Goal: Task Accomplishment & Management: Complete application form

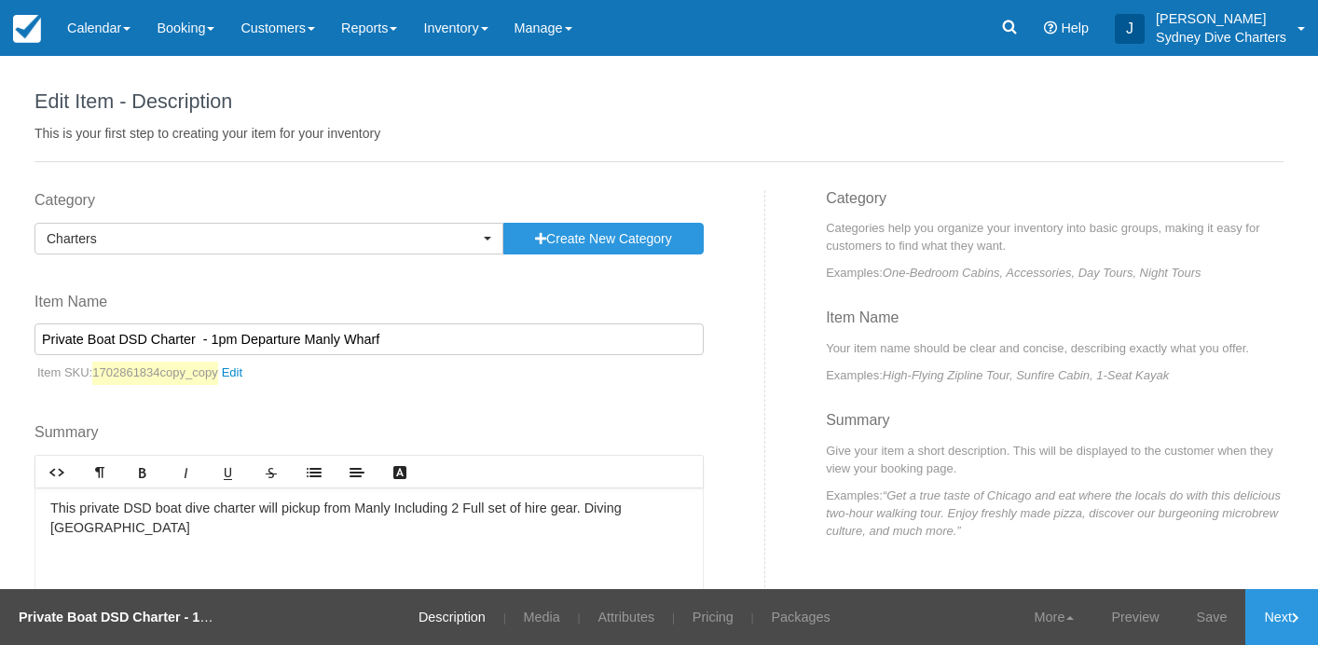
scroll to position [19, 0]
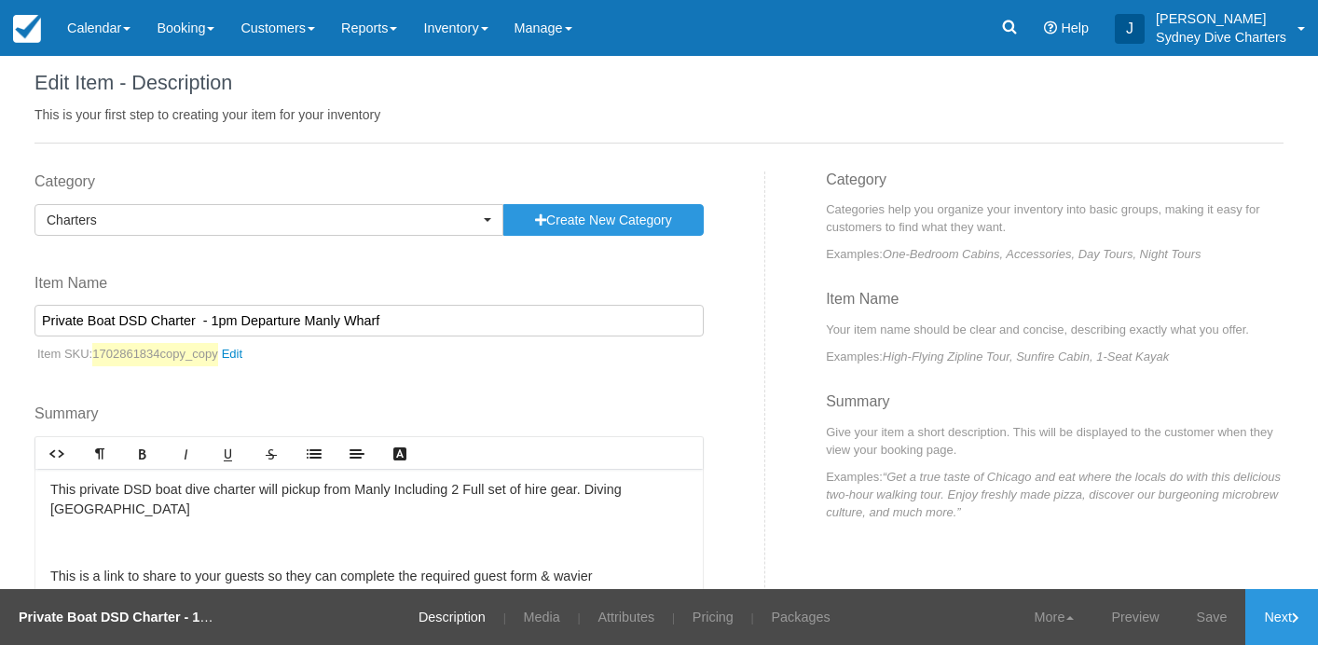
click at [369, 312] on input "Private Boat DSD Charter - 1pm Departure Manly Wharf" at bounding box center [368, 321] width 669 height 32
click at [143, 318] on input "Private Boat DSD Charter - 1pm Departure Manly Wharf" at bounding box center [368, 321] width 669 height 32
click at [86, 322] on input "Private Boat Charter - 1pm Departure Manly Wharf" at bounding box center [368, 321] width 669 height 32
click at [397, 322] on input "Private Double Boat Charter - 1pm Departure Manly Wharf" at bounding box center [368, 321] width 669 height 32
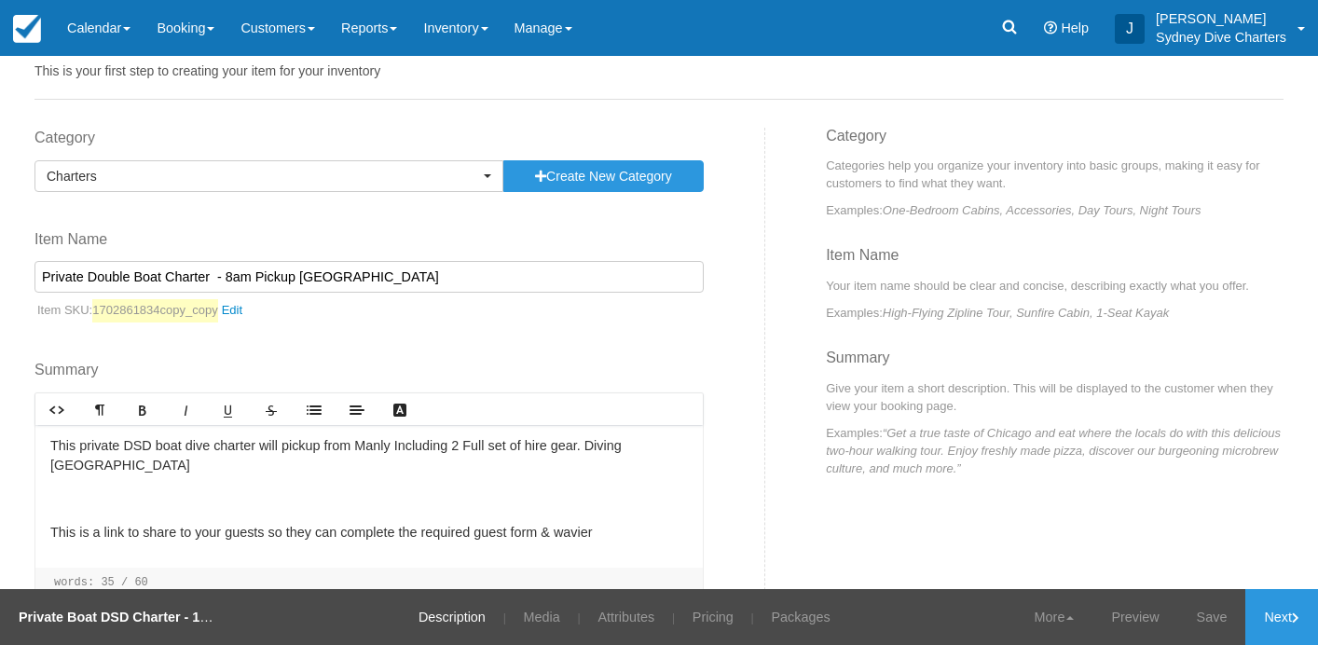
scroll to position [65, 0]
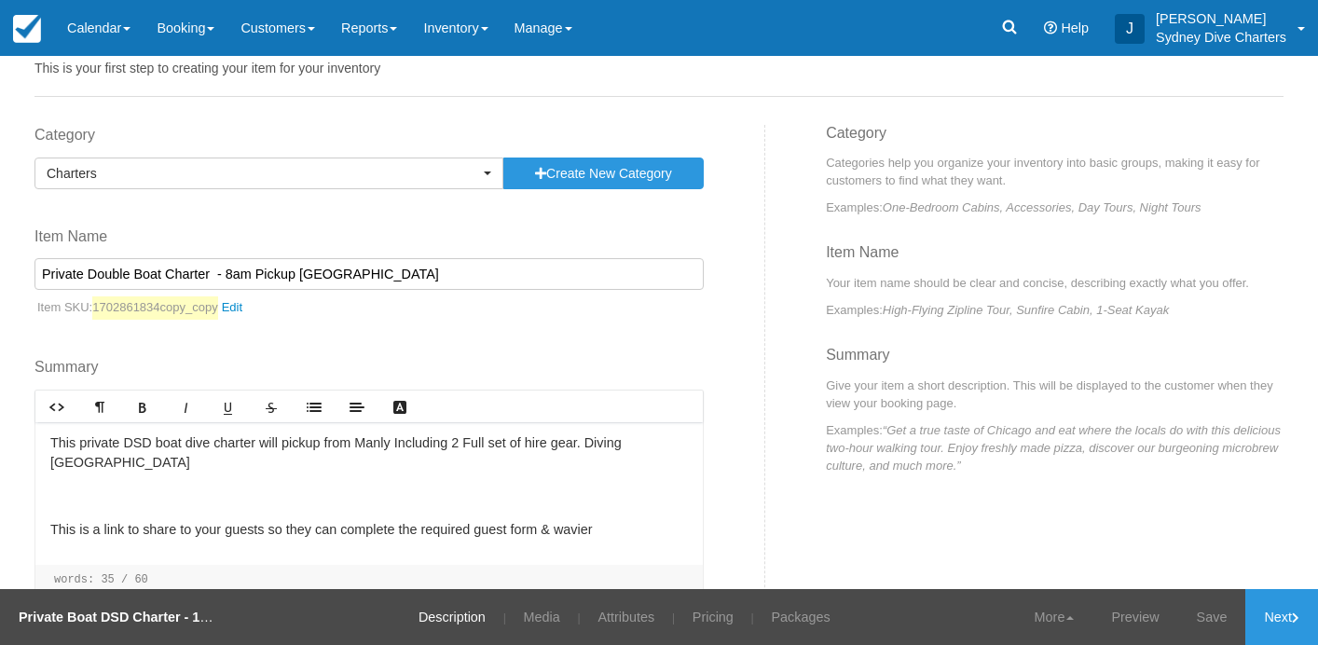
type input "Private Double Boat Charter - 8am Pickup Rose Bay Public Wharf"
click at [146, 446] on p "This private DSD boat dive charter will pickup from Manly Including 2 Full set …" at bounding box center [368, 453] width 637 height 40
click at [413, 445] on p "This private double boat dive charter will pickup from Manly Including 2 Full s…" at bounding box center [368, 453] width 637 height 40
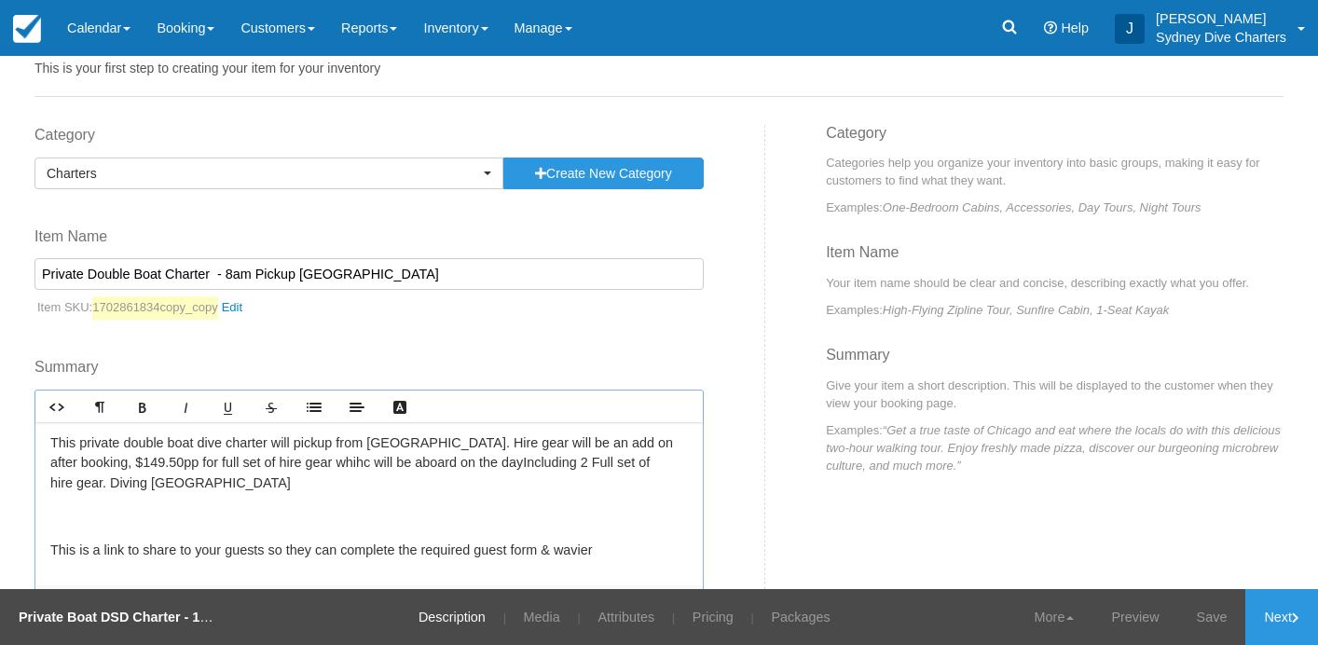
click at [351, 461] on p "This private double boat dive charter will pickup from Rose Bay. Hire gear will…" at bounding box center [368, 463] width 637 height 61
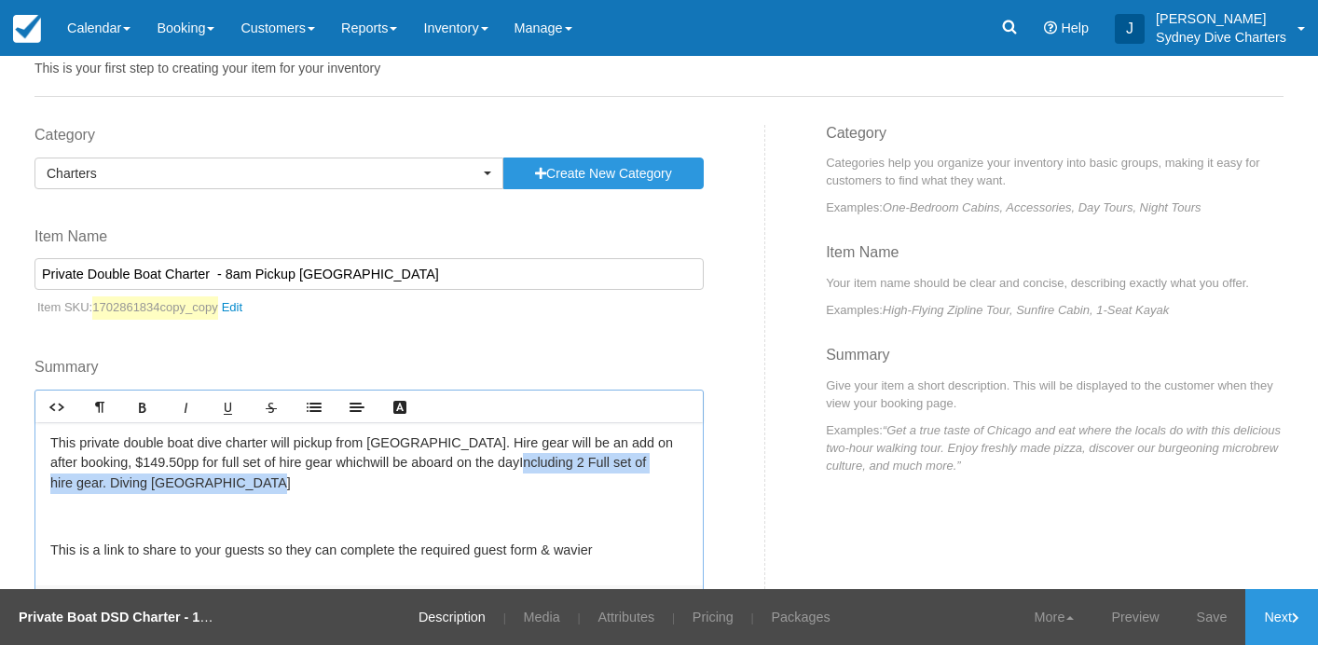
drag, startPoint x: 311, startPoint y: 482, endPoint x: 516, endPoint y: 470, distance: 205.4
click at [516, 470] on p "This private double boat dive charter will pickup from Rose Bay. Hire gear will…" at bounding box center [368, 463] width 637 height 61
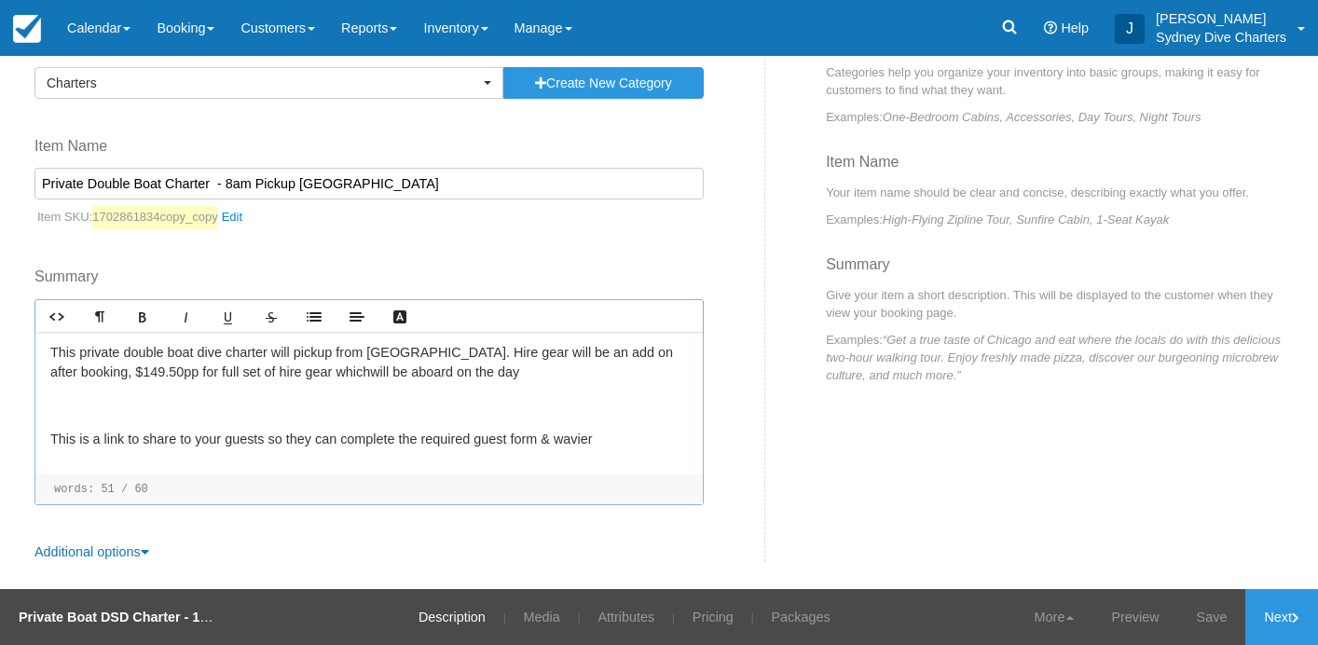
scroll to position [133, 0]
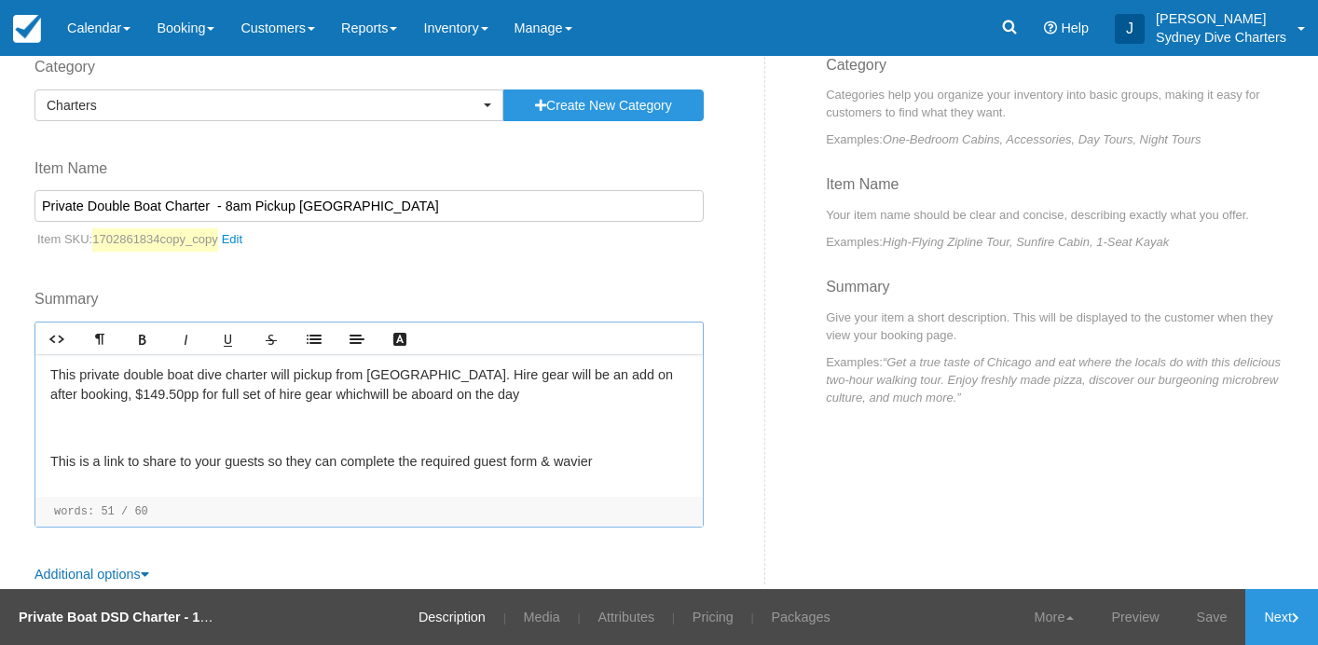
click at [579, 455] on p "This is a link to share to your guests so they can complete the required guest …" at bounding box center [368, 462] width 637 height 21
click at [1189, 614] on link "Save" at bounding box center [1212, 617] width 68 height 56
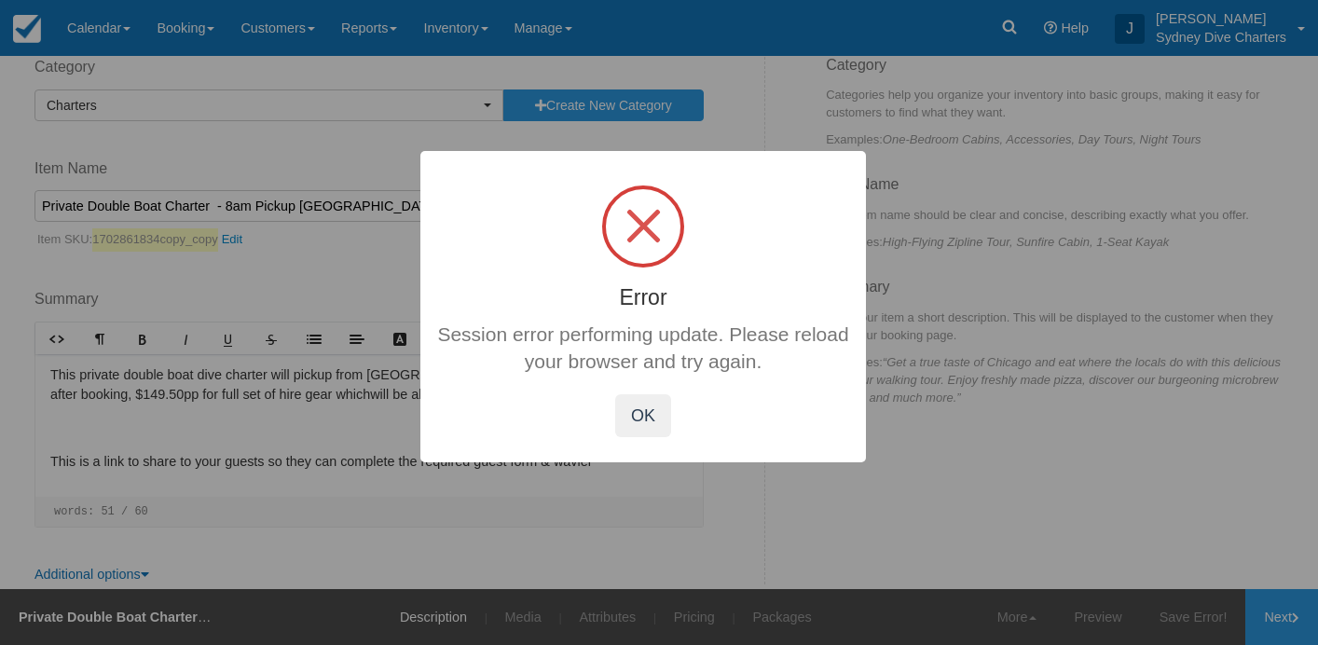
click at [1281, 620] on div at bounding box center [659, 322] width 1318 height 645
click at [637, 411] on button "OK" at bounding box center [643, 415] width 56 height 43
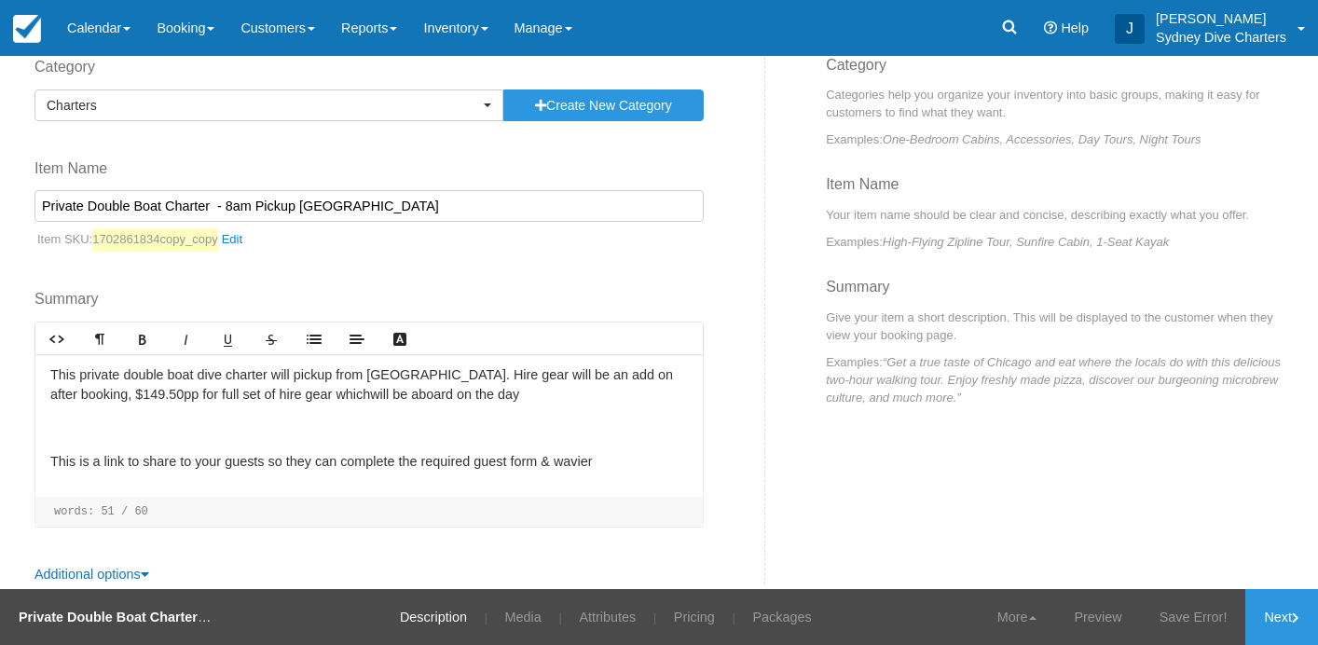
click at [760, 220] on div "Category Charters Previously Used Categories Refresher Course Catering Administ…" at bounding box center [393, 320] width 745 height 527
click at [1271, 623] on link "Next" at bounding box center [1281, 617] width 73 height 56
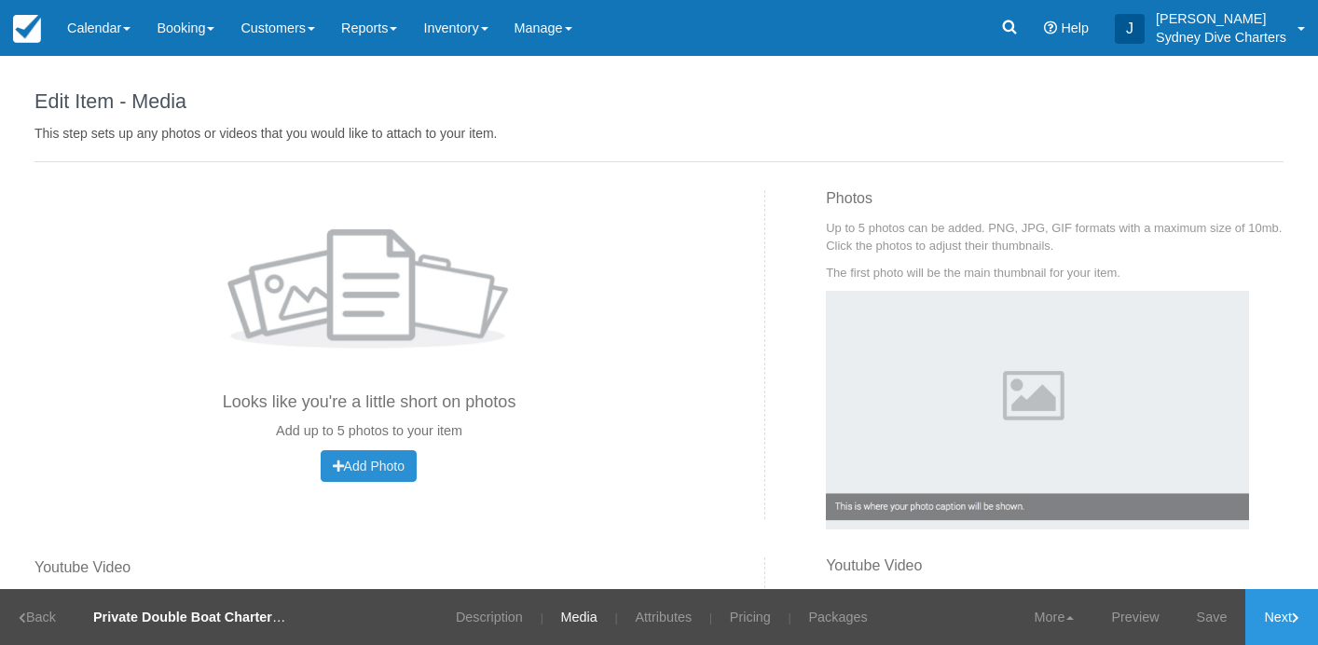
click at [417, 462] on button "Add Photo Uploading..." at bounding box center [369, 466] width 96 height 32
click at [665, 356] on div "Looks like you're a little short on photos Add up to 5 photos to your item" at bounding box center [368, 329] width 669 height 223
click at [613, 428] on p "Add up to 5 photos to your item" at bounding box center [368, 431] width 669 height 20
click at [1274, 621] on link "Next" at bounding box center [1281, 617] width 73 height 56
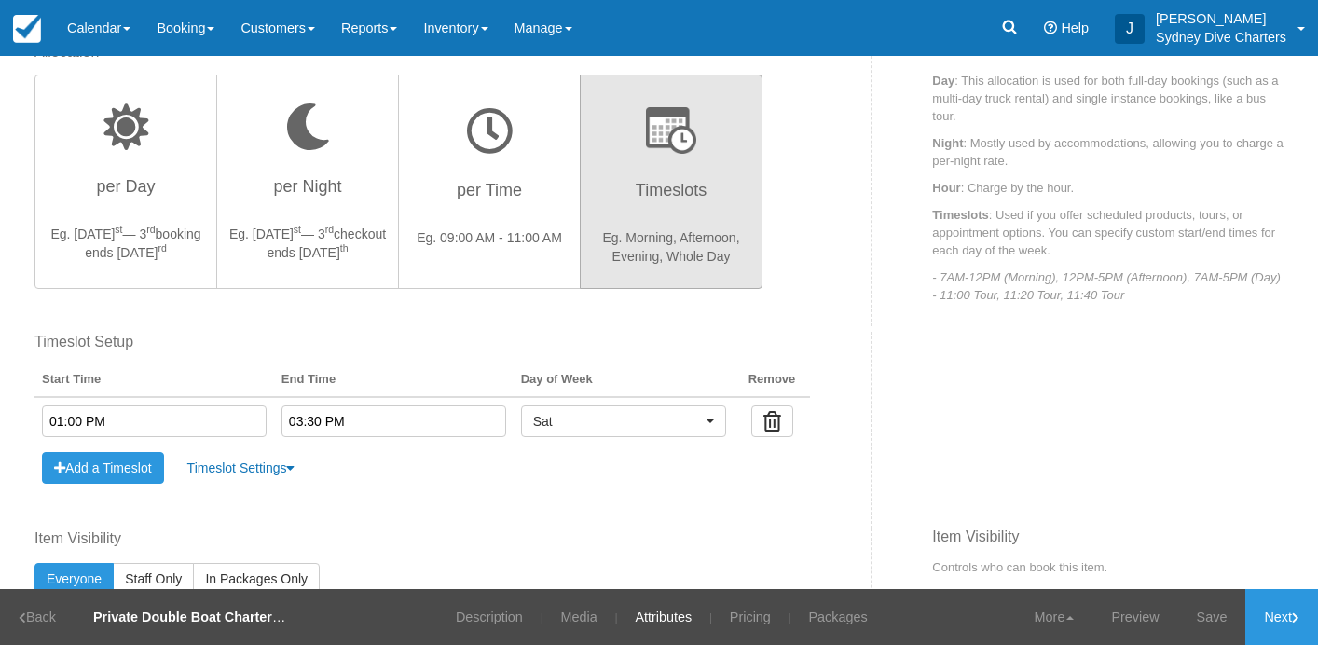
scroll to position [609, 0]
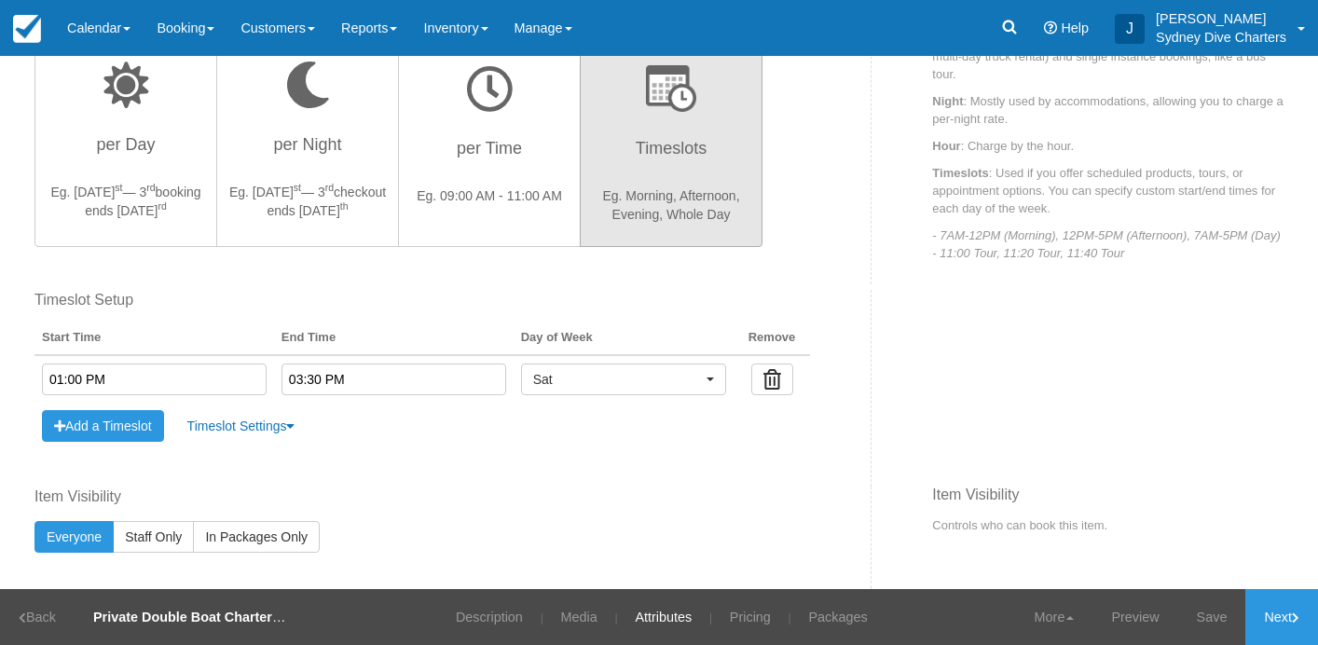
click at [173, 389] on input "01:00 PM" at bounding box center [154, 379] width 225 height 32
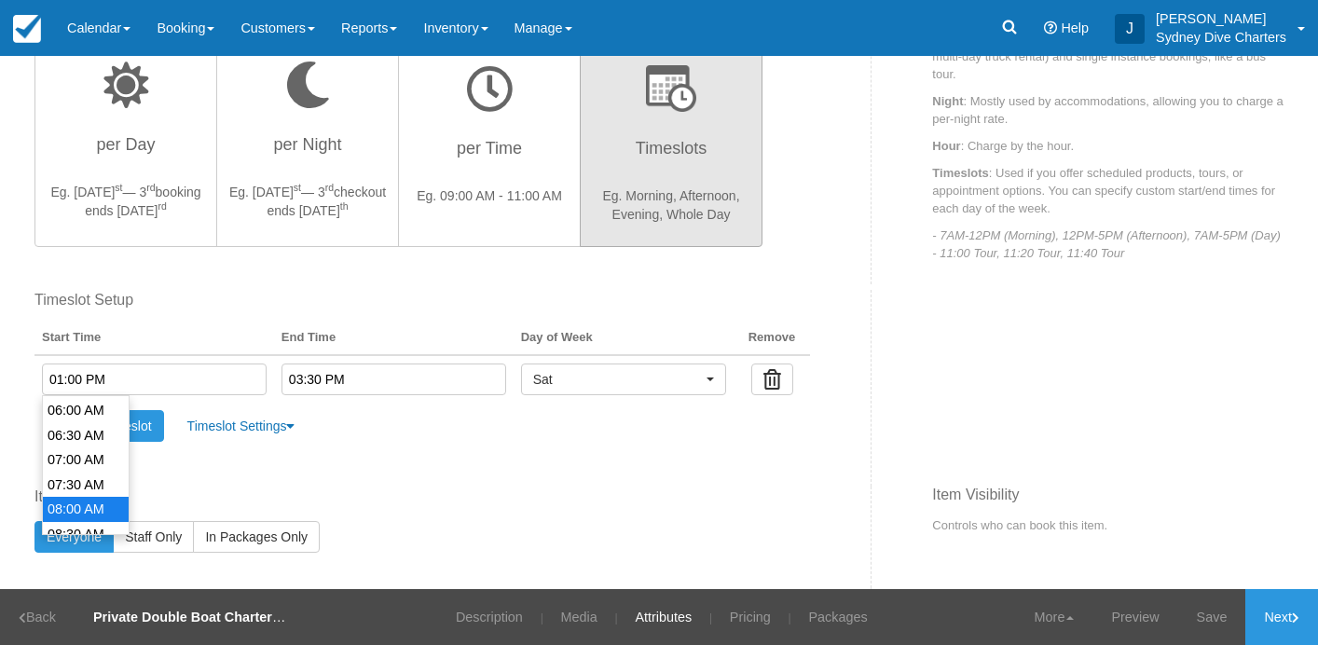
type input "08:00 AM"
click at [78, 499] on li "08:00 AM" at bounding box center [86, 509] width 86 height 25
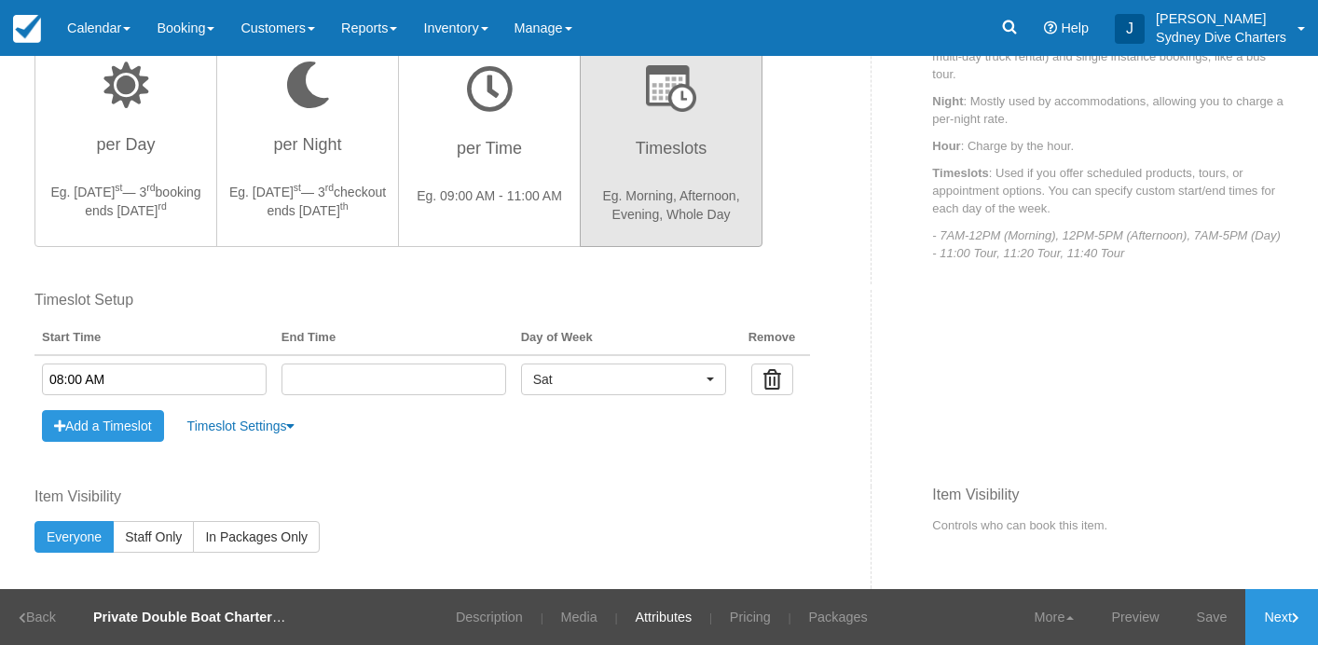
click at [328, 375] on input "text" at bounding box center [393, 379] width 225 height 32
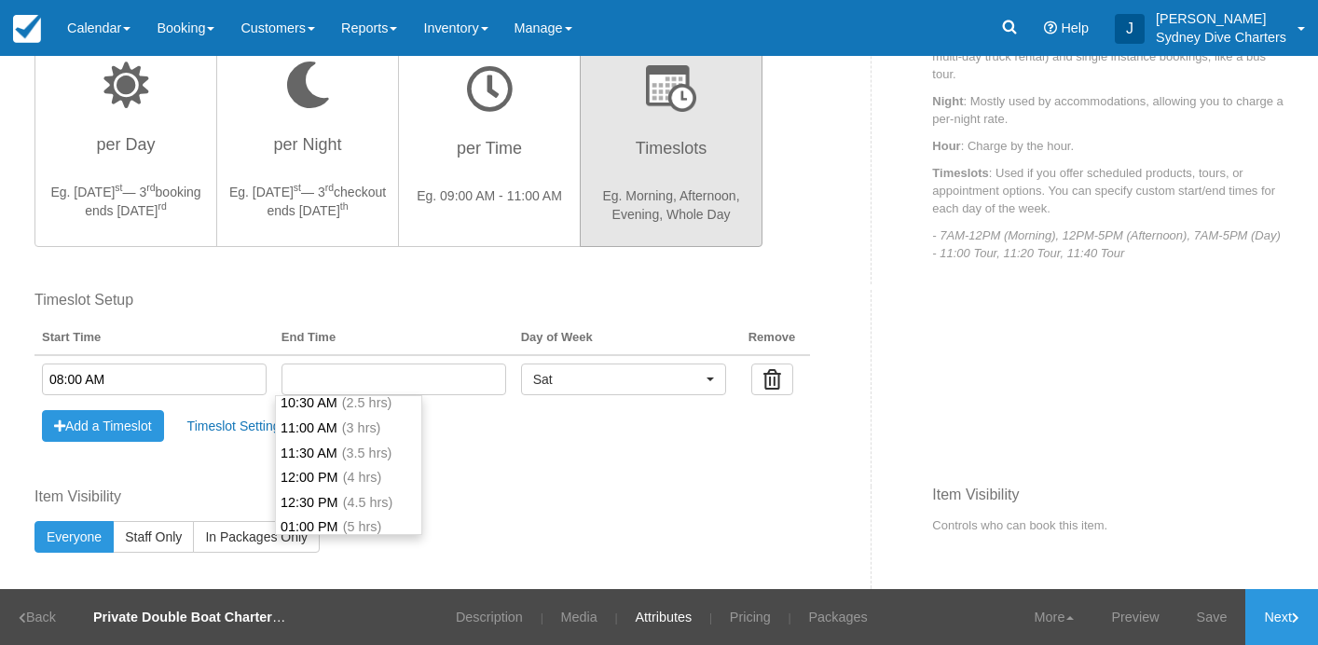
scroll to position [107, 0]
type input "12:00 PM"
click at [333, 467] on li "12:00 PM (4 hrs)" at bounding box center [348, 474] width 145 height 25
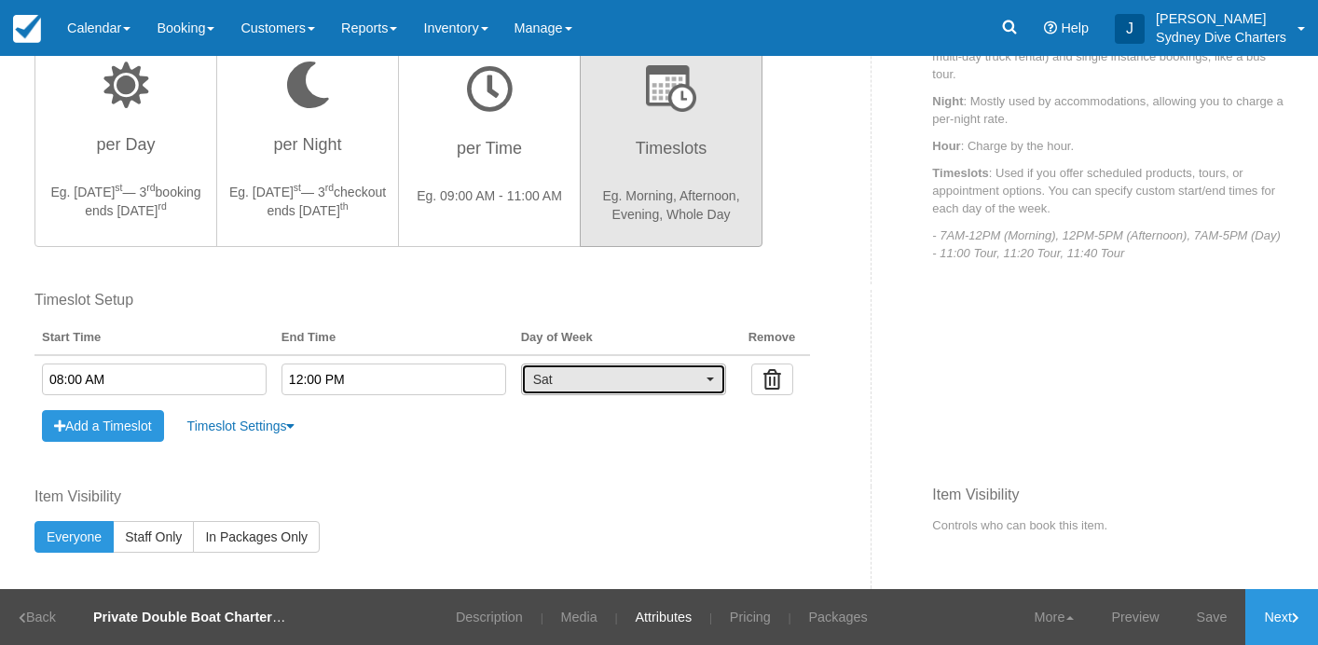
click at [701, 376] on button "Sat" at bounding box center [623, 379] width 205 height 32
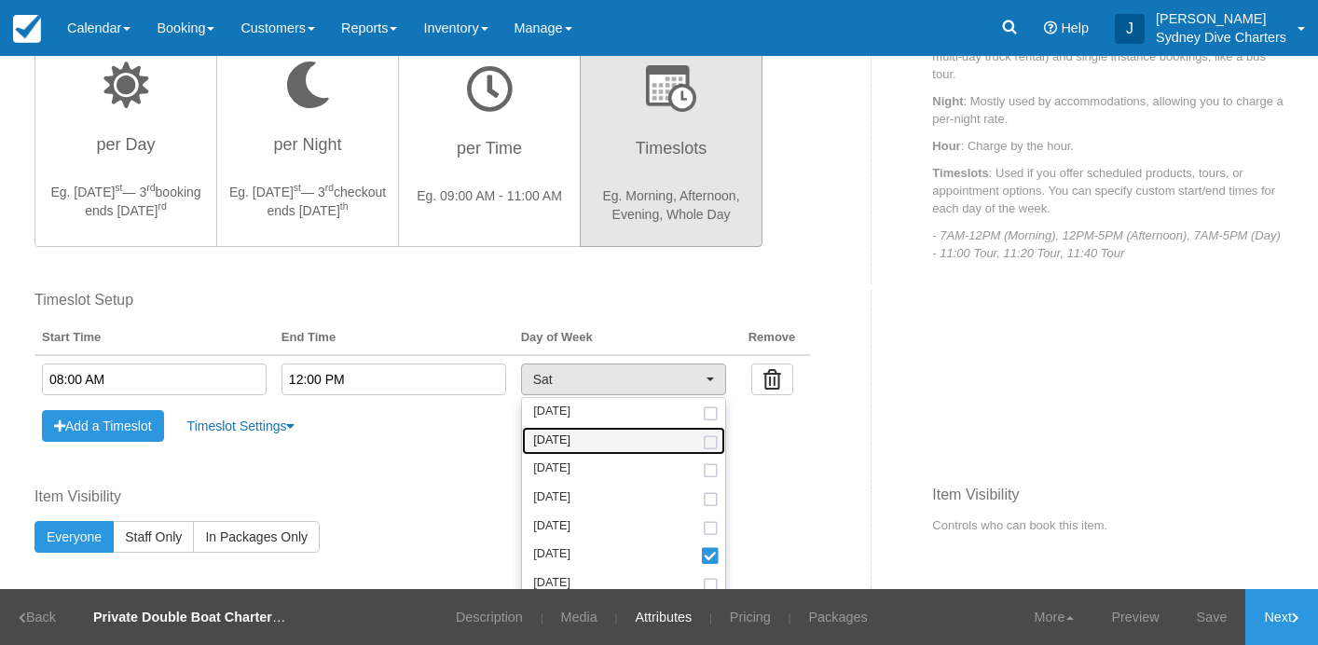
click at [701, 432] on link "Tuesday" at bounding box center [623, 441] width 203 height 29
select select "tue"
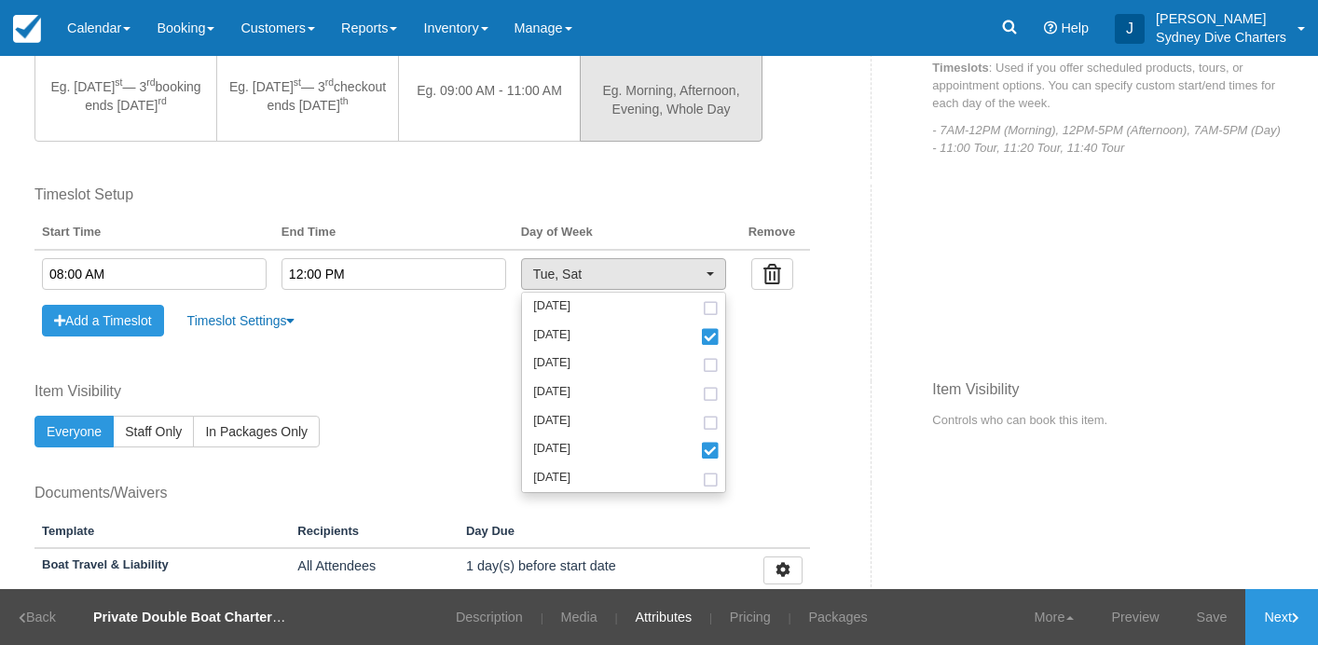
scroll to position [717, 0]
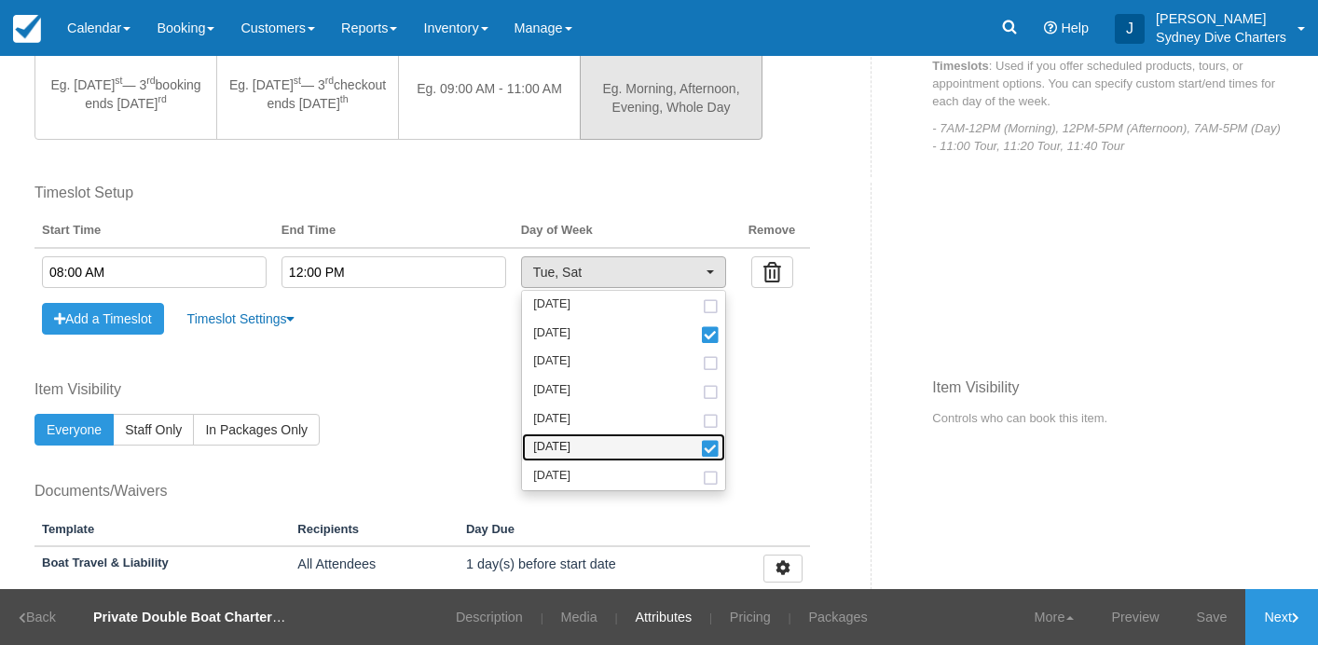
click at [705, 444] on span at bounding box center [711, 450] width 20 height 13
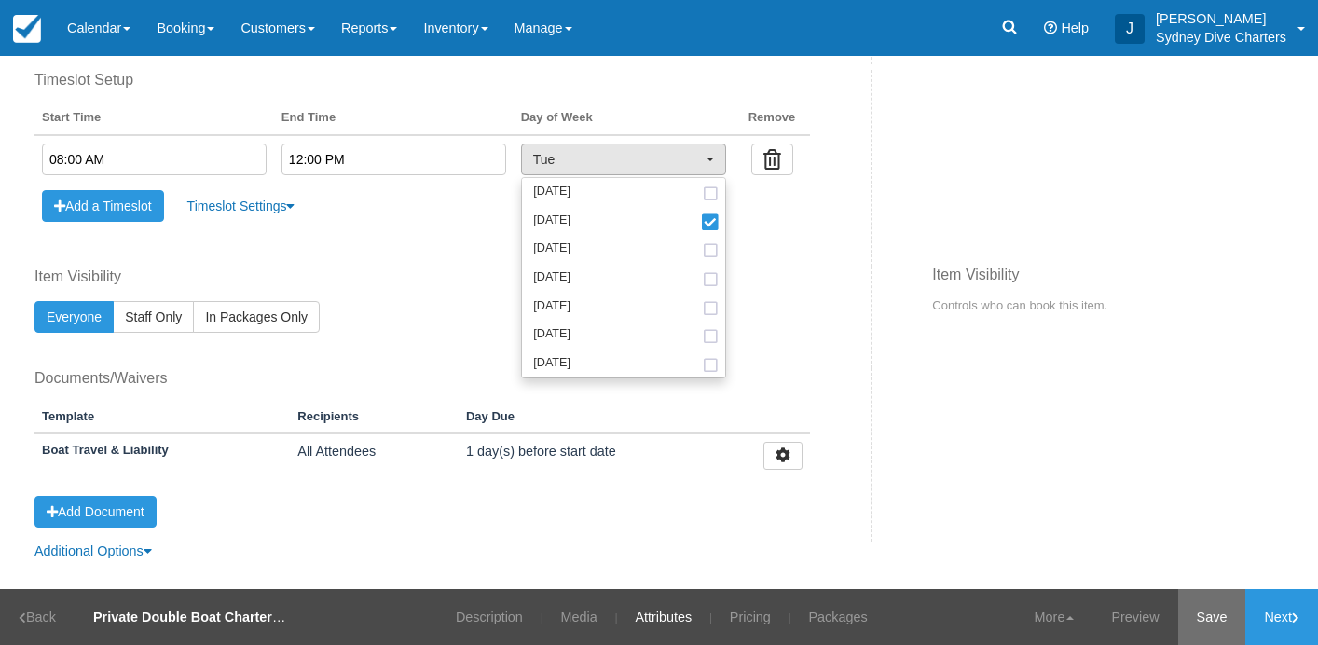
click at [1206, 608] on link "Save" at bounding box center [1212, 617] width 68 height 56
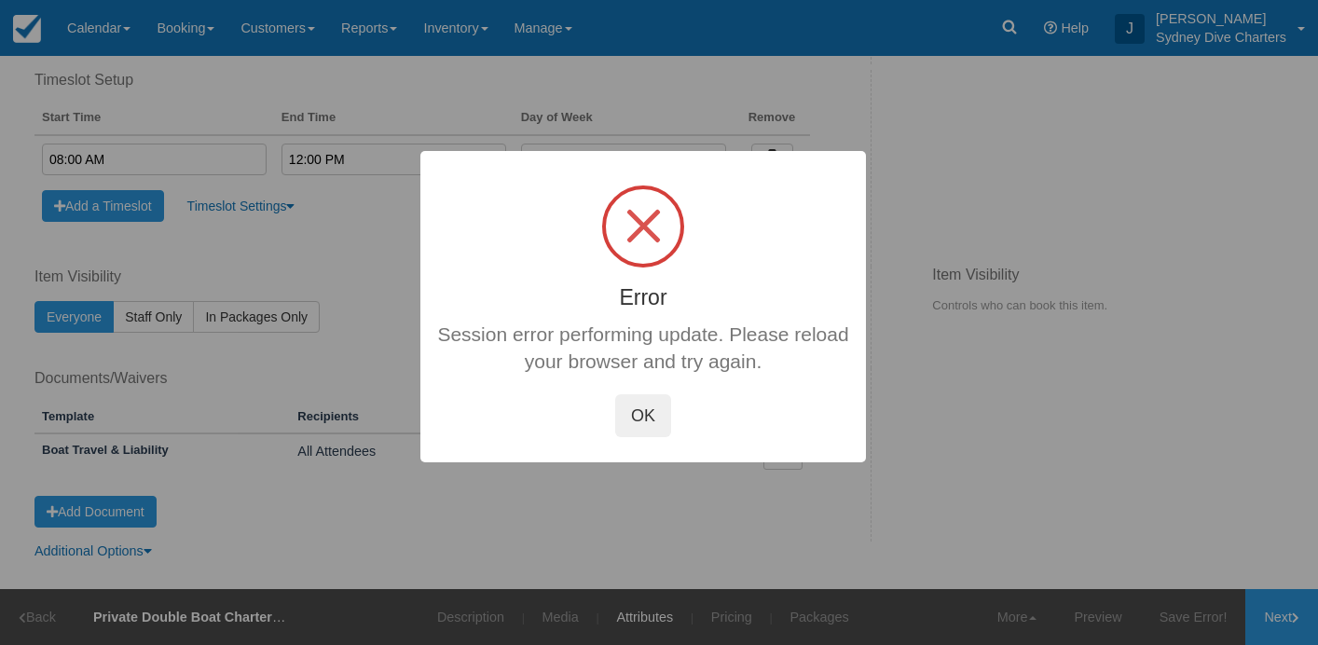
click at [634, 415] on button "OK" at bounding box center [643, 415] width 56 height 43
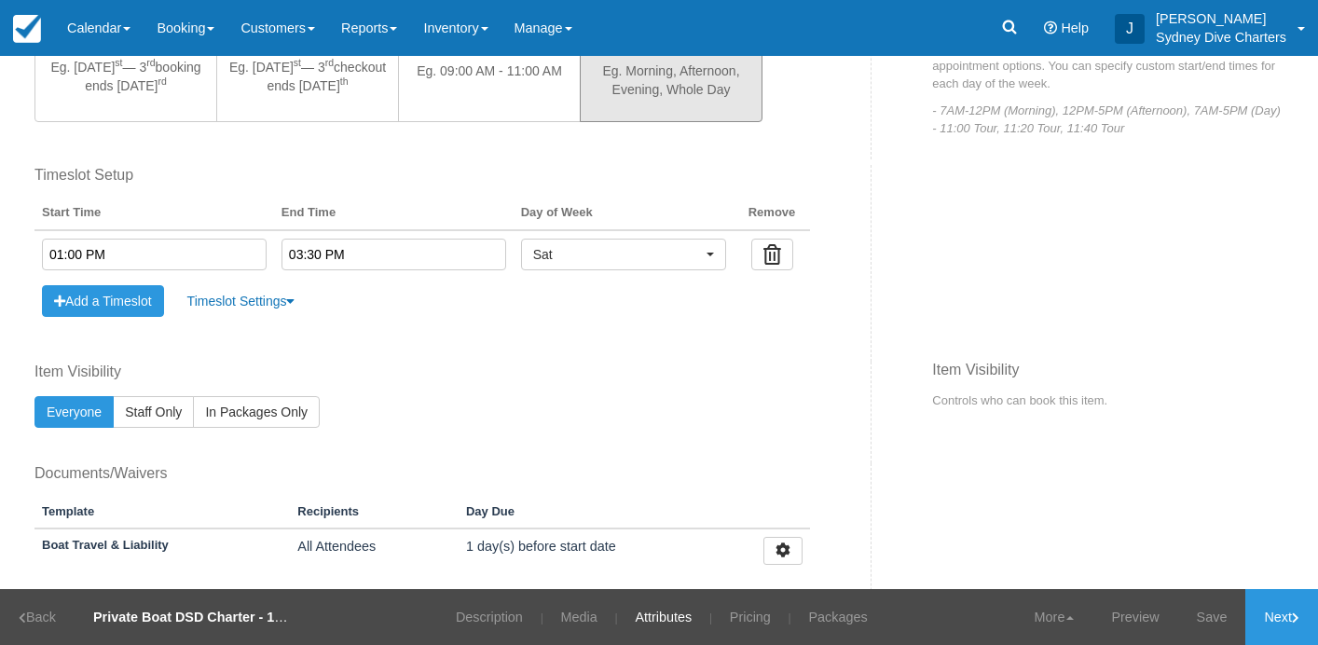
scroll to position [740, 0]
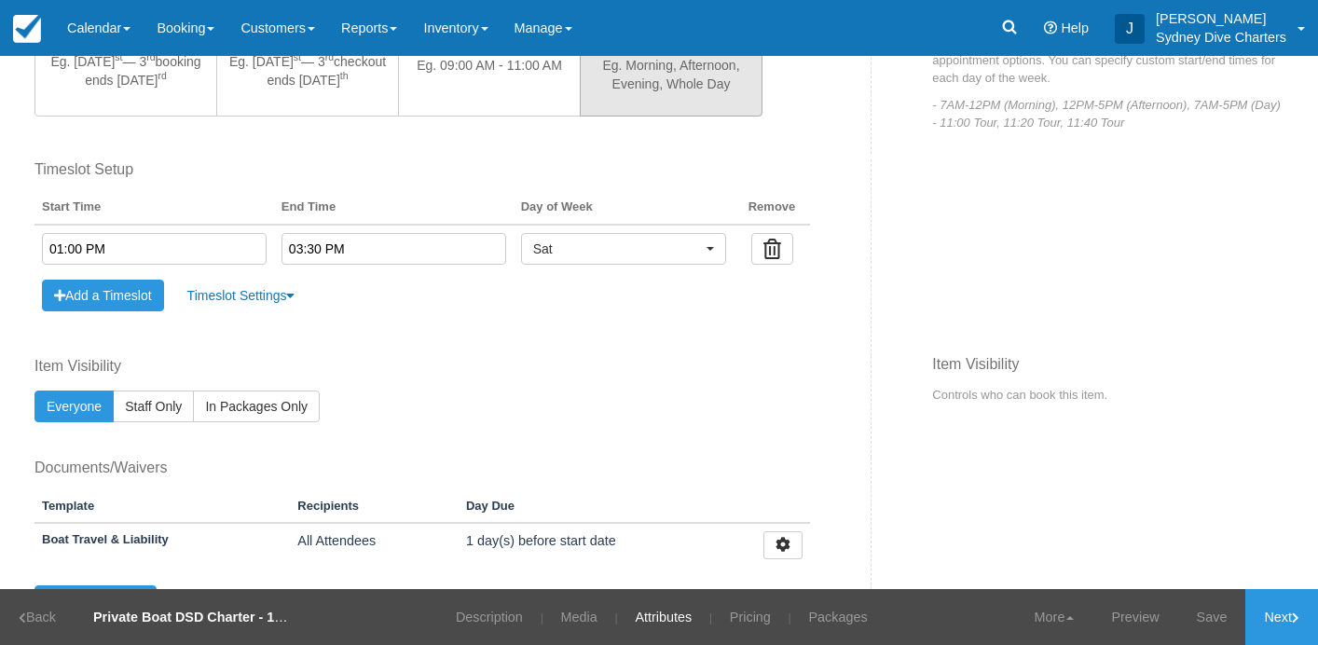
click at [129, 230] on td "01:00 PM" at bounding box center [153, 249] width 239 height 48
click at [130, 245] on input "01:00 PM" at bounding box center [154, 249] width 225 height 32
type input "08:00 AM"
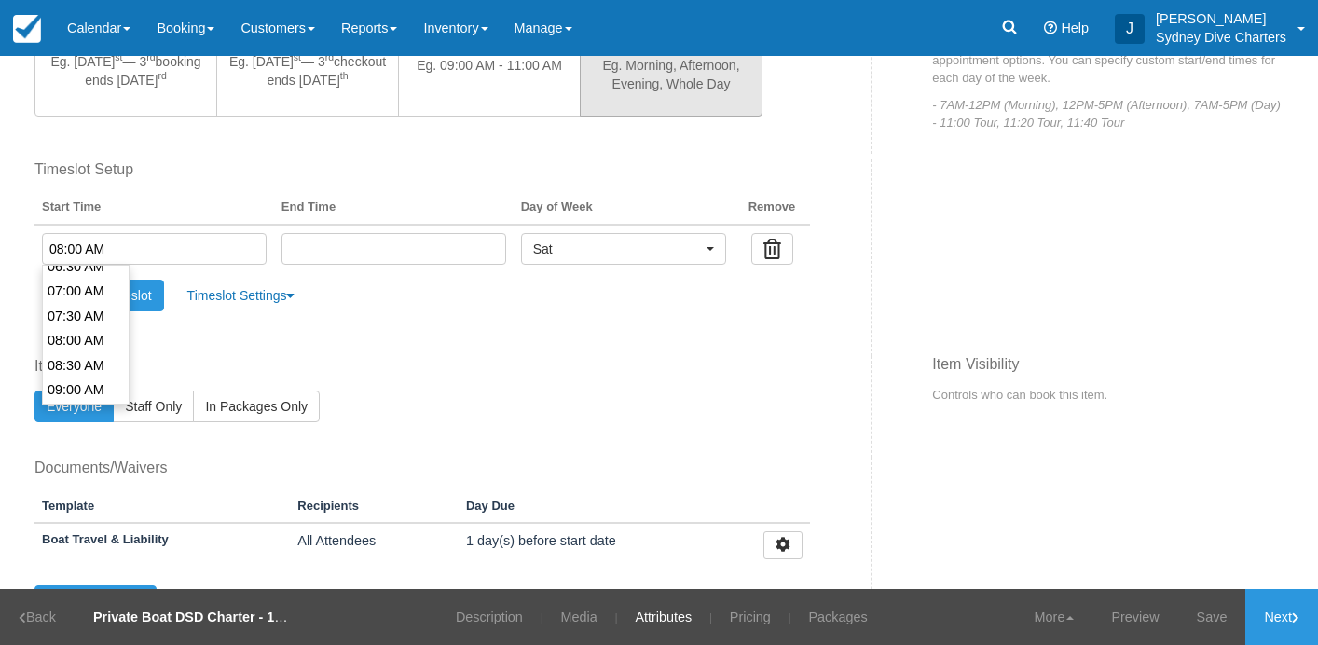
click at [93, 342] on li "08:00 AM" at bounding box center [86, 340] width 86 height 25
click at [357, 242] on input "text" at bounding box center [393, 249] width 225 height 32
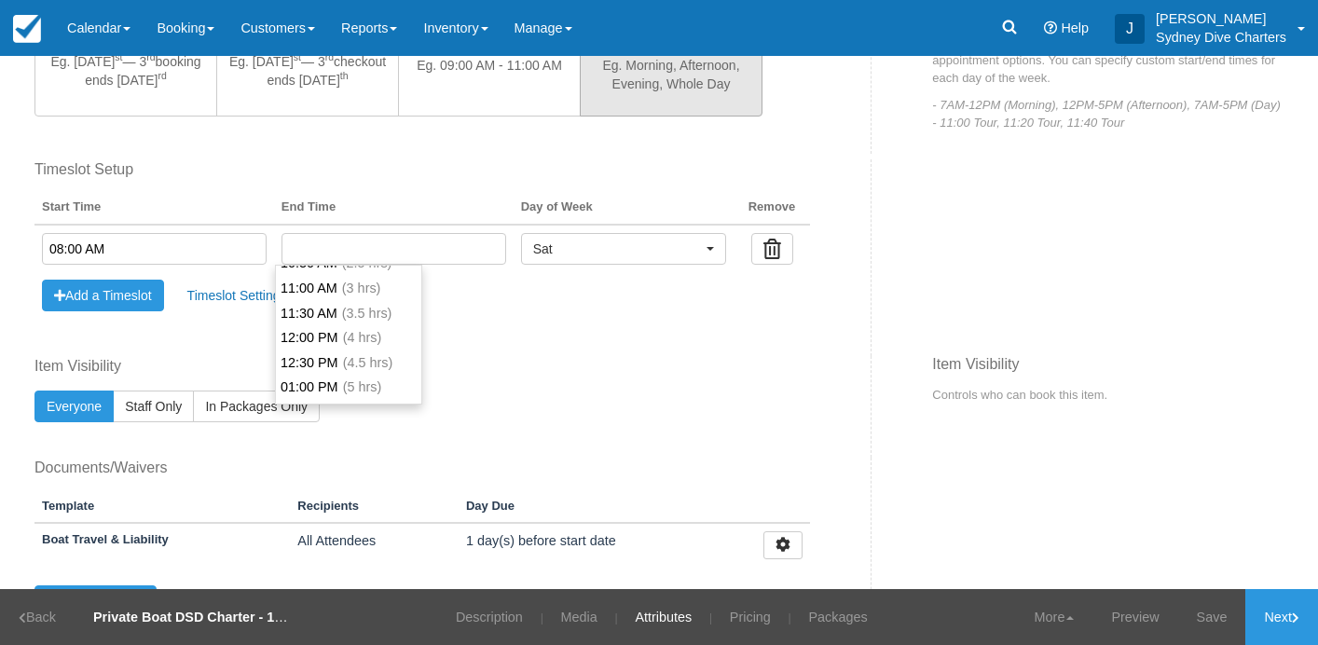
scroll to position [127, 0]
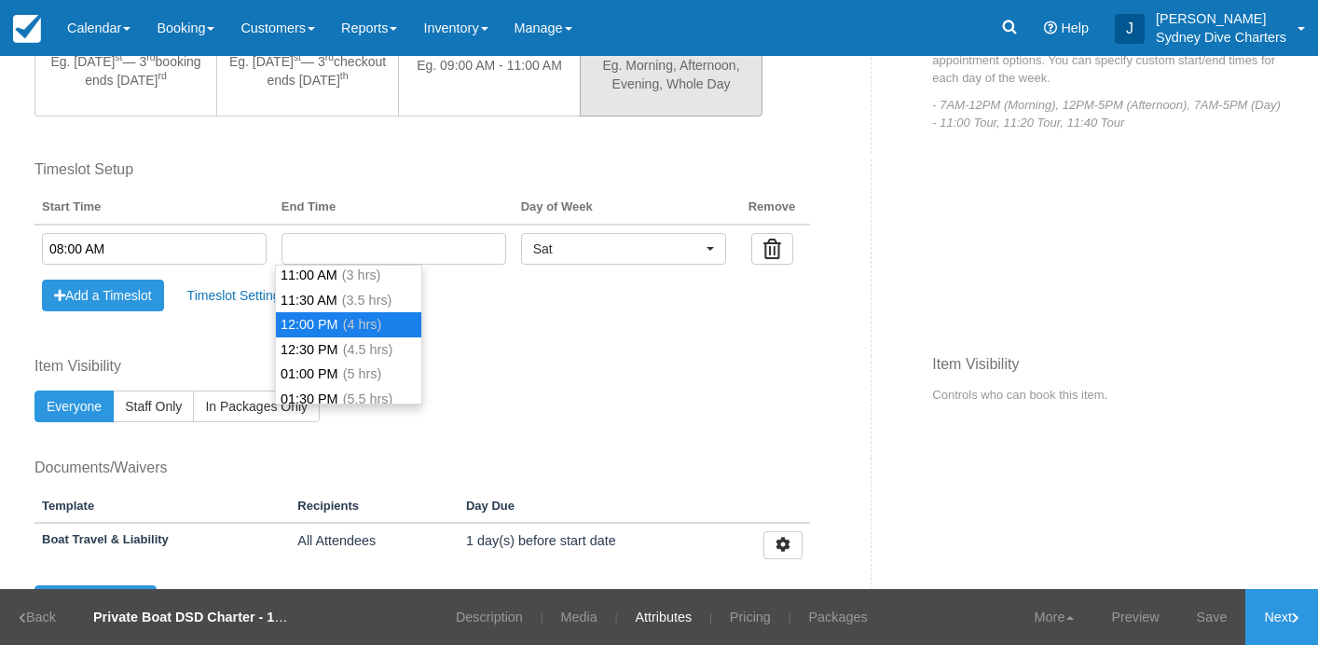
type input "12:00 PM"
click at [327, 326] on li "12:00 PM (4 hrs)" at bounding box center [348, 324] width 145 height 25
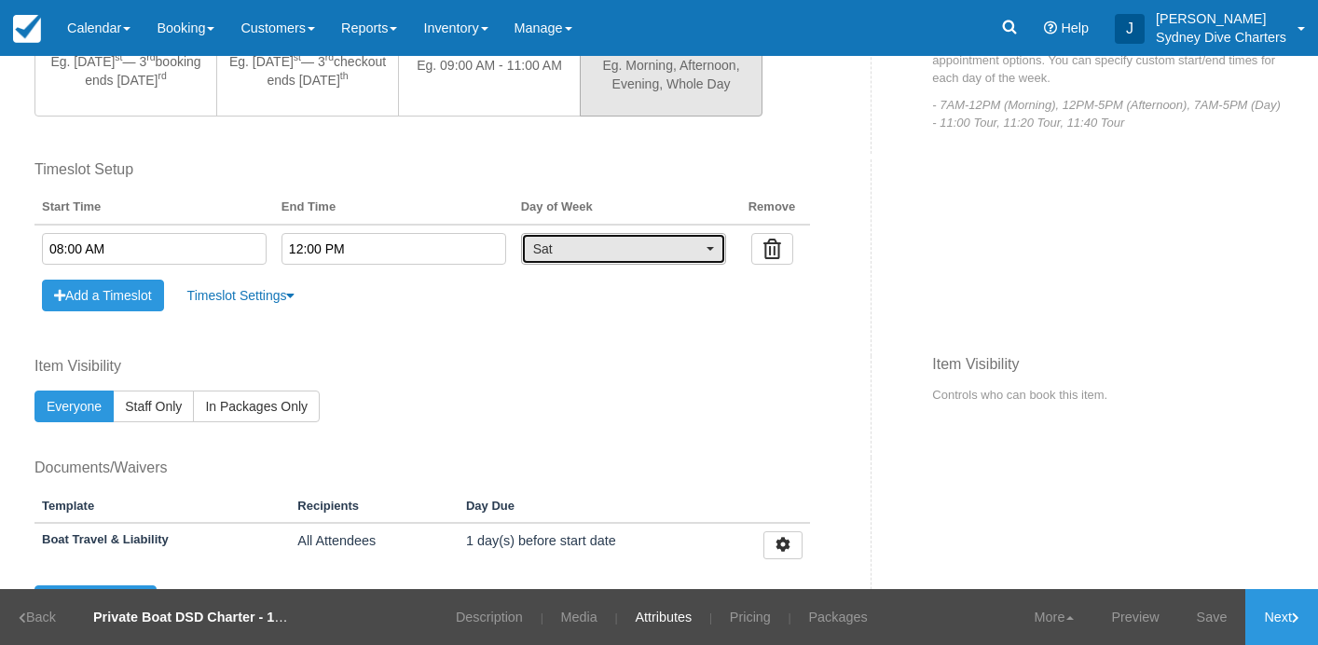
click at [624, 247] on span "Sat" at bounding box center [617, 248] width 169 height 19
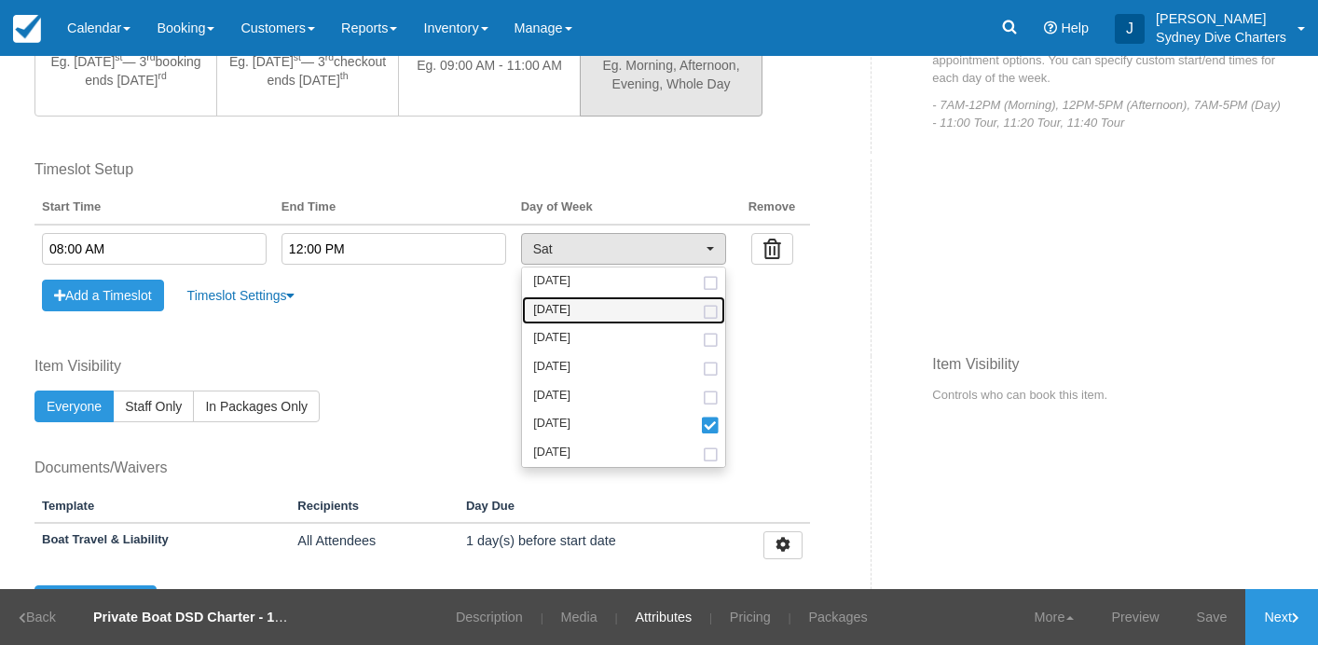
click at [701, 309] on span at bounding box center [711, 313] width 20 height 12
select select "tue"
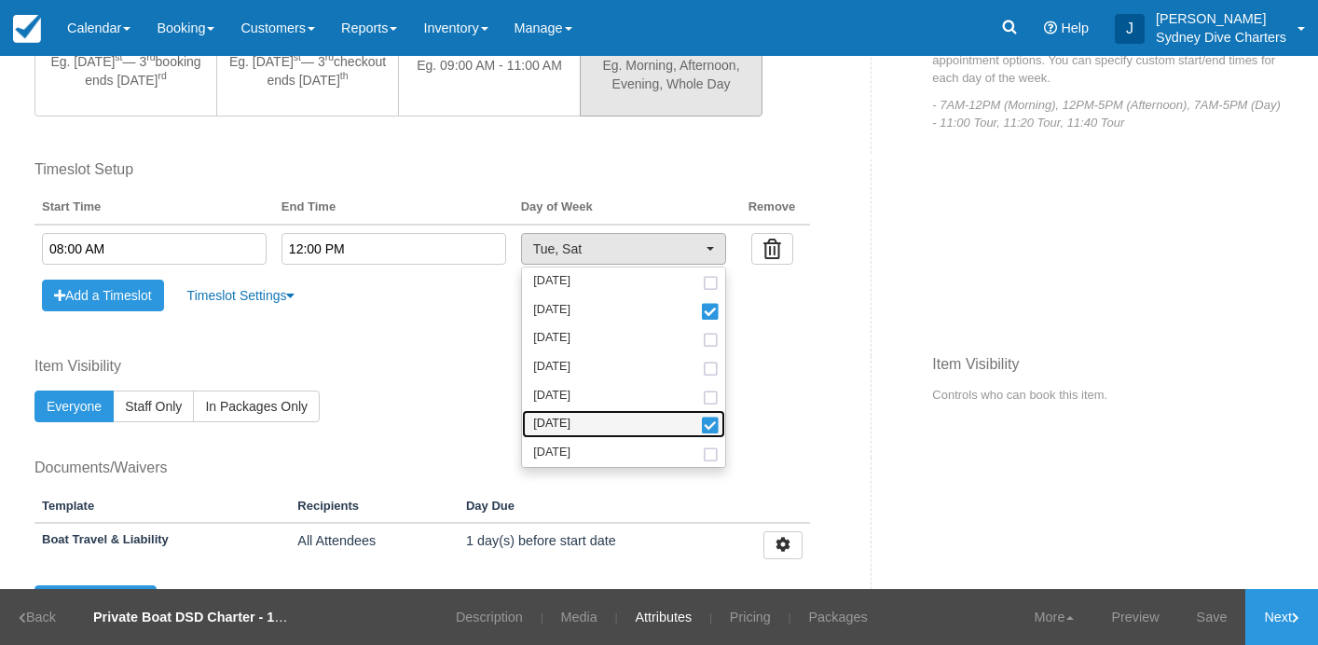
click at [701, 422] on span at bounding box center [711, 426] width 20 height 13
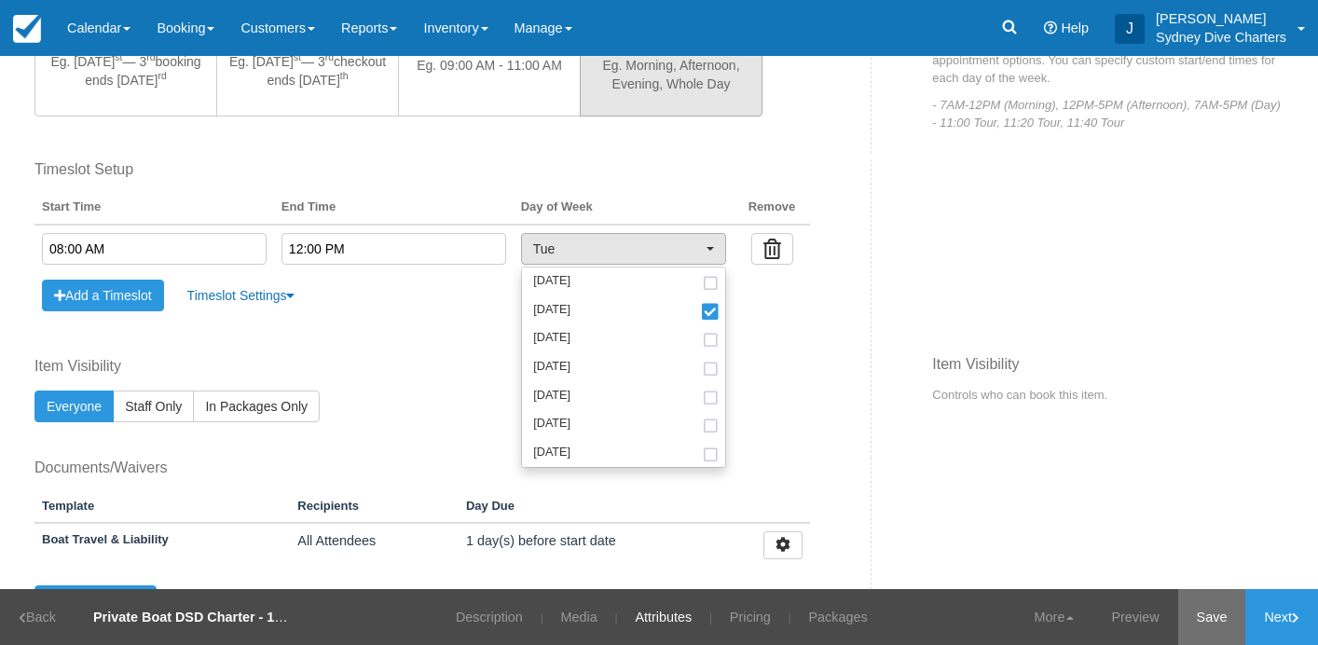
click at [1198, 613] on link "Save" at bounding box center [1212, 617] width 68 height 56
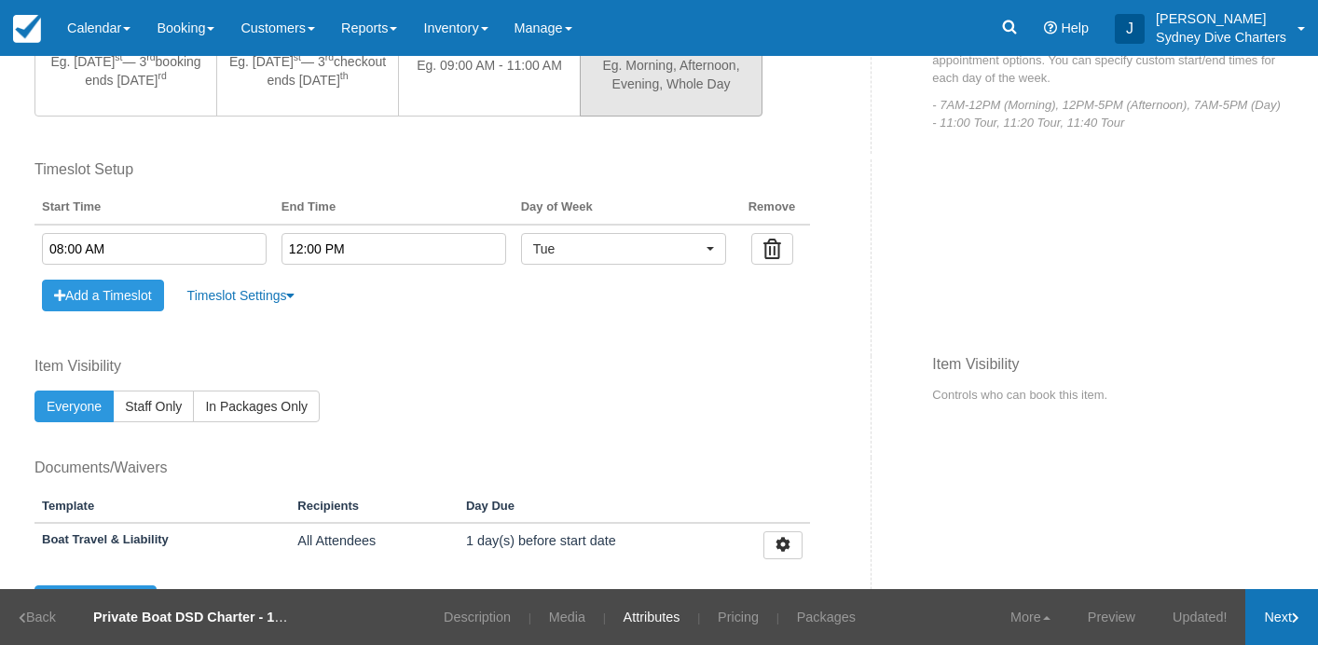
click at [1250, 620] on link "Next" at bounding box center [1281, 617] width 73 height 56
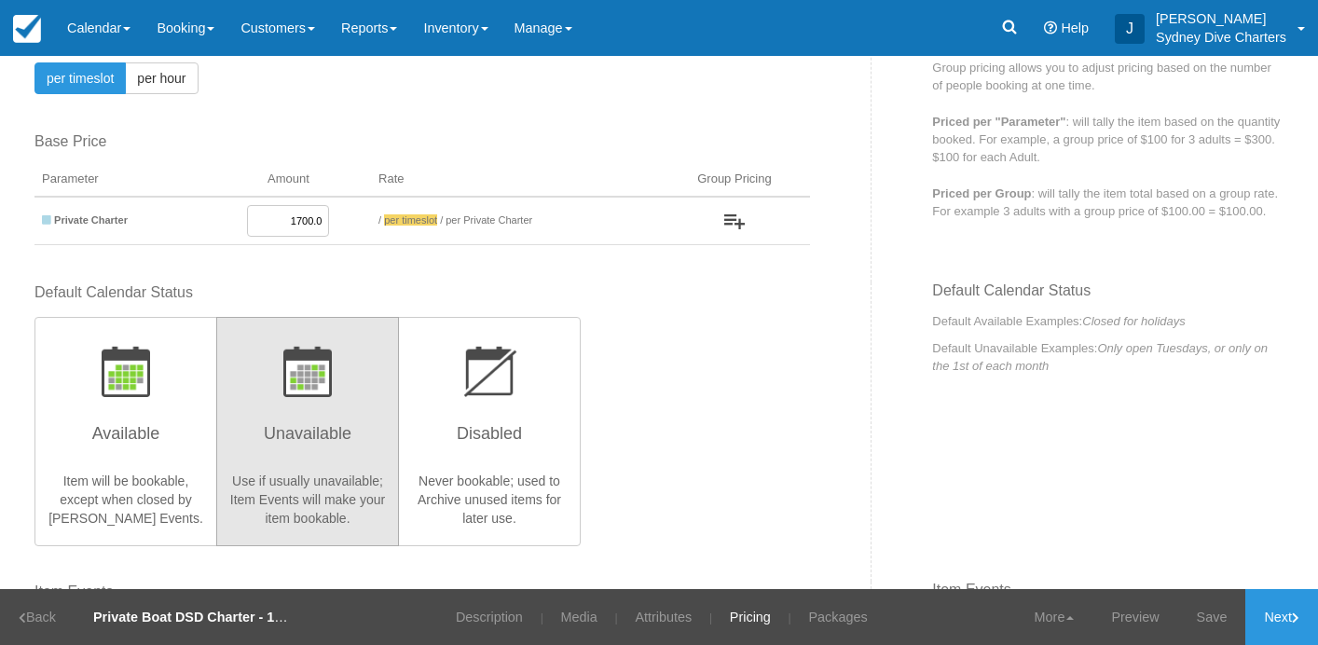
scroll to position [164, 0]
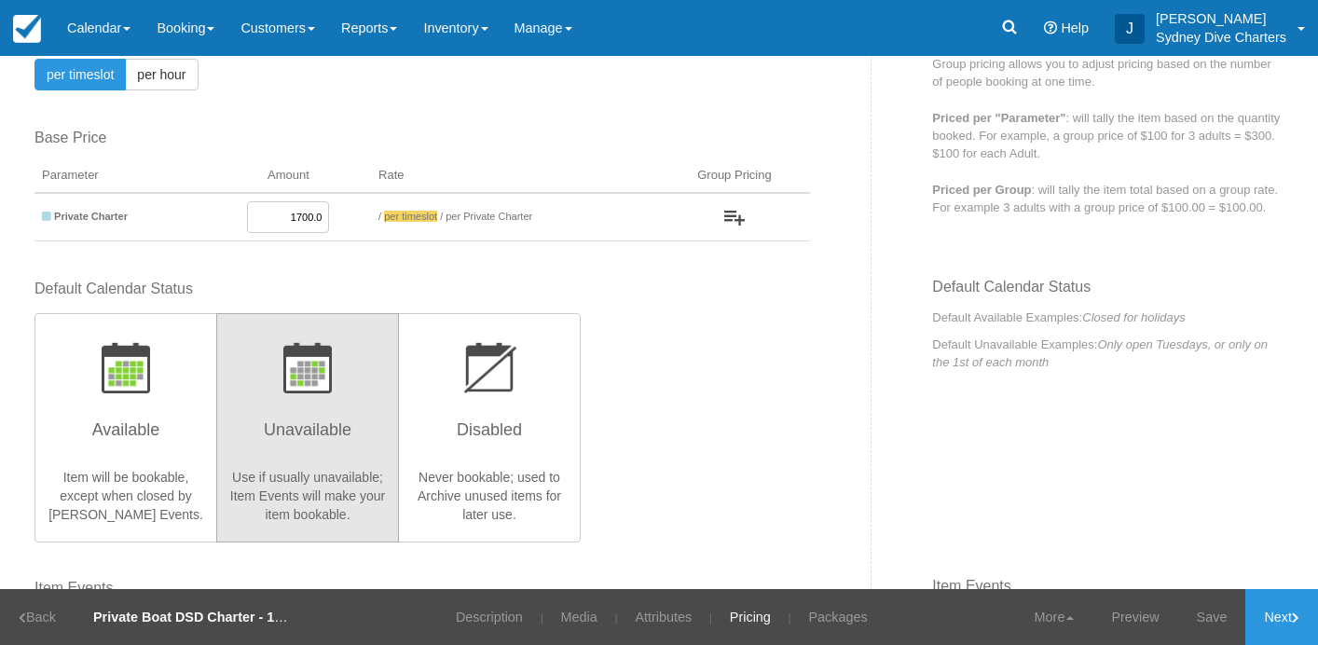
click at [304, 216] on input "1700.0" at bounding box center [288, 217] width 82 height 32
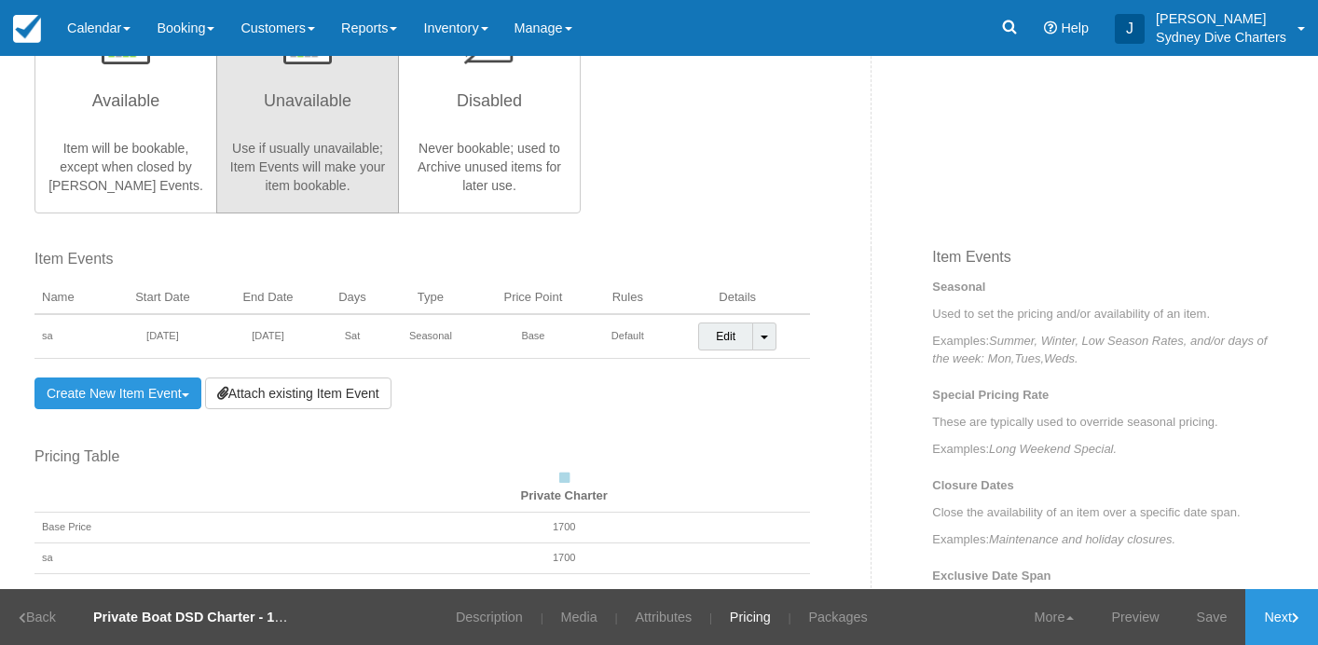
scroll to position [521, 0]
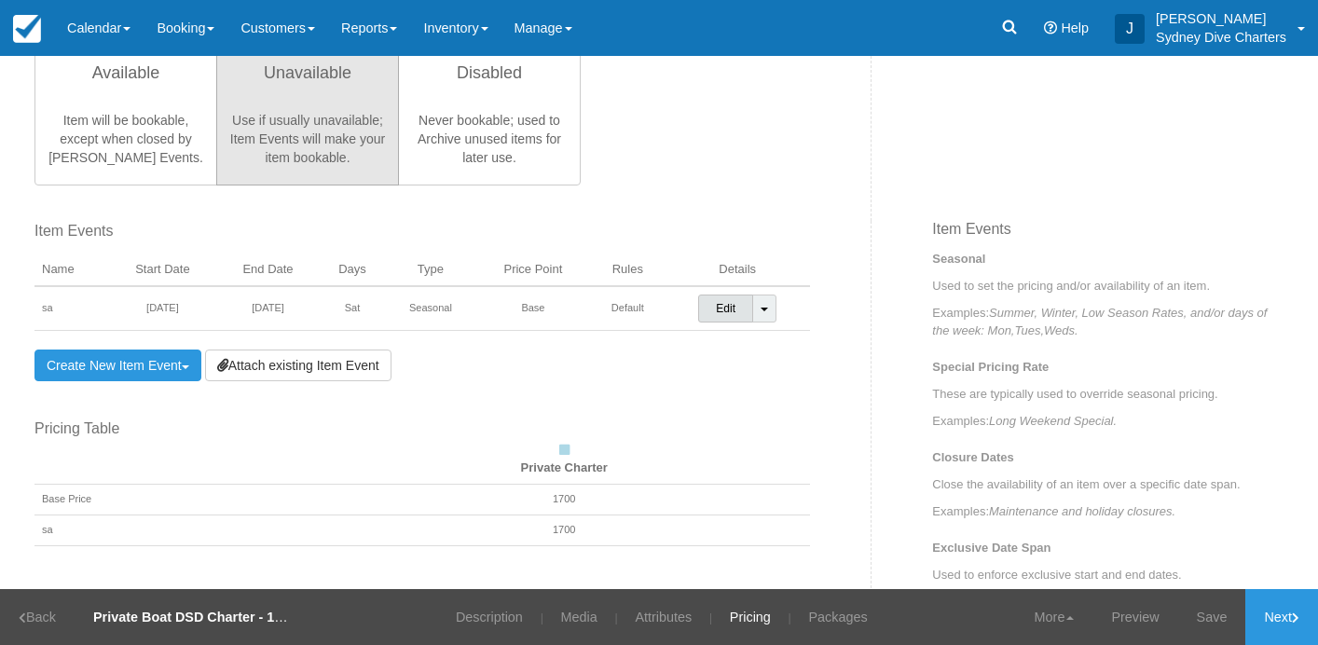
type input "2150.0"
click at [746, 311] on link "Edit" at bounding box center [725, 308] width 55 height 28
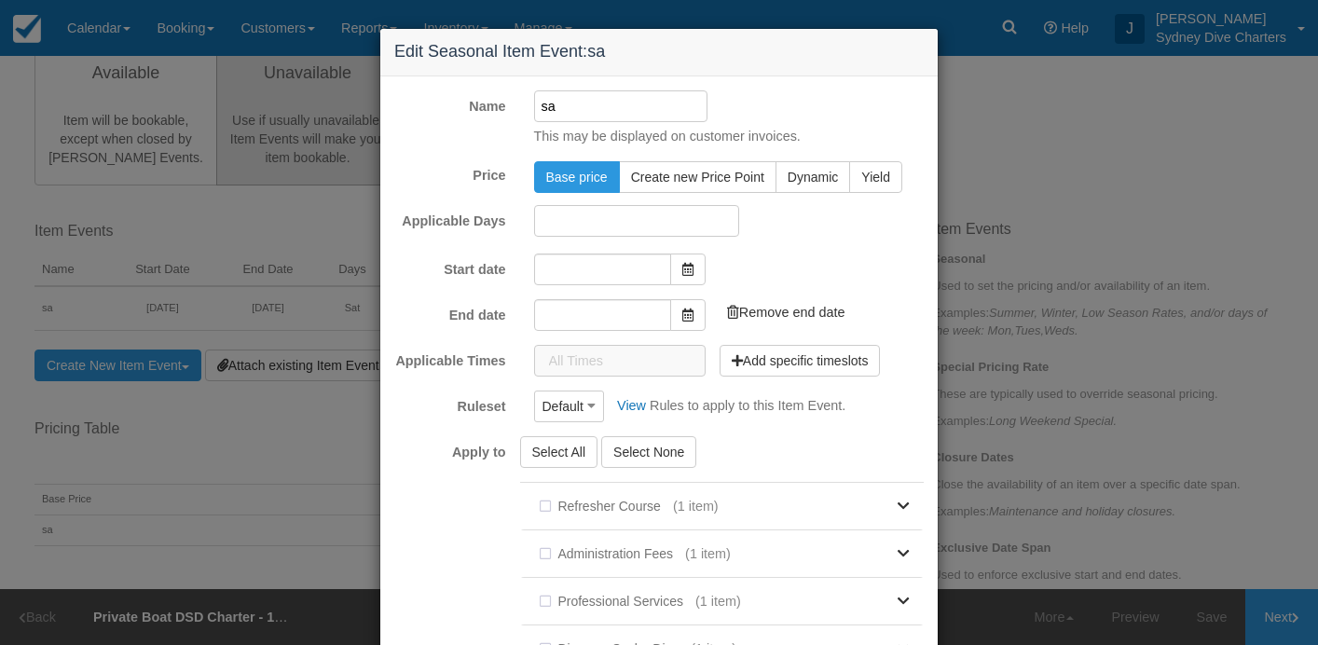
type input "17/09/2025"
type input "17/10/2025"
click at [595, 263] on input "17/09/2025" at bounding box center [602, 267] width 137 height 32
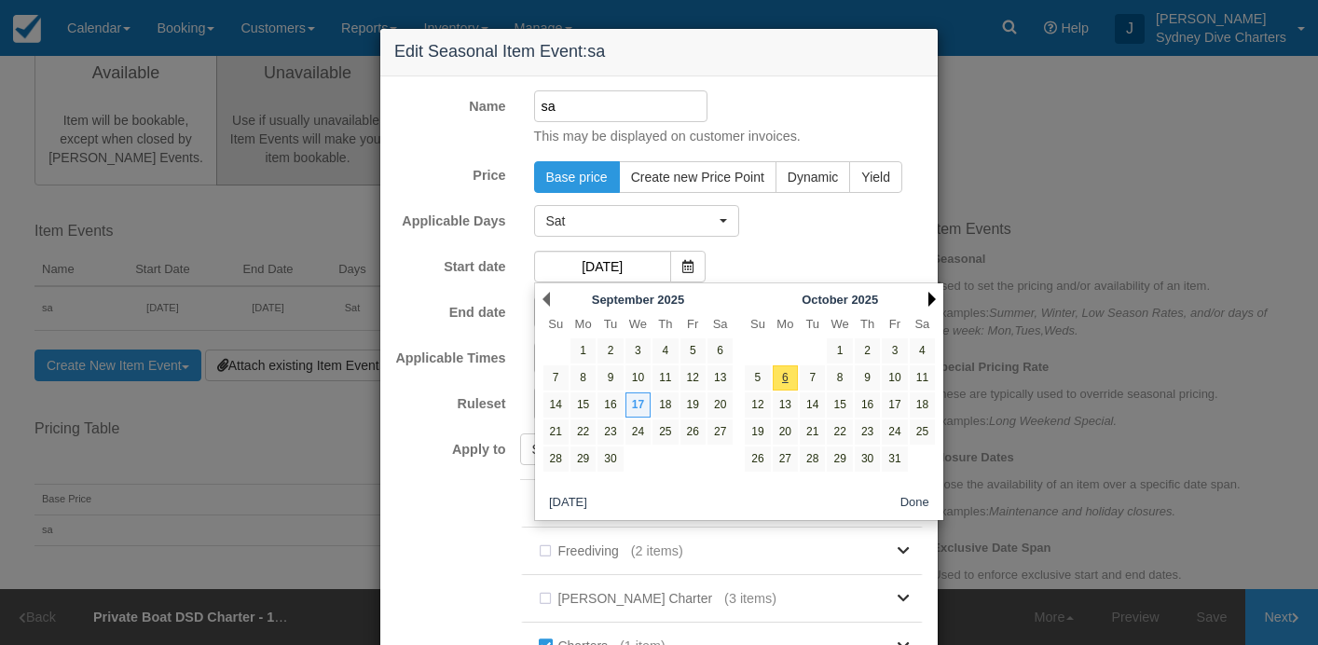
click at [929, 297] on link "Next" at bounding box center [931, 299] width 7 height 15
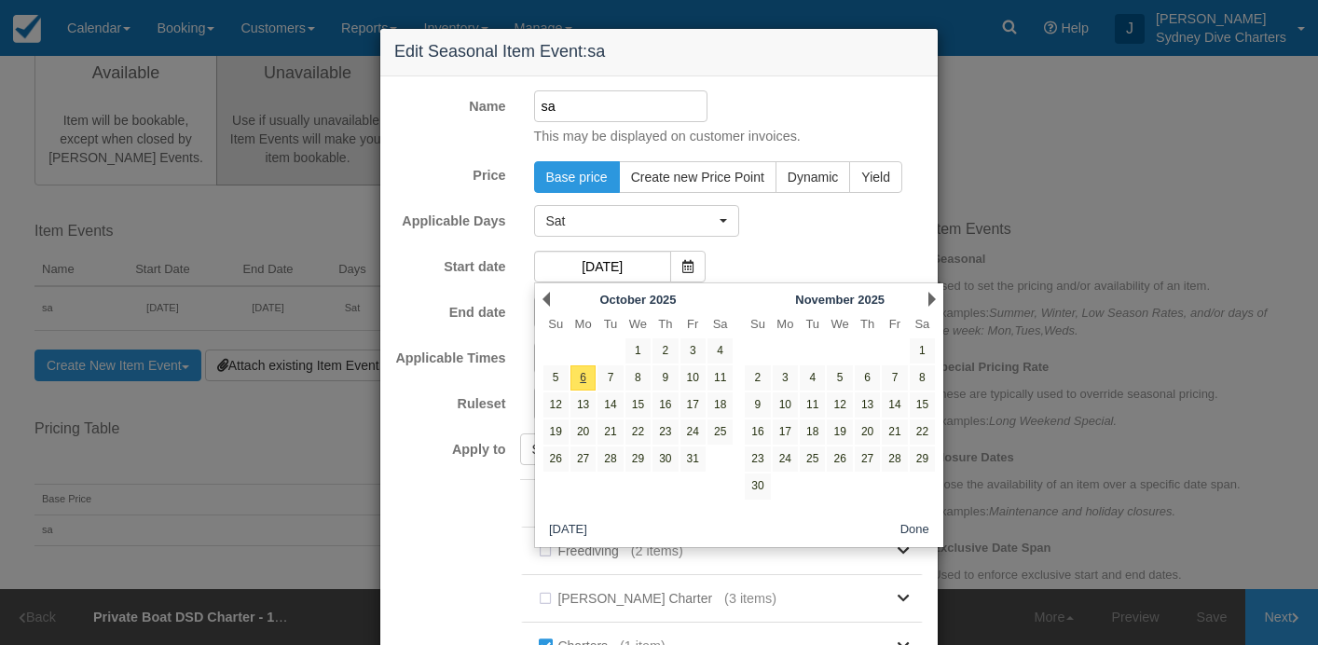
click at [929, 297] on link "Next" at bounding box center [931, 299] width 7 height 15
click at [815, 458] on link "30" at bounding box center [812, 458] width 25 height 25
type input "30/12/2025"
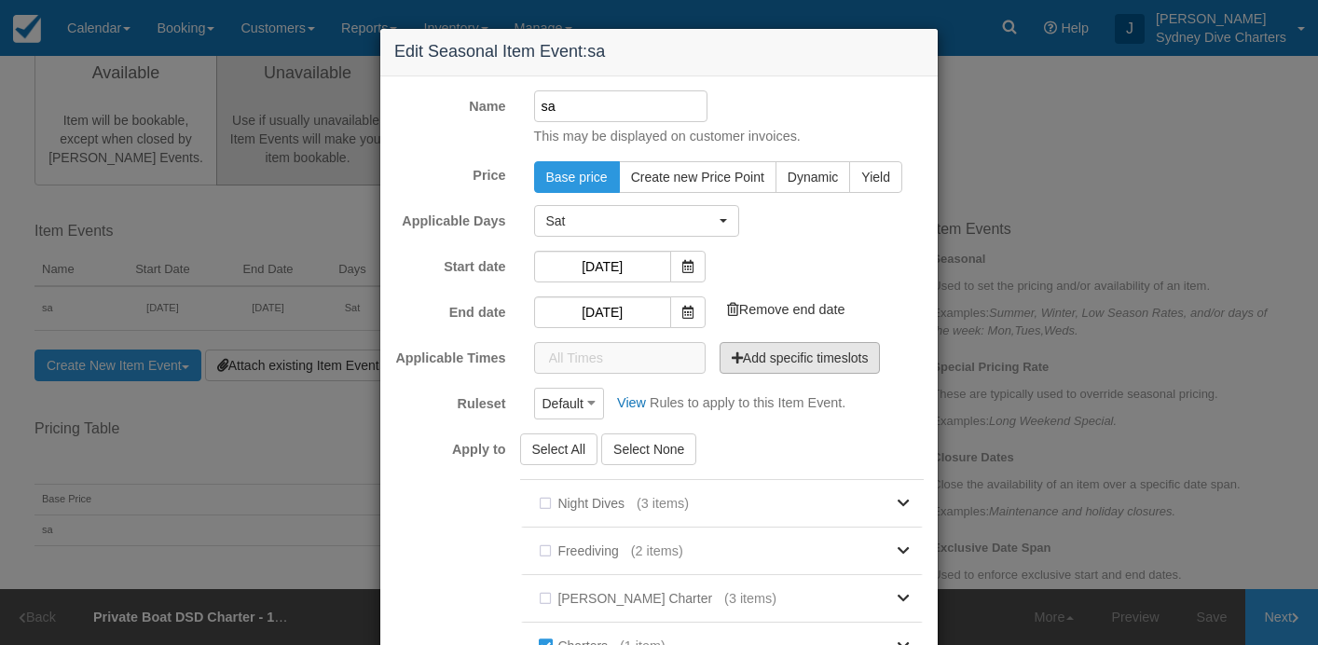
click at [815, 358] on button "Add specific timeslots" at bounding box center [799, 358] width 161 height 32
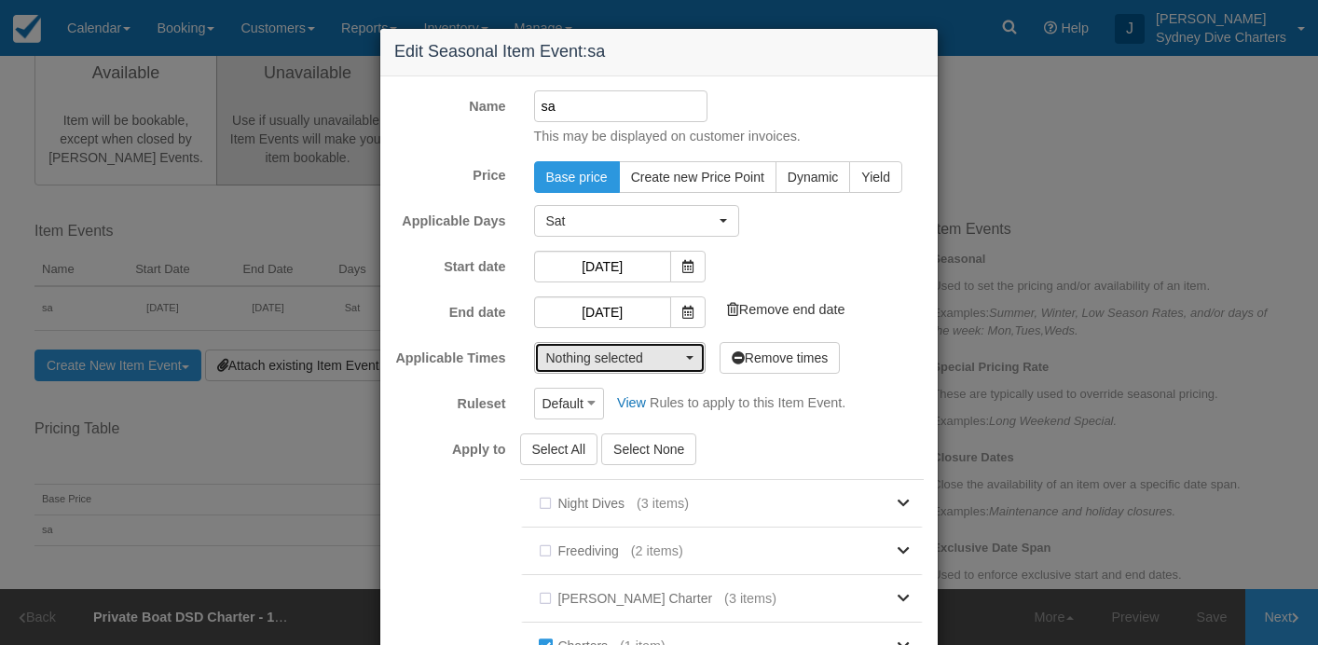
click at [691, 356] on span "button" at bounding box center [689, 358] width 7 height 4
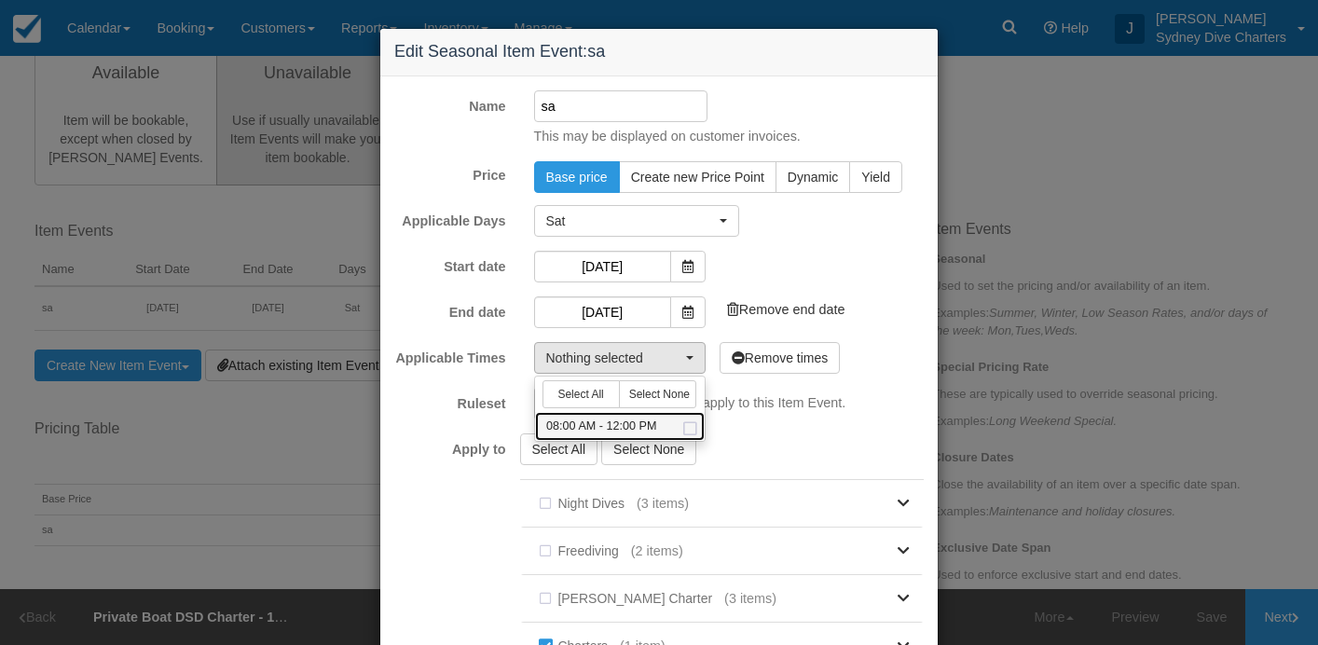
click at [697, 430] on span at bounding box center [690, 429] width 20 height 12
select select "480-240"
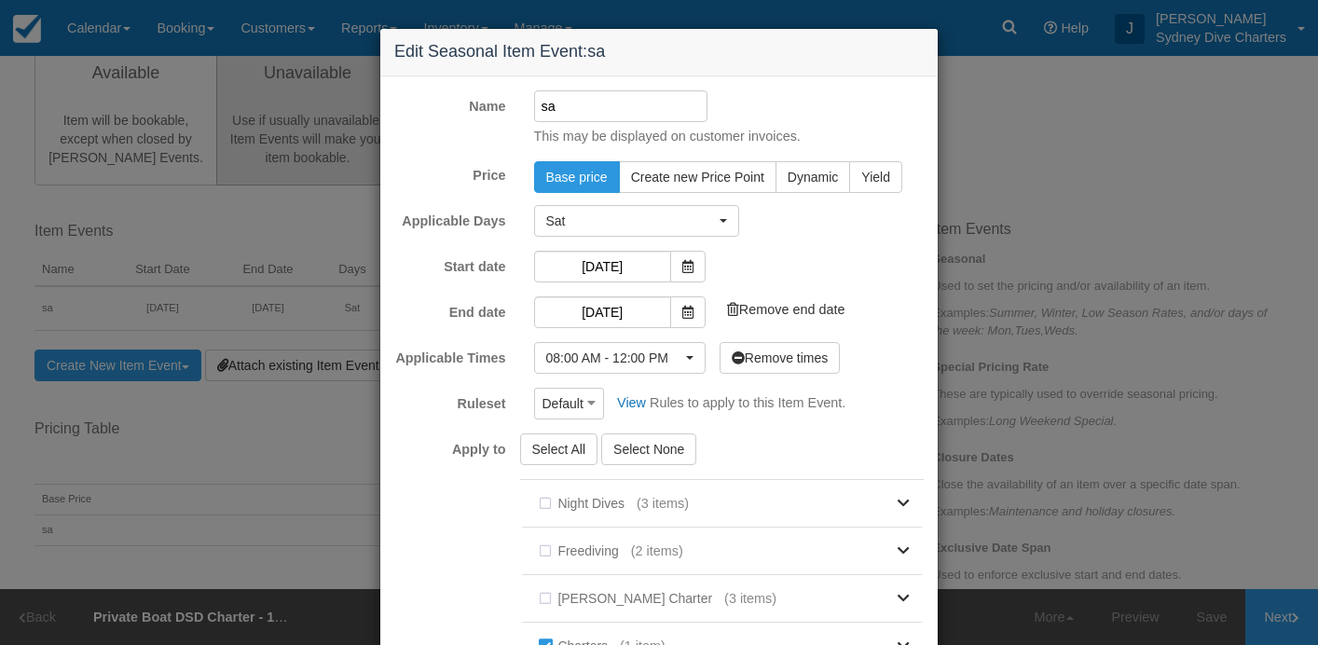
scroll to position [432, 0]
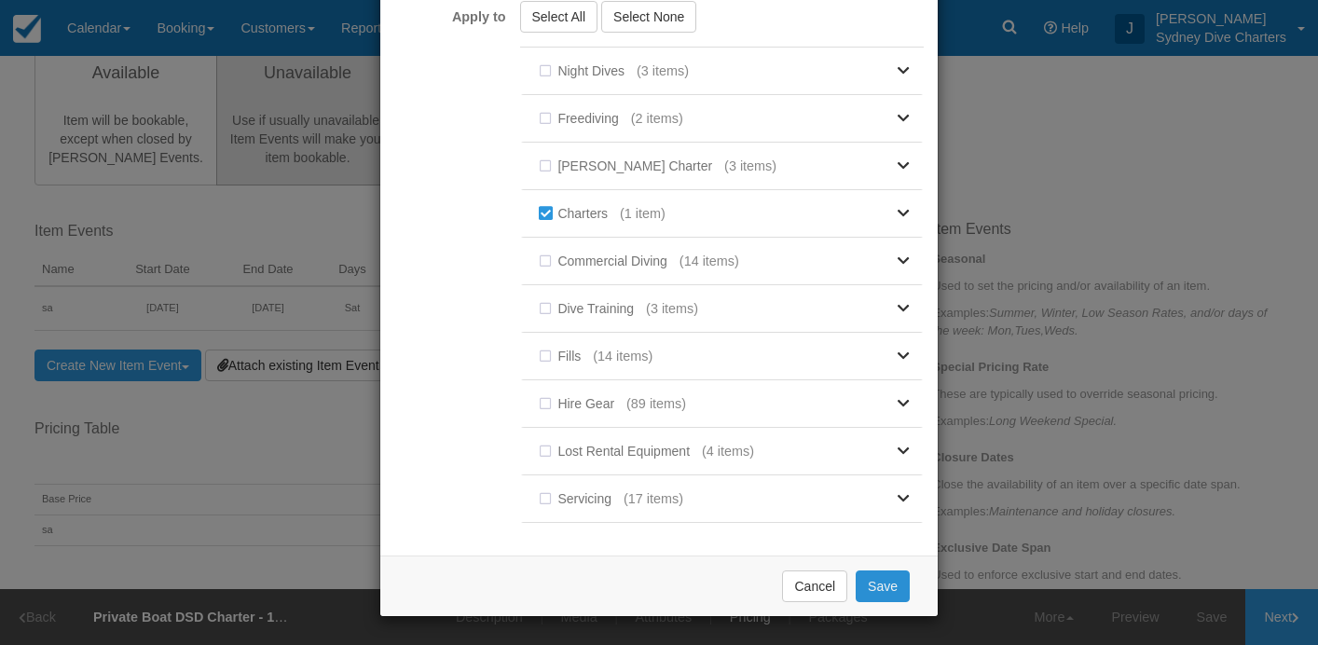
click at [896, 587] on button "Save" at bounding box center [882, 586] width 54 height 32
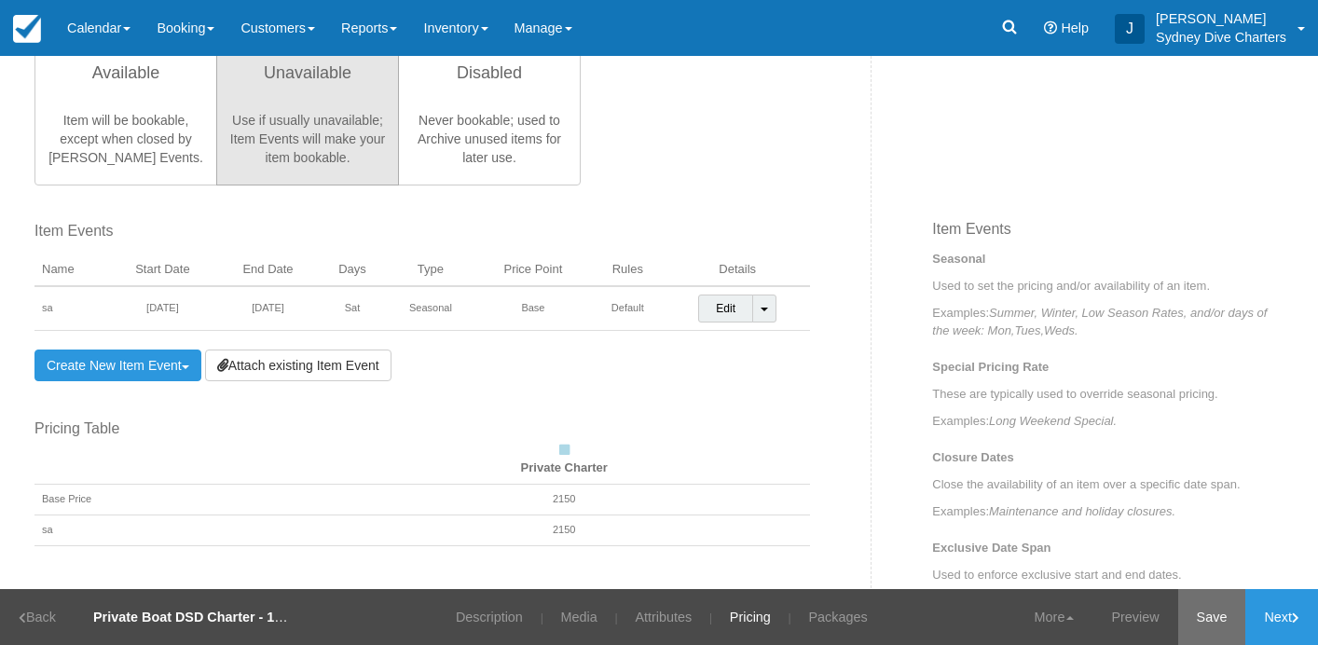
click at [1235, 622] on link "Save" at bounding box center [1212, 617] width 68 height 56
click at [1271, 623] on link "Next" at bounding box center [1281, 617] width 73 height 56
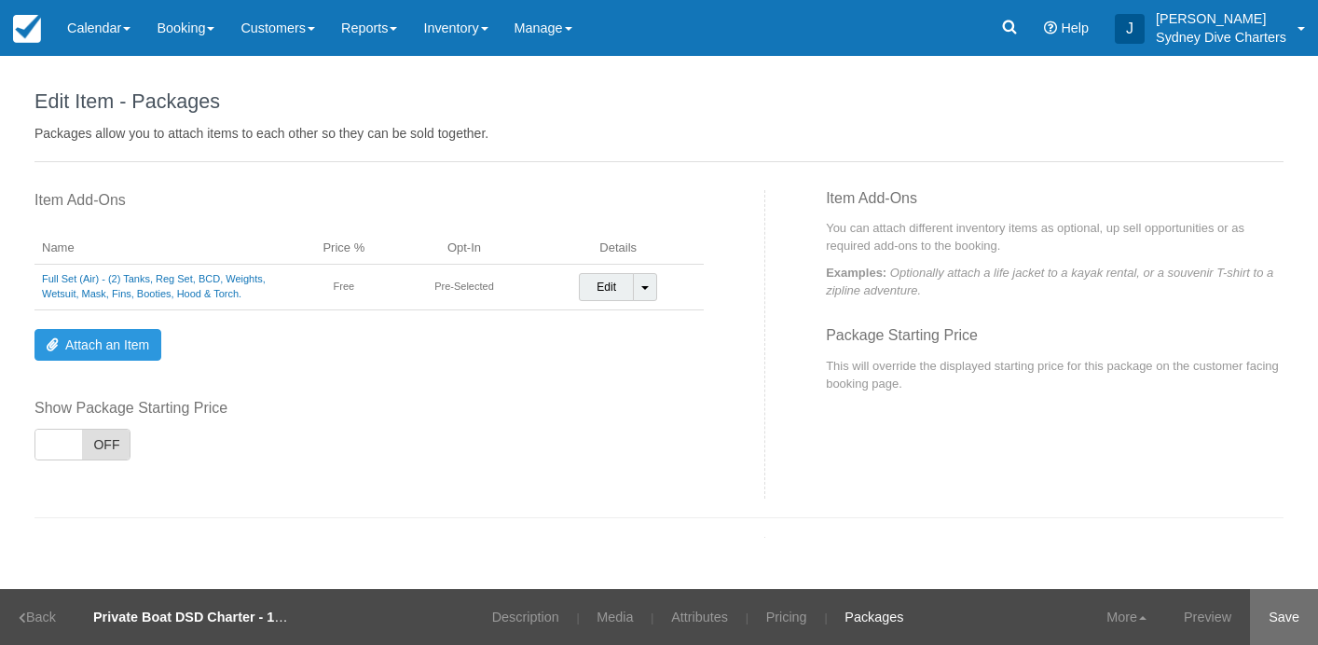
click at [1274, 606] on link "Save" at bounding box center [1284, 617] width 68 height 56
click at [512, 617] on link "Description" at bounding box center [513, 617] width 95 height 56
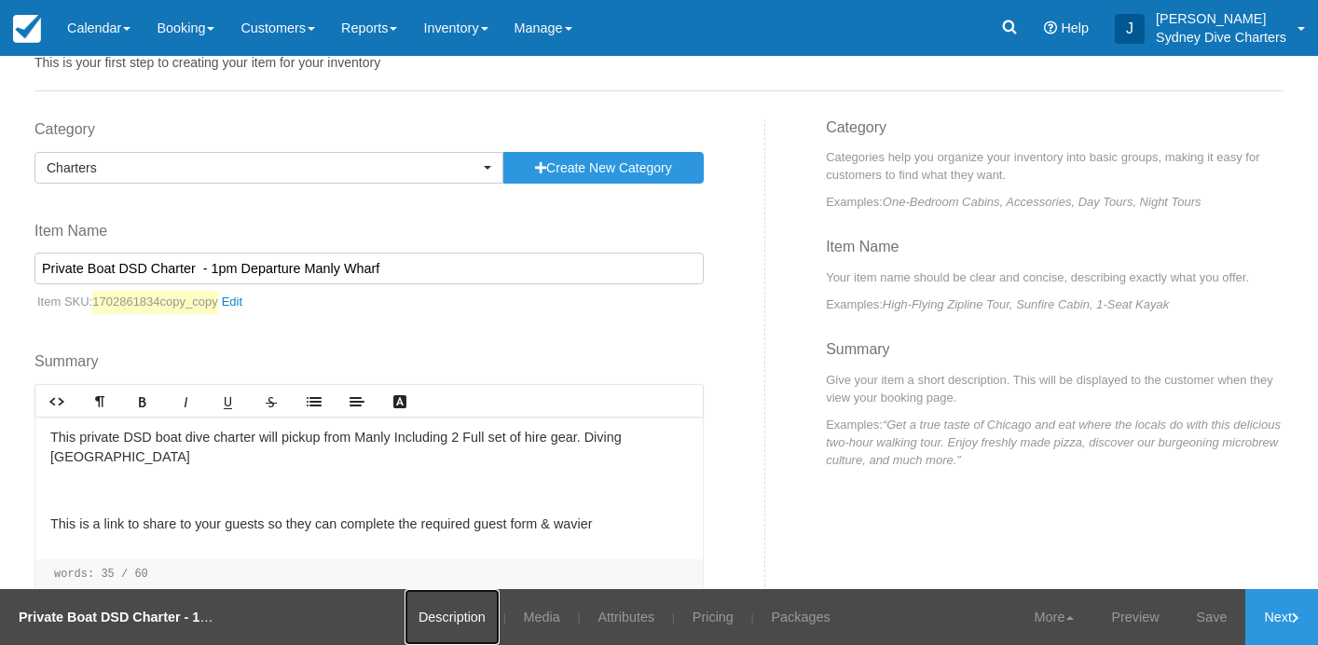
scroll to position [73, 0]
click at [140, 267] on input "Private Boat DSD Charter - 1pm Departure Manly Wharf" at bounding box center [368, 267] width 669 height 32
click at [255, 267] on input "Private Double Boat Dive Charter - 1pm Departure Manly Wharf" at bounding box center [368, 267] width 669 height 32
click at [374, 267] on input "Private Double Boat Dive Charter - 8am Departure Manly Wharf" at bounding box center [368, 267] width 669 height 32
click at [493, 266] on input "Private Double Boat Dive Charter - 8am Departure Rose Bay Public Wharf" at bounding box center [368, 267] width 669 height 32
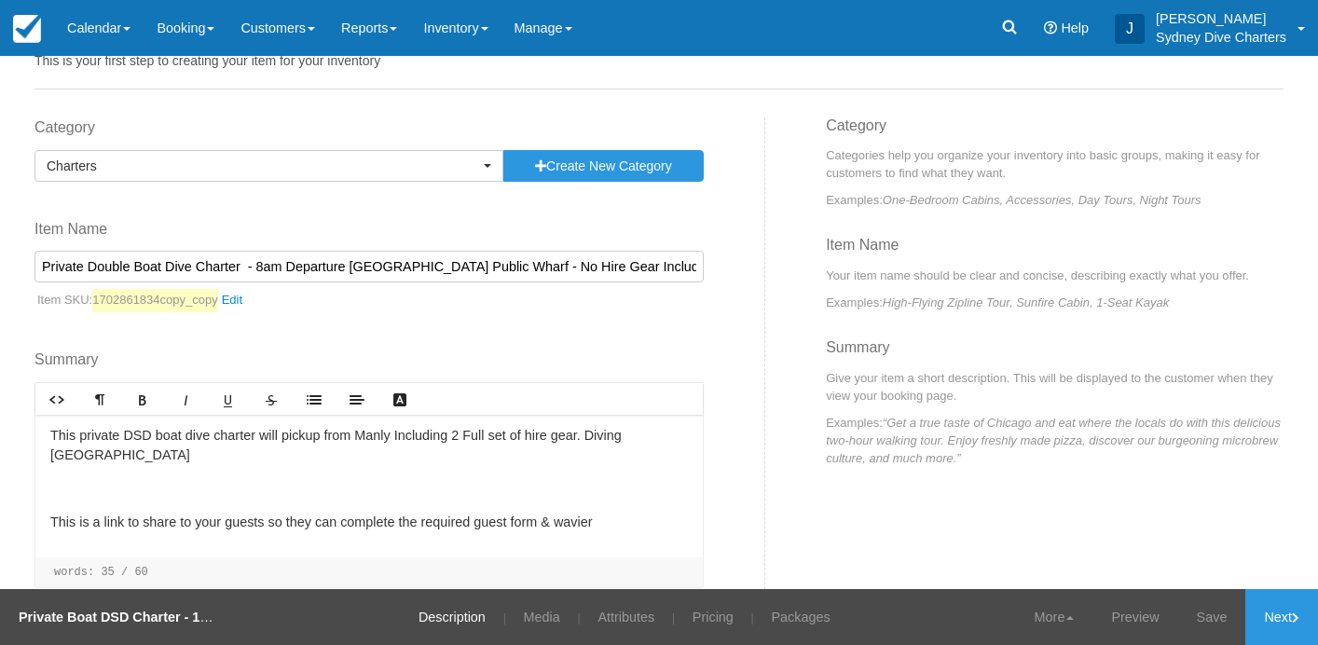
type input "Private Double Boat Dive Charter - 8am Departure [GEOGRAPHIC_DATA] Public Wharf…"
click at [146, 434] on p "This private DSD boat dive charter will pickup from Manly Including 2 Full set …" at bounding box center [368, 446] width 637 height 40
click at [369, 432] on p "This private boat dive charter will pickup from Manly Including 2 Full set of h…" at bounding box center [368, 446] width 637 height 40
click at [580, 434] on p "This private boat dive charter will pickup from Rose Bay Including 2 Full set o…" at bounding box center [368, 446] width 637 height 40
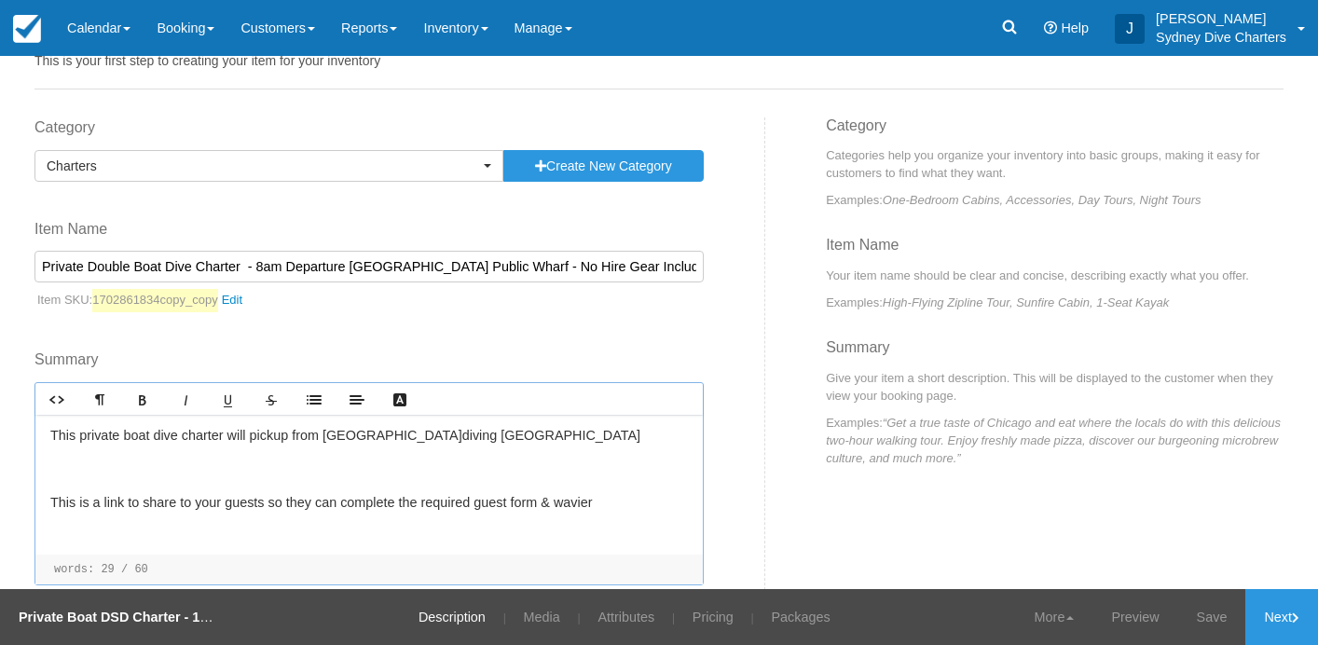
click at [515, 435] on p "This private boat dive charter will pickup from Rose Bay diving Bluefish Point" at bounding box center [368, 436] width 637 height 21
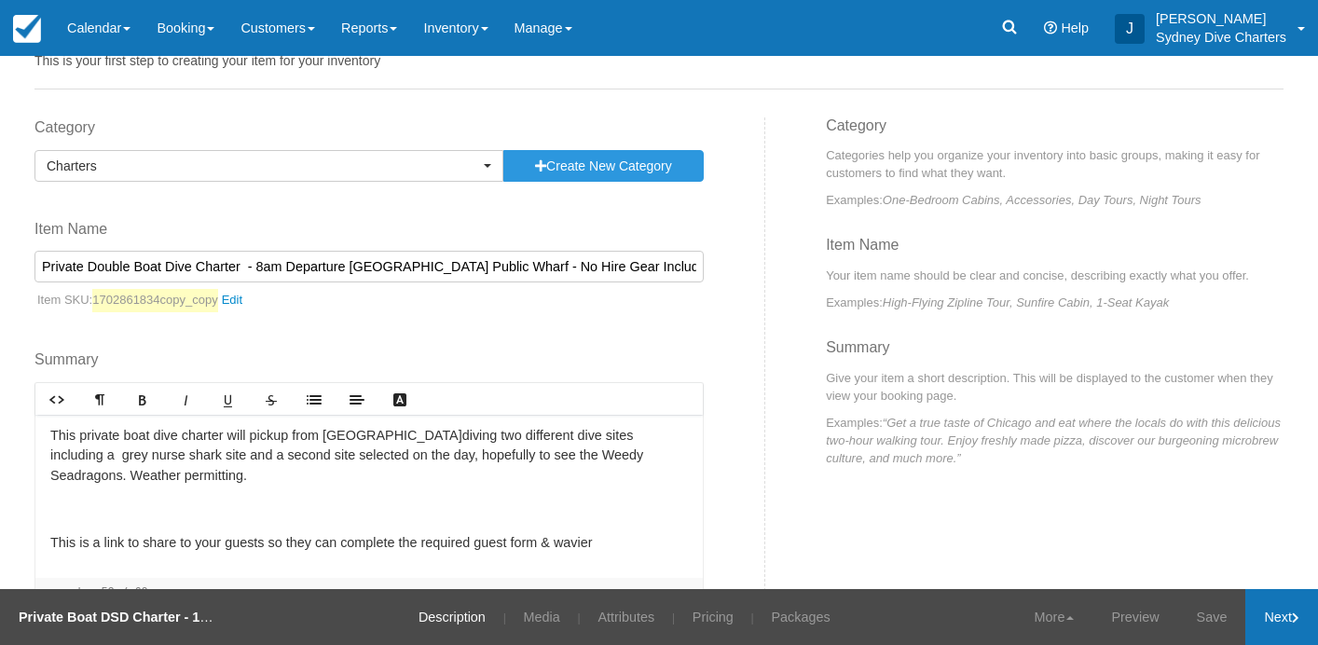
click at [1264, 618] on link "Next" at bounding box center [1281, 617] width 73 height 56
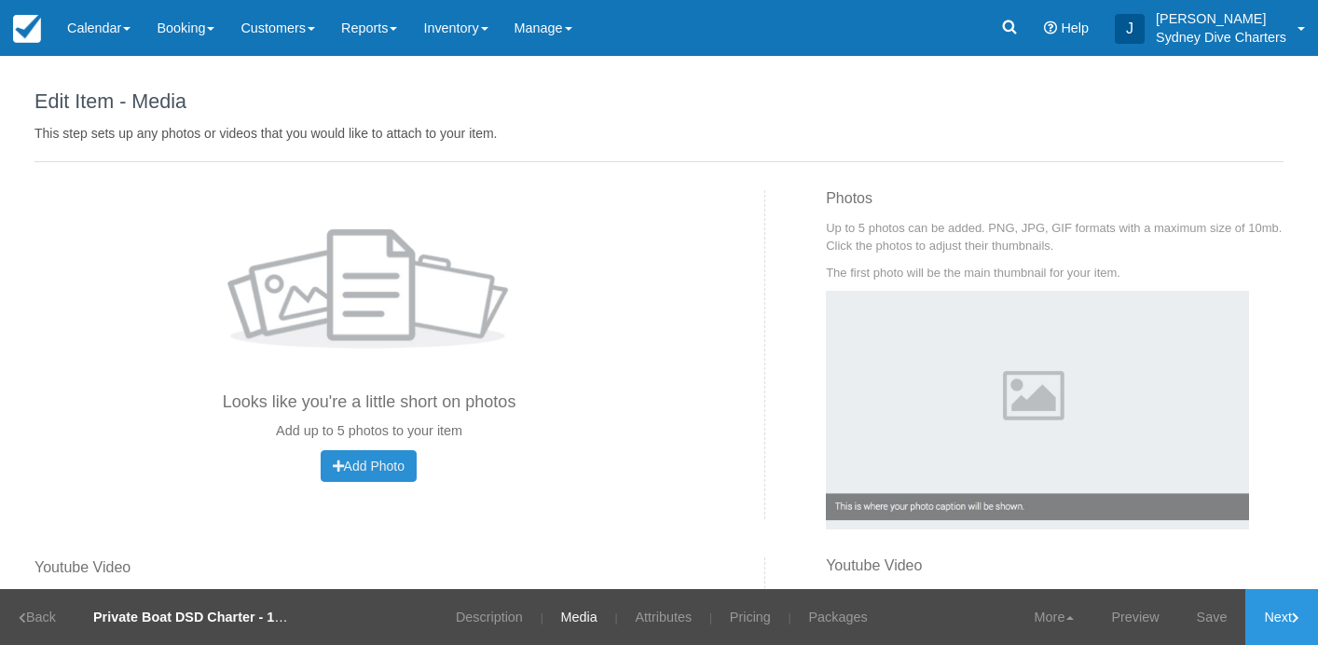
click at [416, 463] on button "Add Photo Uploading..." at bounding box center [369, 466] width 96 height 32
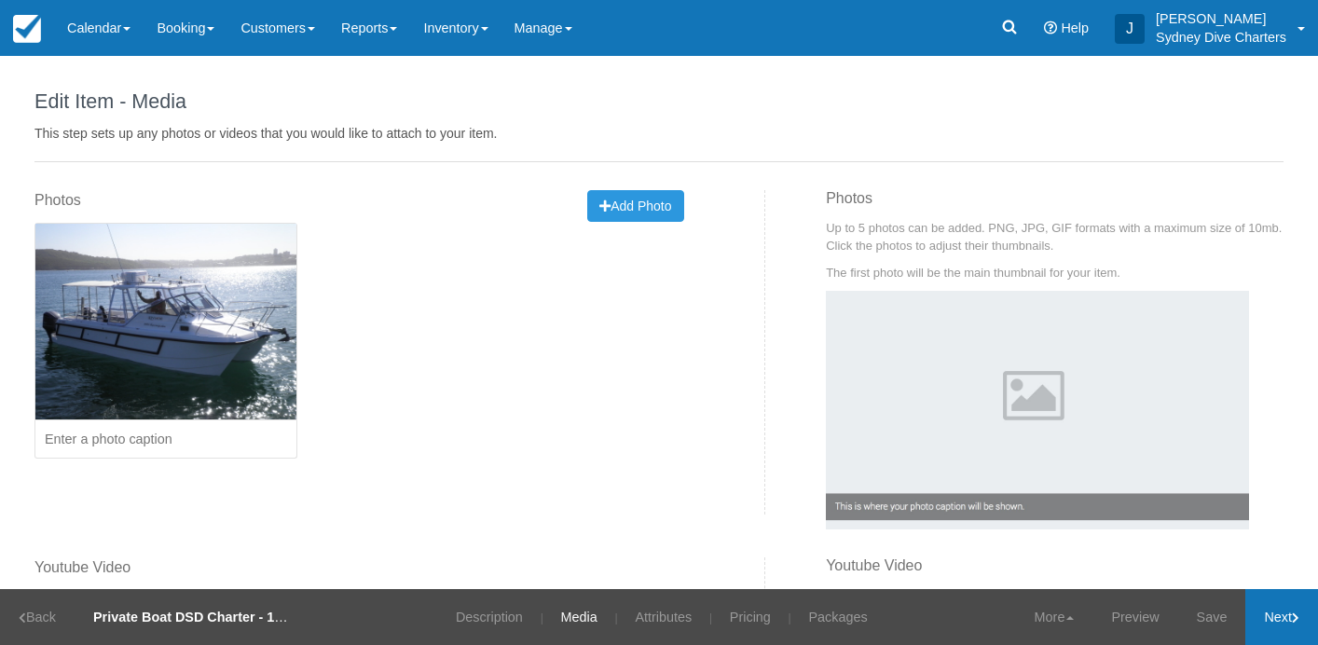
click at [1264, 621] on link "Next" at bounding box center [1281, 617] width 73 height 56
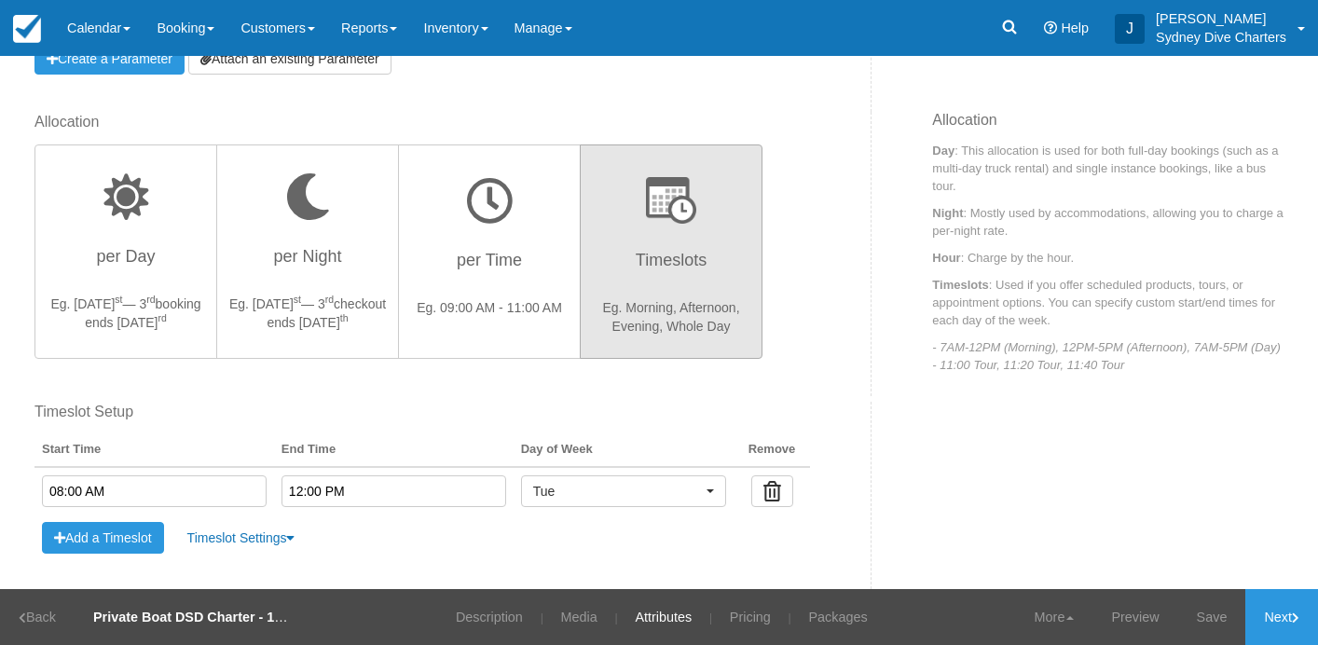
scroll to position [499, 0]
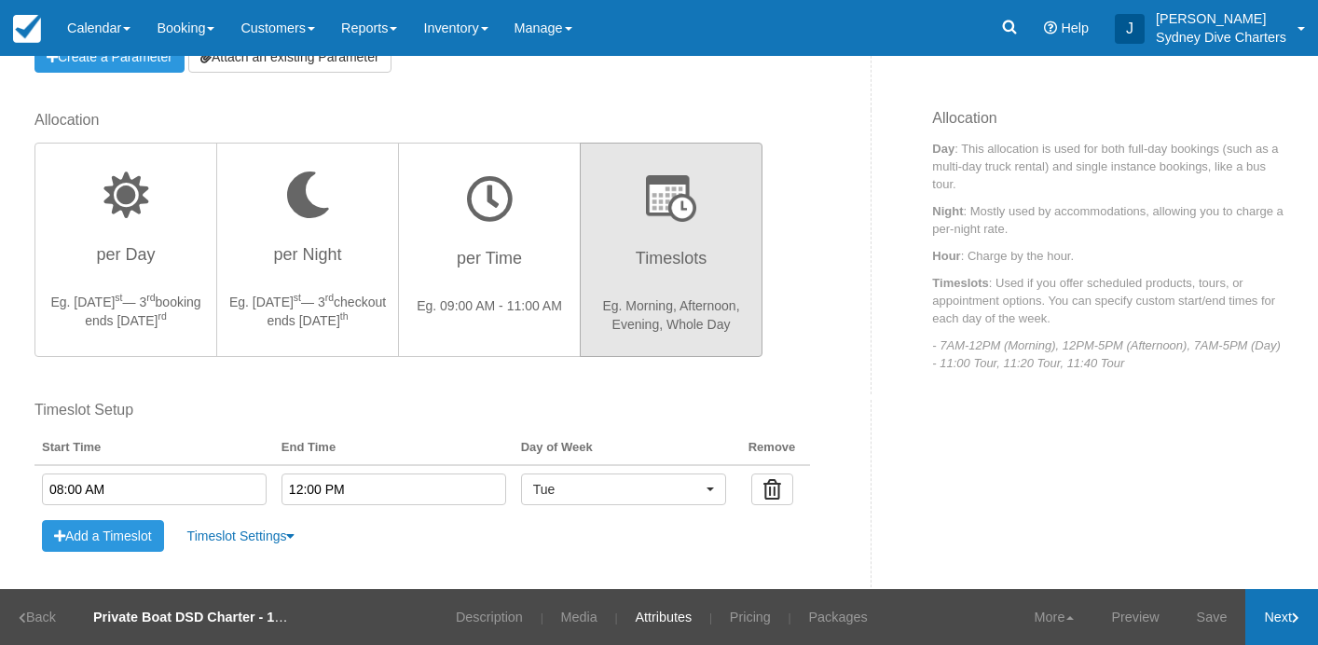
click at [1287, 623] on link "Next" at bounding box center [1281, 617] width 73 height 56
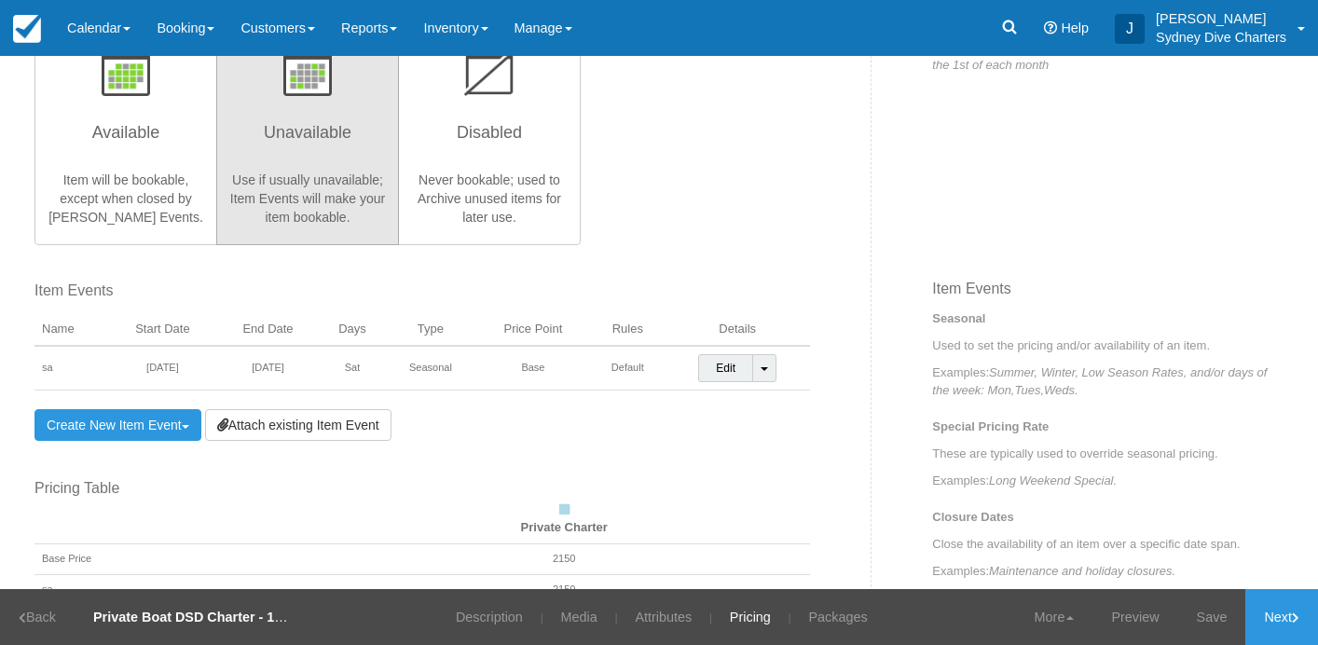
scroll to position [460, 0]
click at [1258, 612] on link "Next" at bounding box center [1281, 617] width 73 height 56
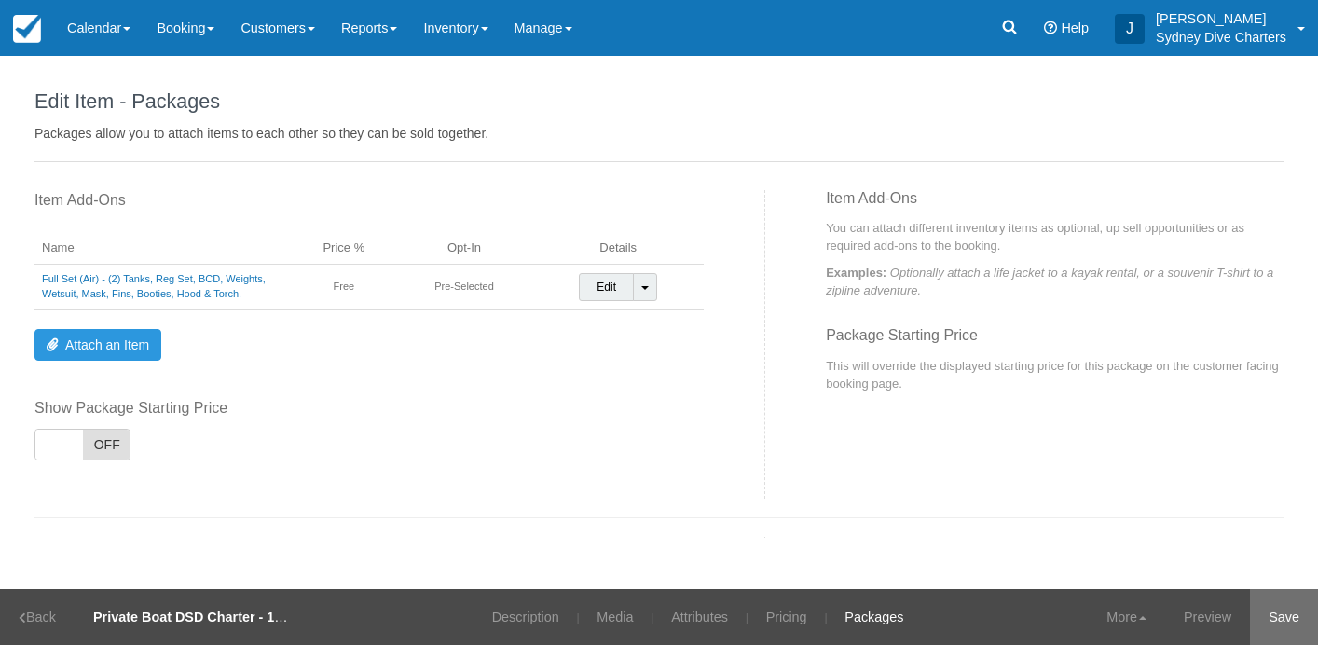
click at [1264, 612] on link "Save" at bounding box center [1284, 617] width 68 height 56
click at [1275, 619] on link "Updated!" at bounding box center [1271, 617] width 91 height 56
click at [522, 623] on link "Description" at bounding box center [513, 617] width 95 height 56
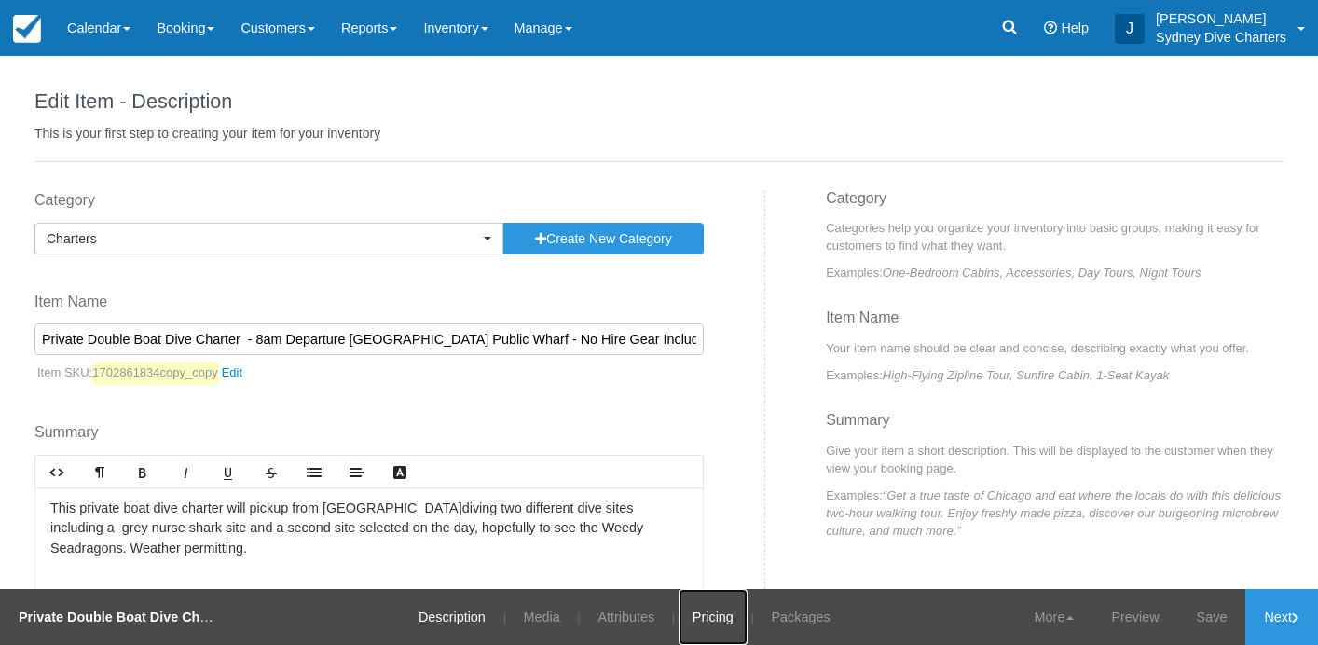
click at [713, 611] on link "Pricing" at bounding box center [712, 617] width 69 height 56
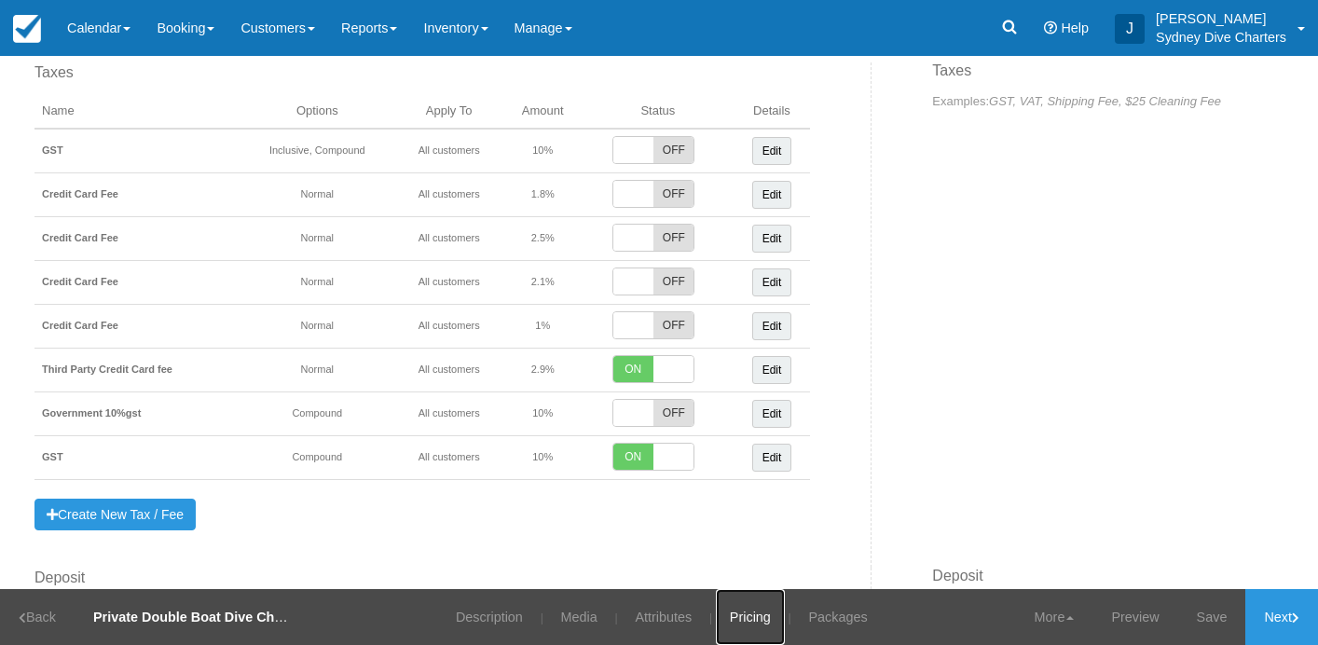
scroll to position [1241, 0]
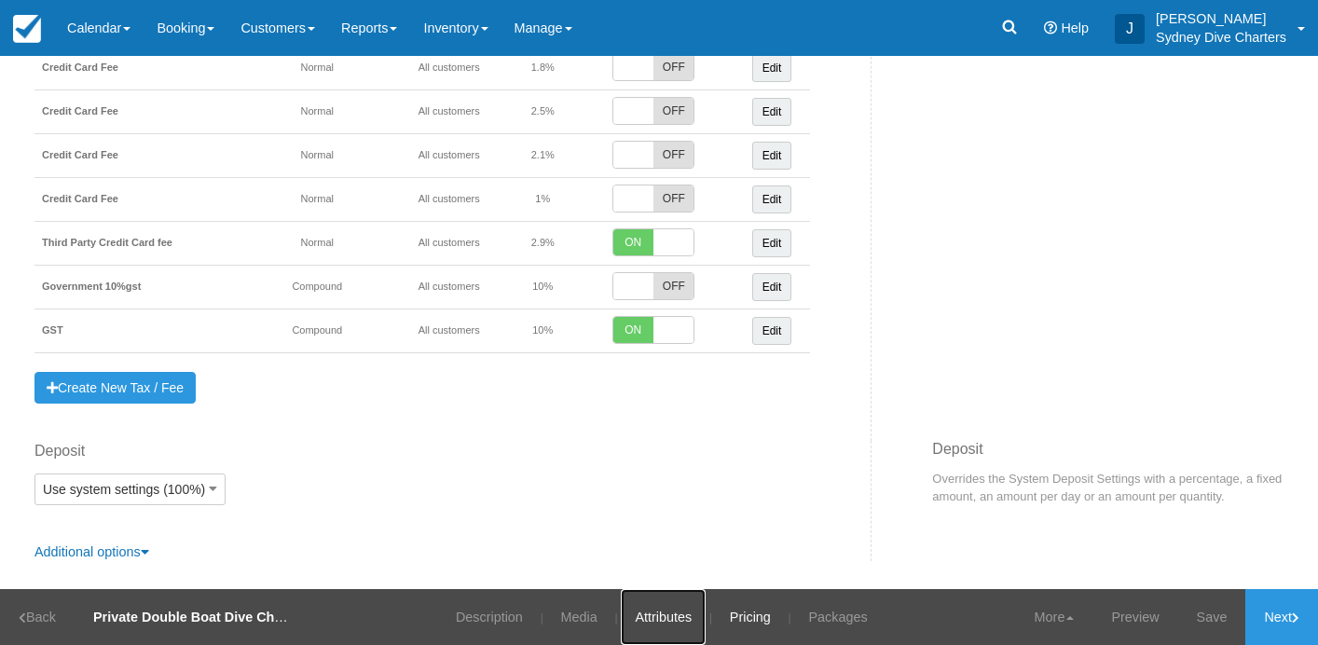
click at [652, 613] on link "Attributes" at bounding box center [663, 617] width 85 height 56
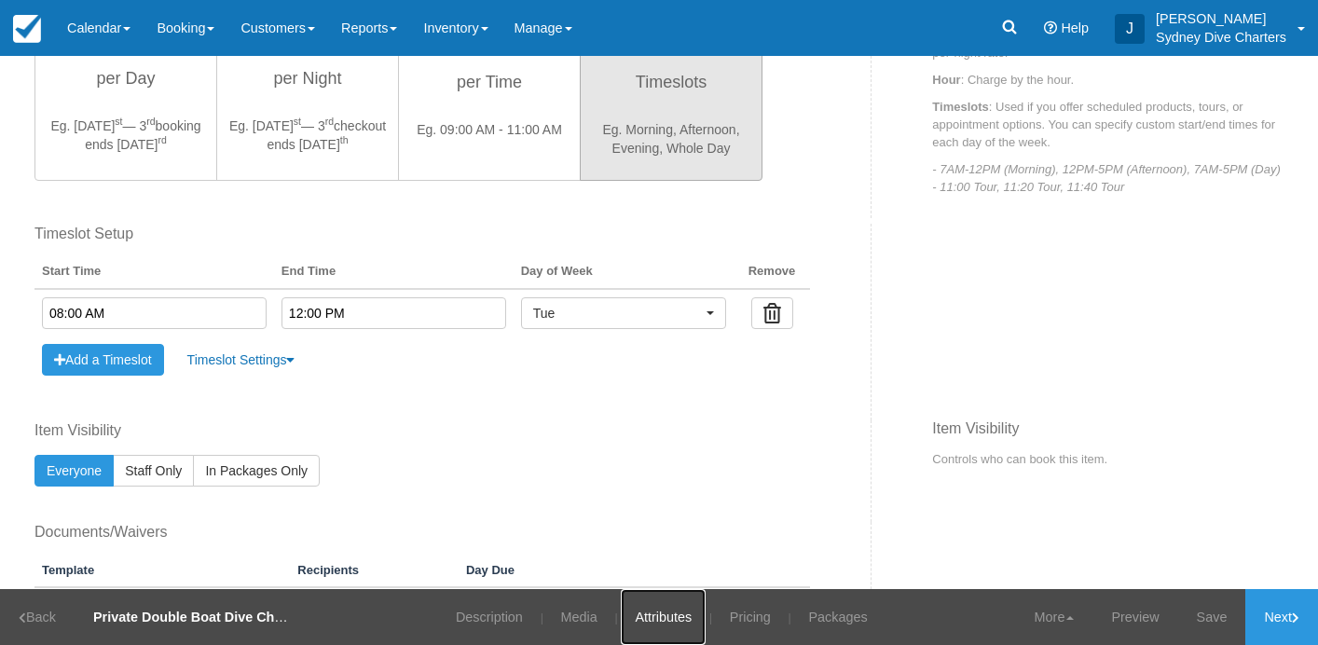
scroll to position [829, 0]
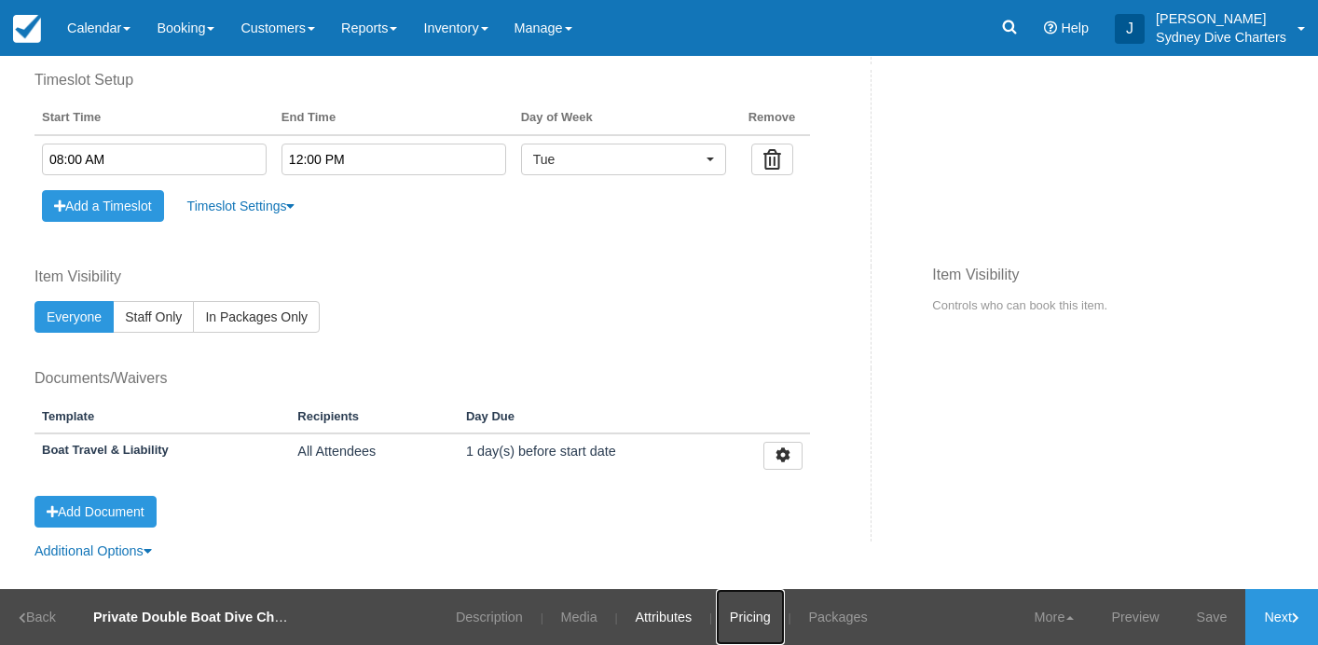
click at [748, 623] on link "Pricing" at bounding box center [750, 617] width 69 height 56
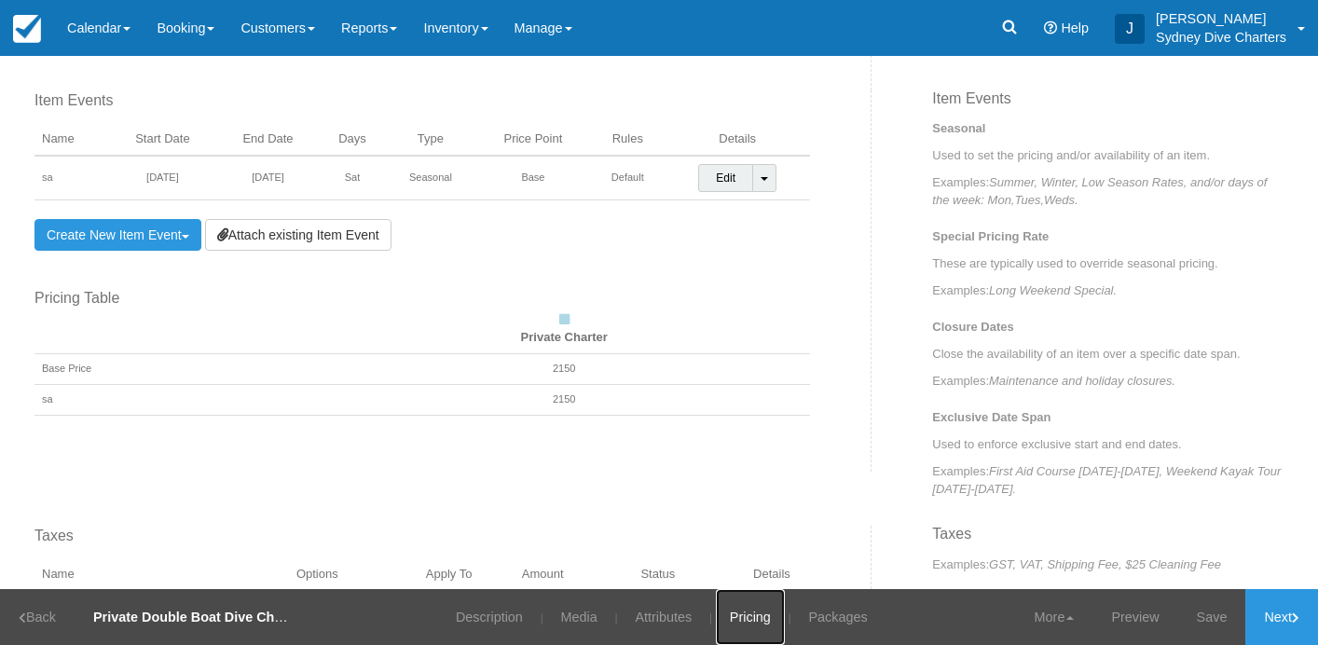
scroll to position [636, 0]
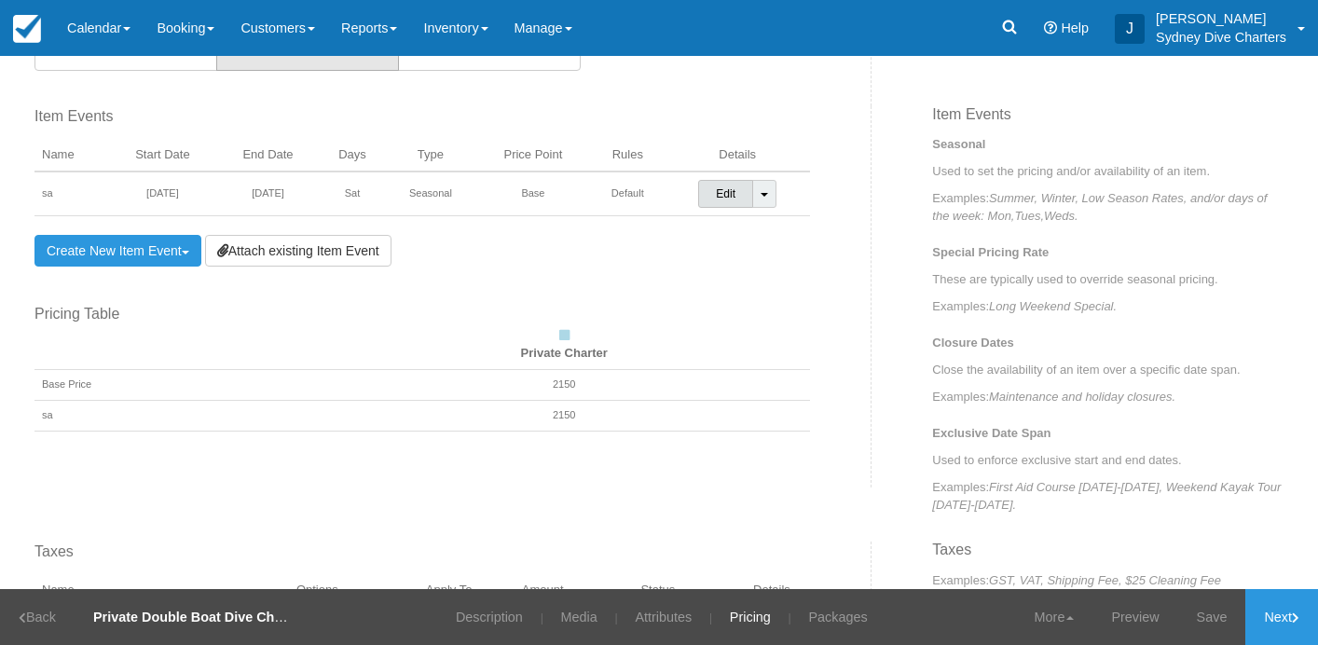
click at [723, 200] on link "Edit" at bounding box center [725, 194] width 55 height 28
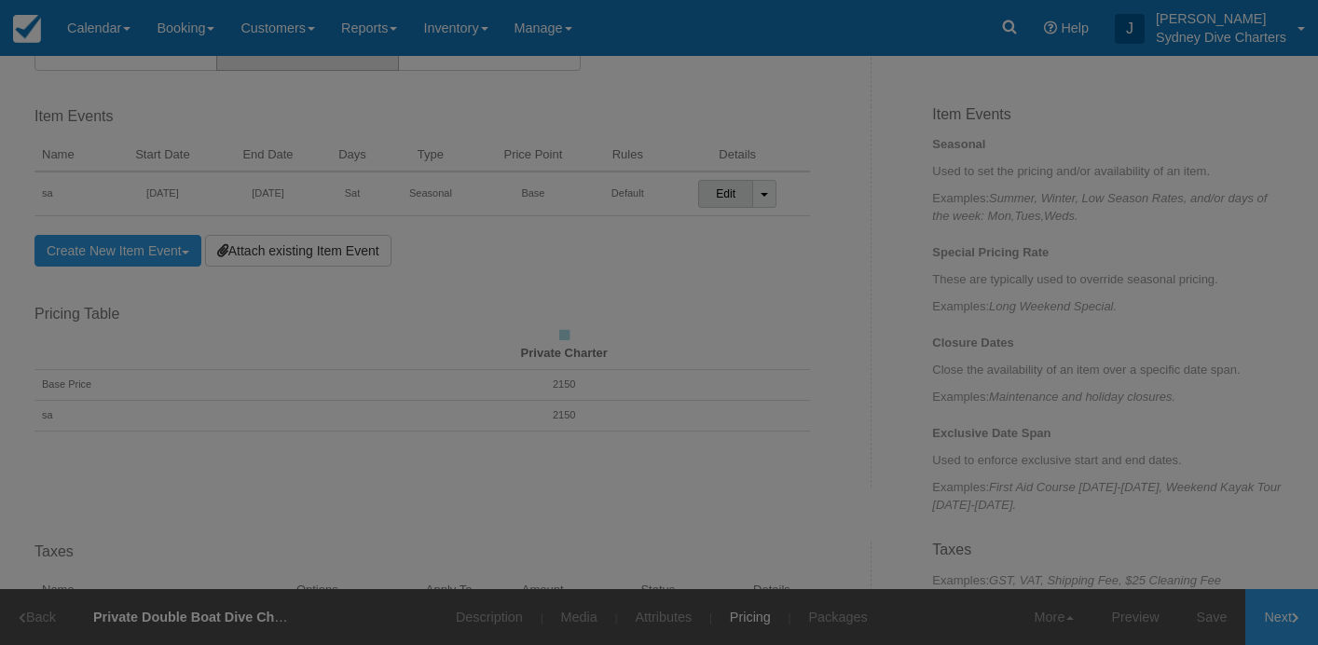
scroll to position [0, 0]
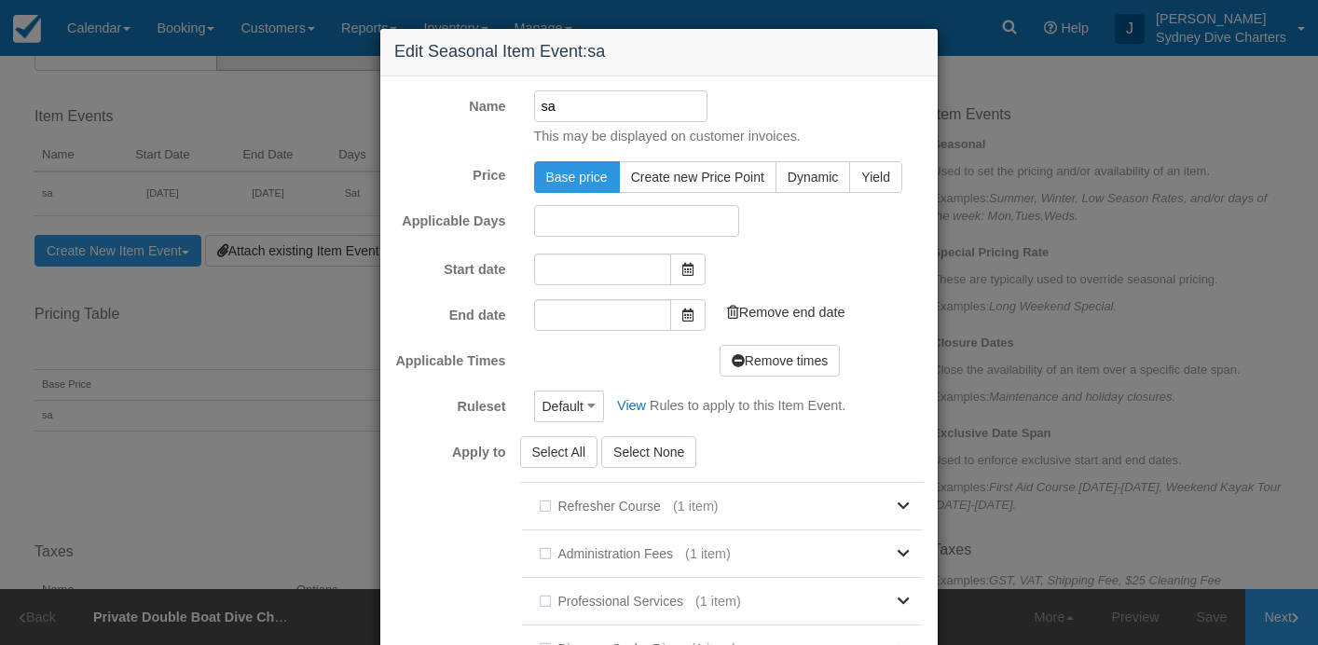
type input "30/12/2025"
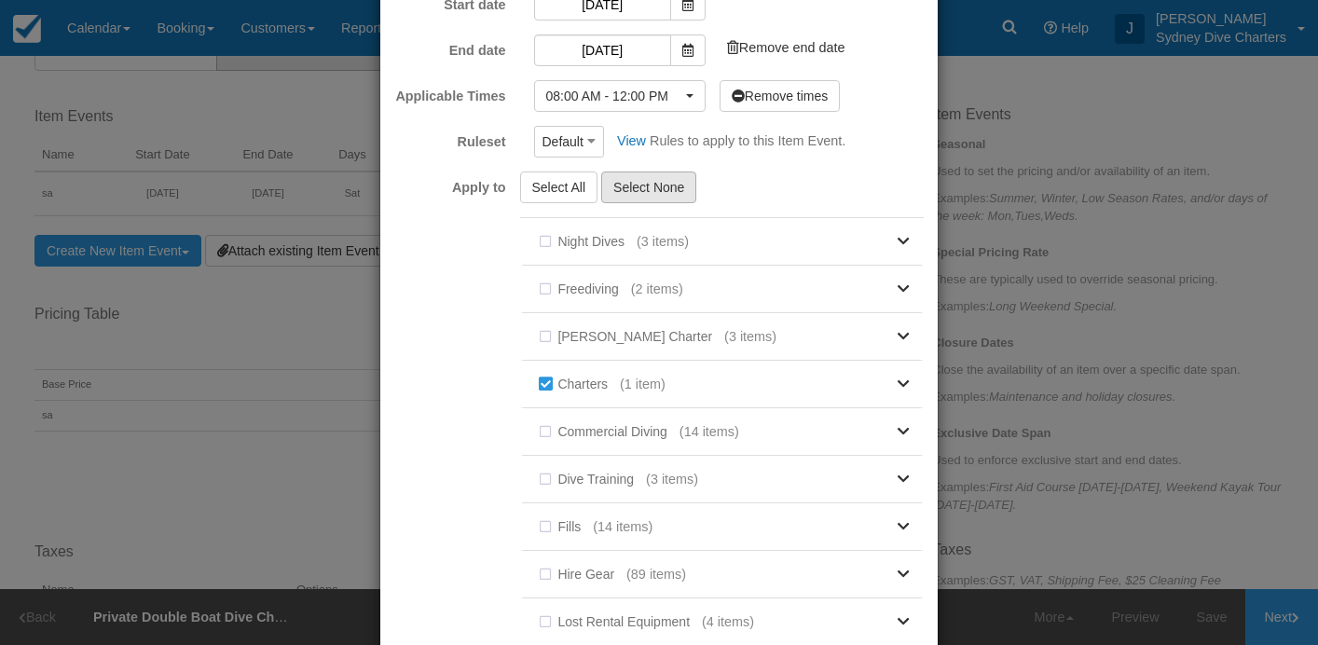
scroll to position [432, 0]
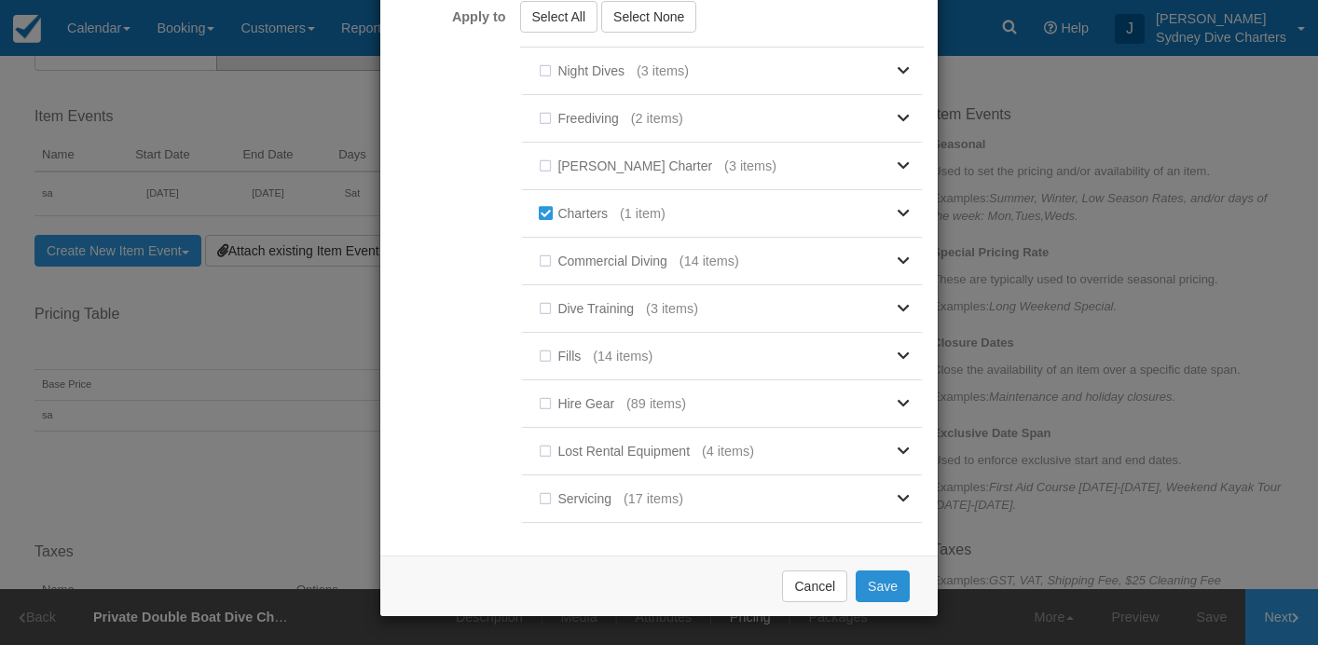
click at [895, 576] on button "Save" at bounding box center [882, 586] width 54 height 32
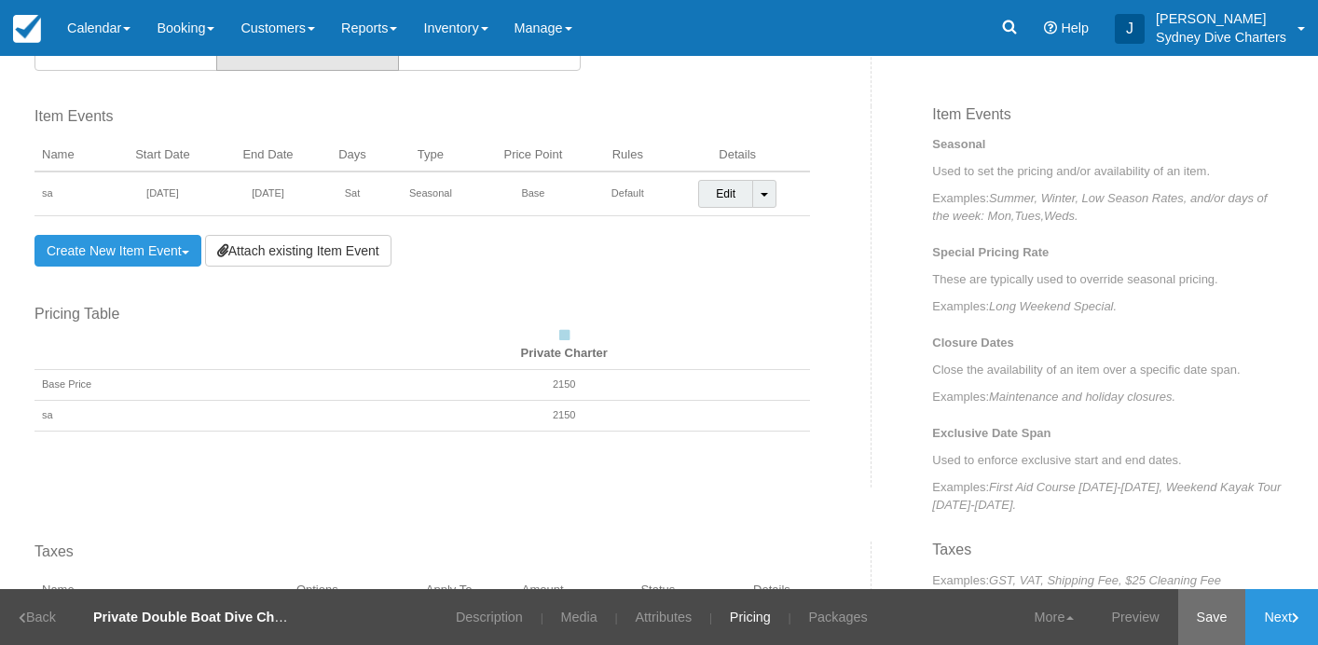
click at [1211, 607] on link "Save" at bounding box center [1212, 617] width 68 height 56
click at [731, 204] on link "Edit" at bounding box center [725, 194] width 55 height 28
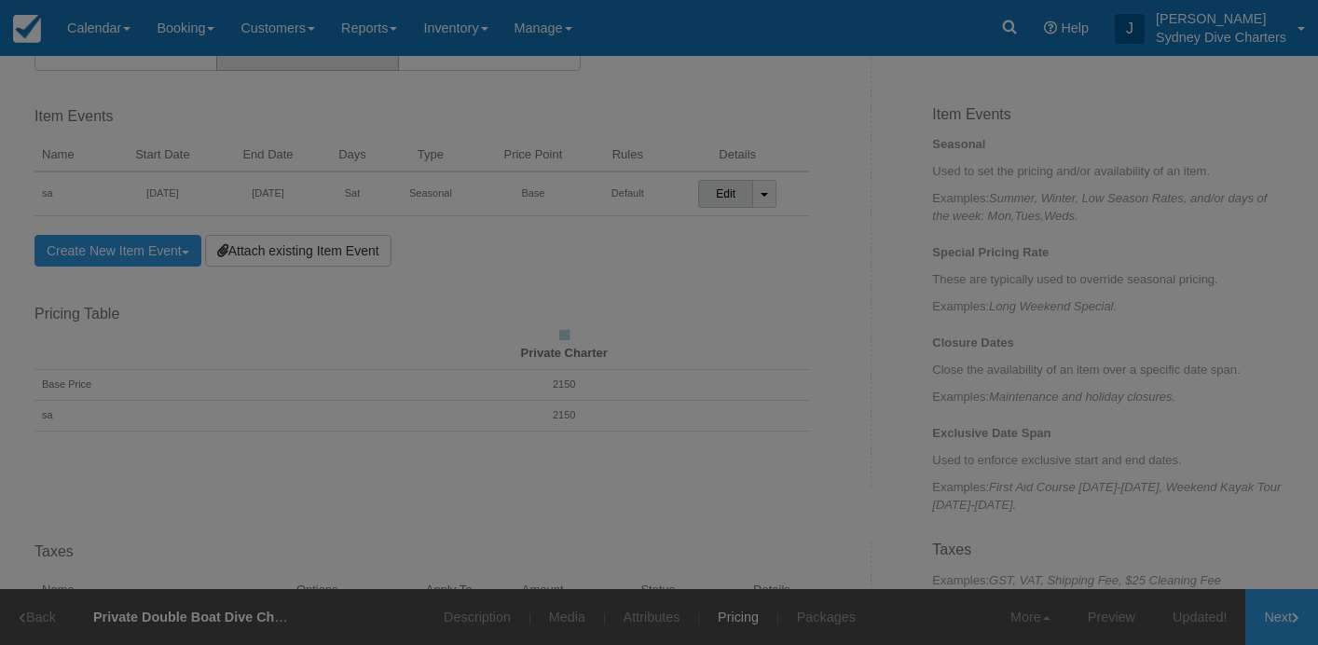
scroll to position [0, 0]
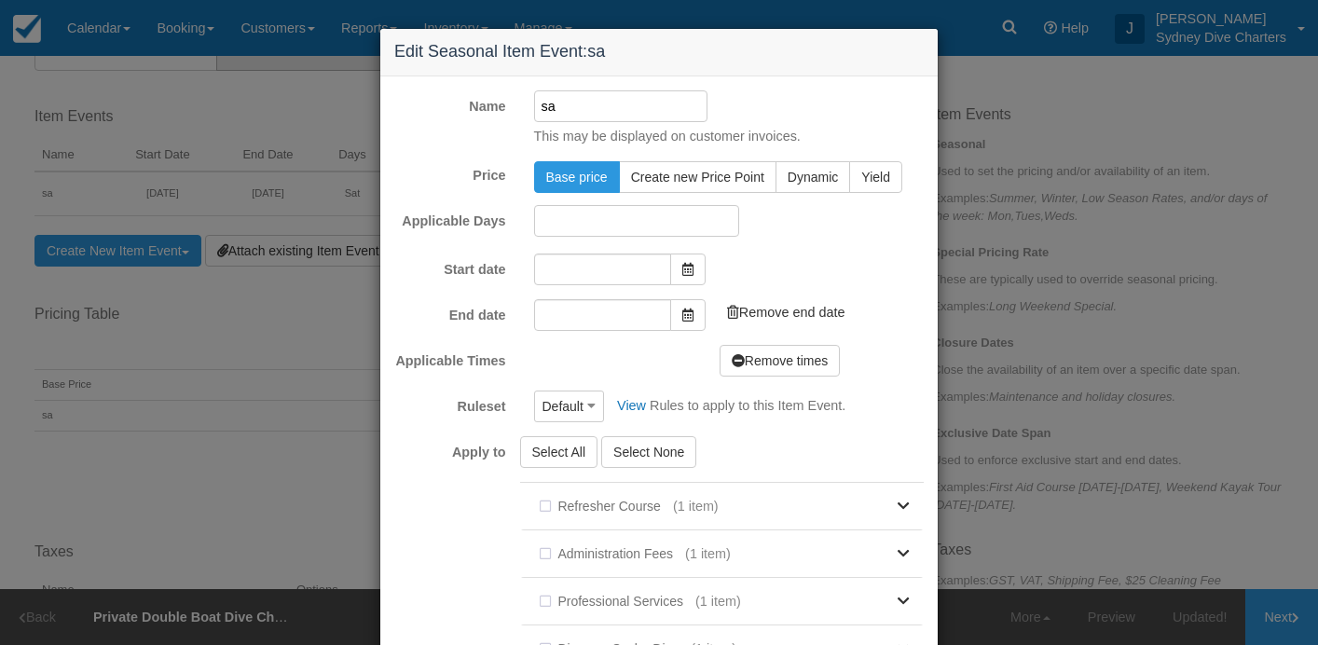
type input "30/12/2025"
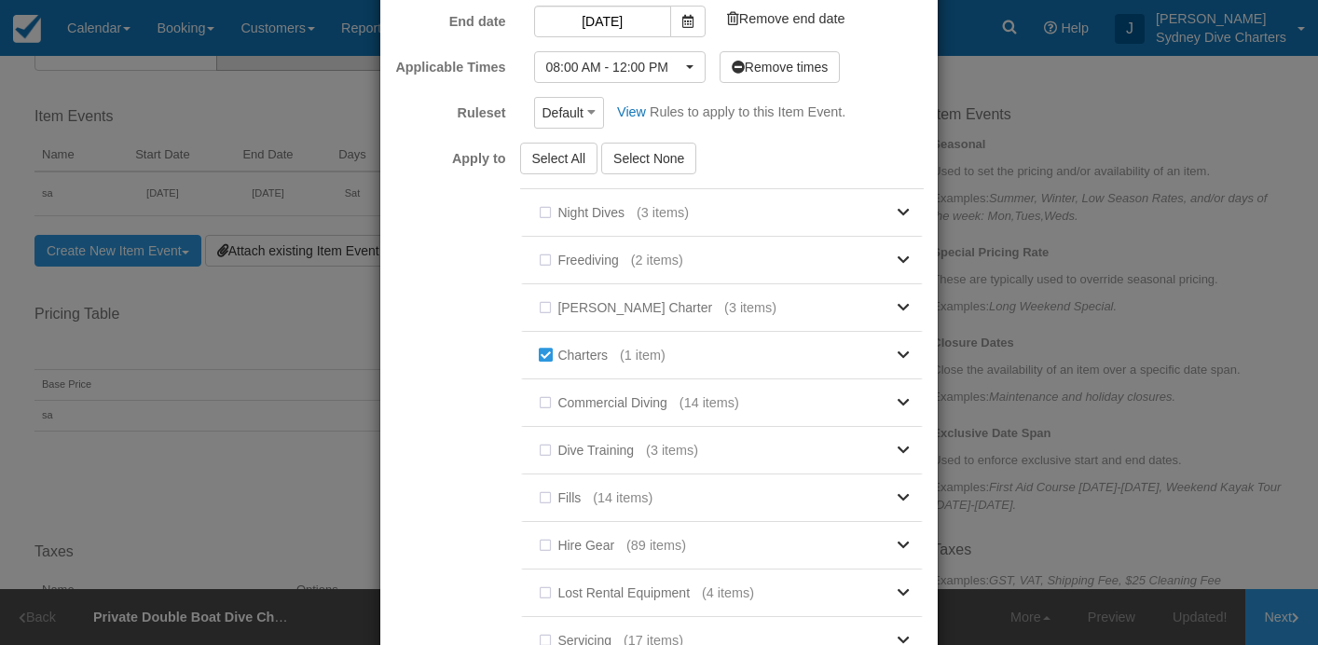
scroll to position [432, 0]
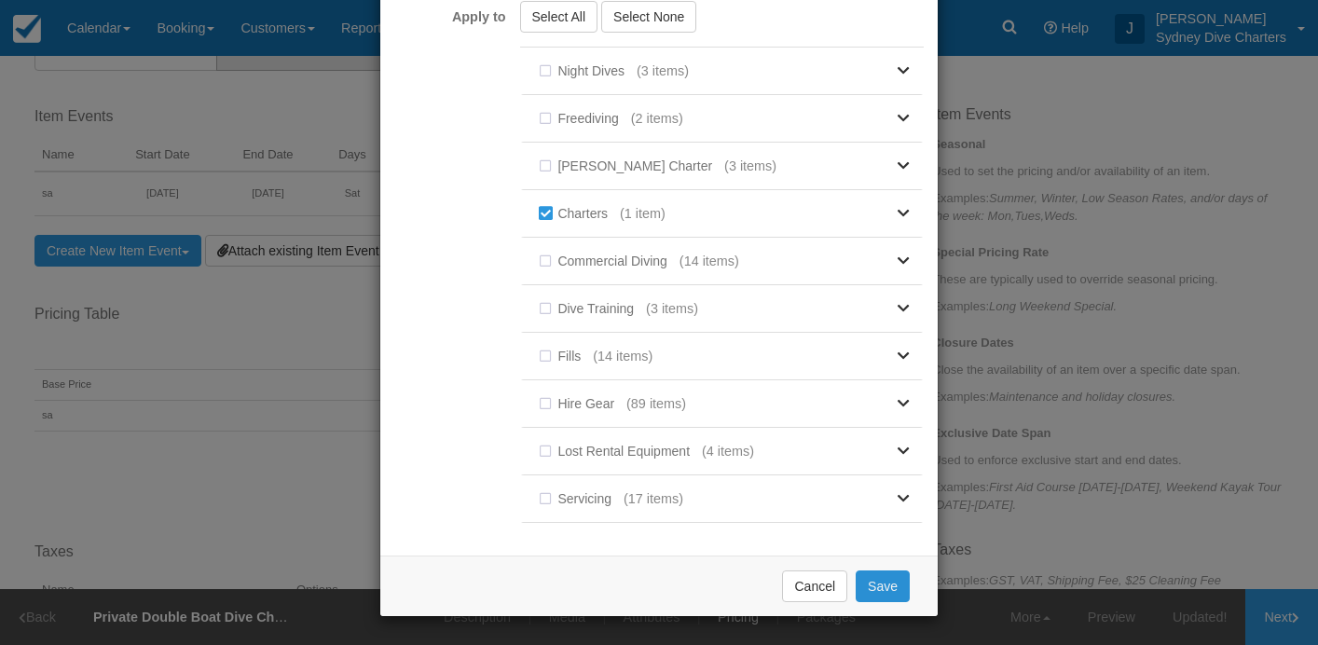
click at [875, 585] on button "Save" at bounding box center [882, 586] width 54 height 32
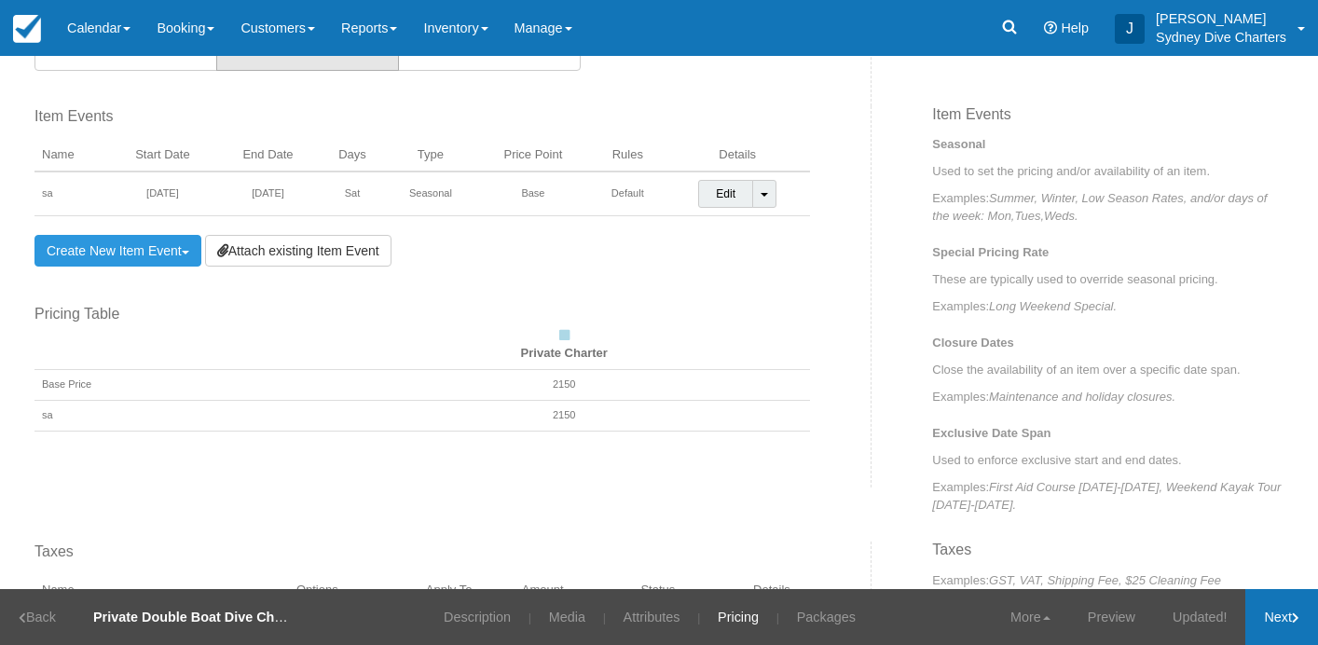
click at [1272, 612] on link "Next" at bounding box center [1281, 617] width 73 height 56
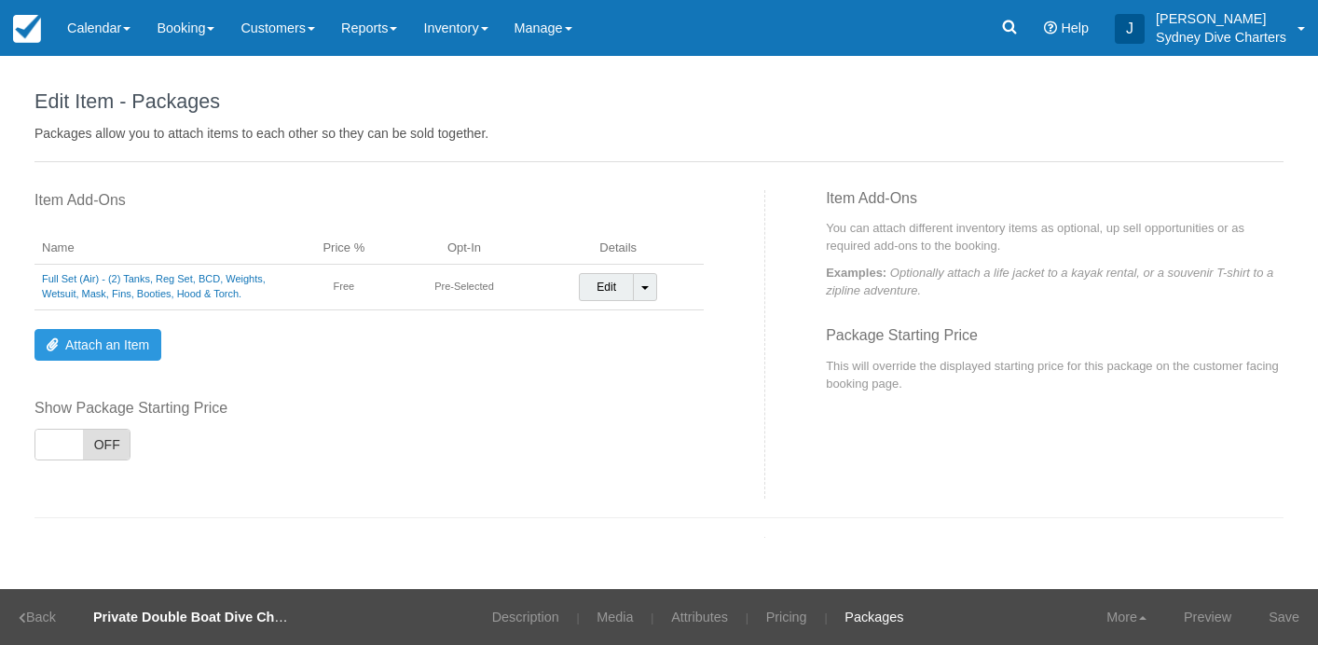
click at [1272, 612] on link "Save" at bounding box center [1284, 617] width 68 height 56
click at [508, 611] on link "Description" at bounding box center [513, 617] width 95 height 56
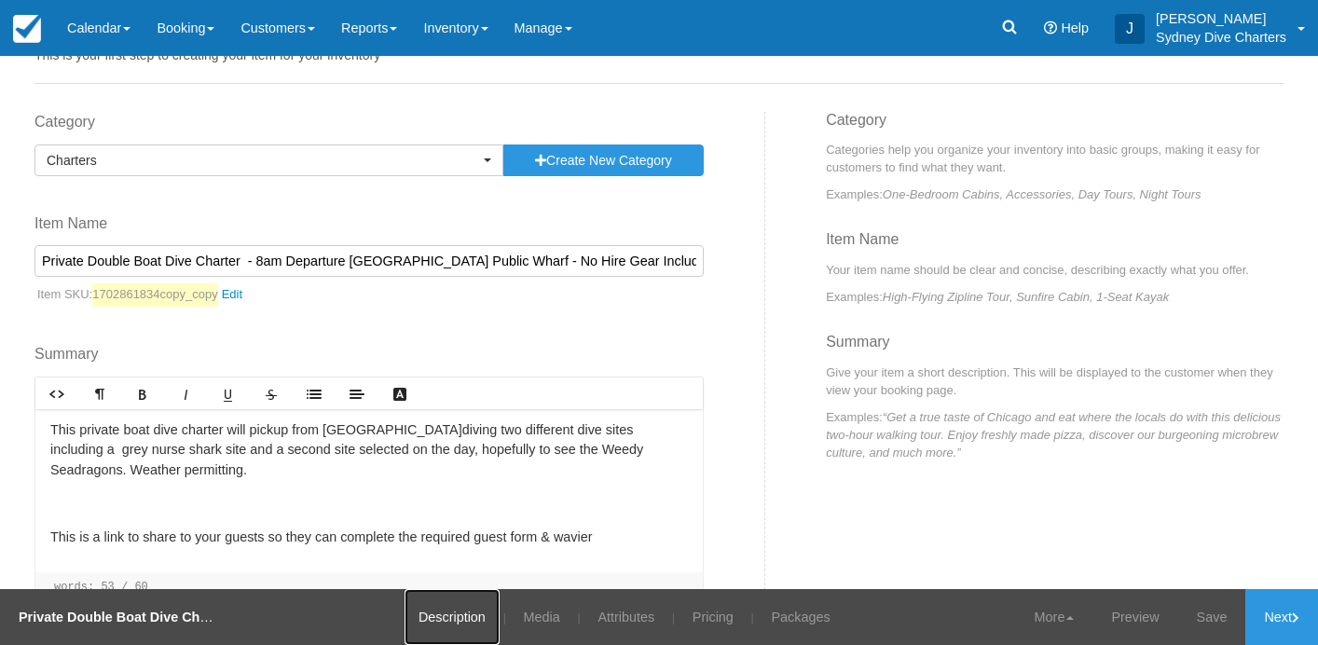
scroll to position [88, 0]
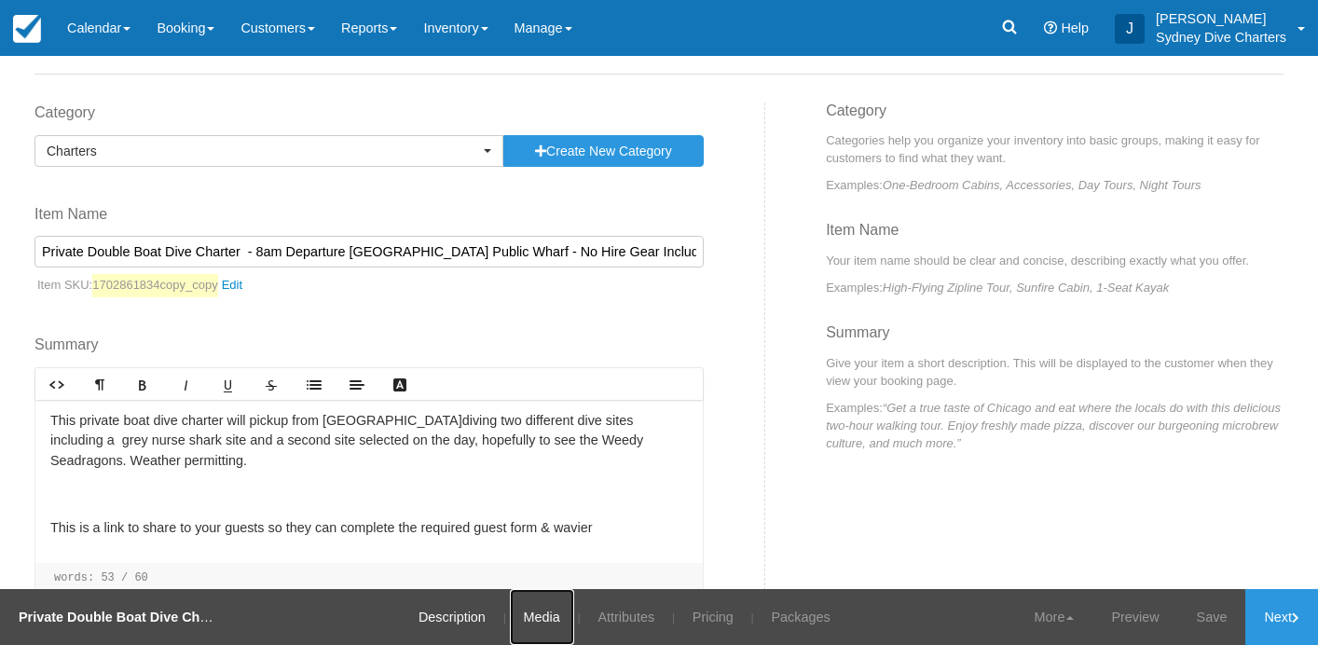
click at [553, 618] on link "Media" at bounding box center [542, 617] width 64 height 56
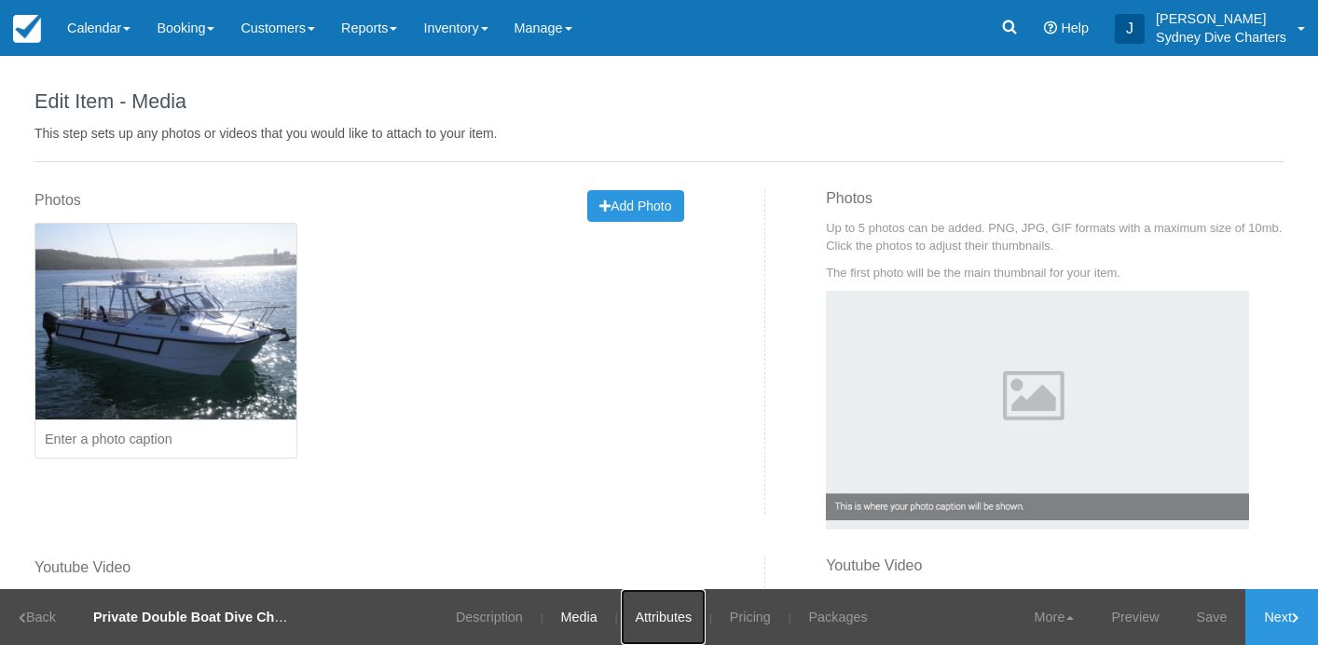
click at [661, 615] on link "Attributes" at bounding box center [663, 617] width 85 height 56
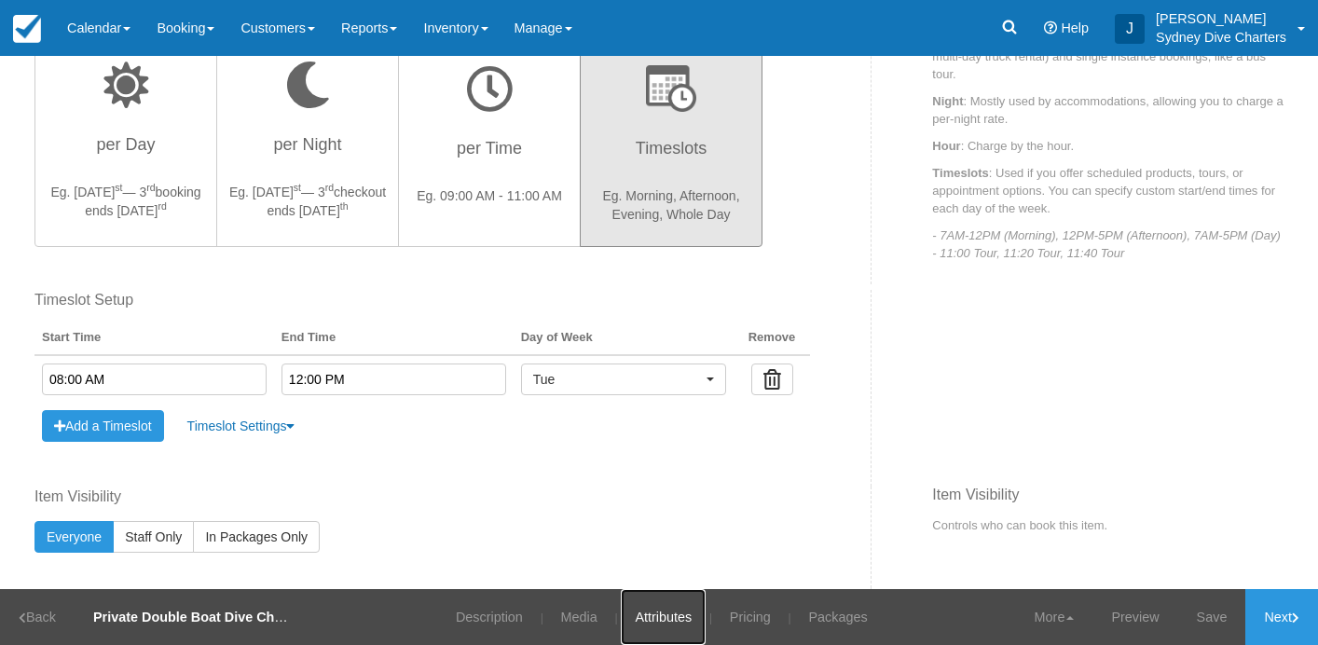
scroll to position [622, 0]
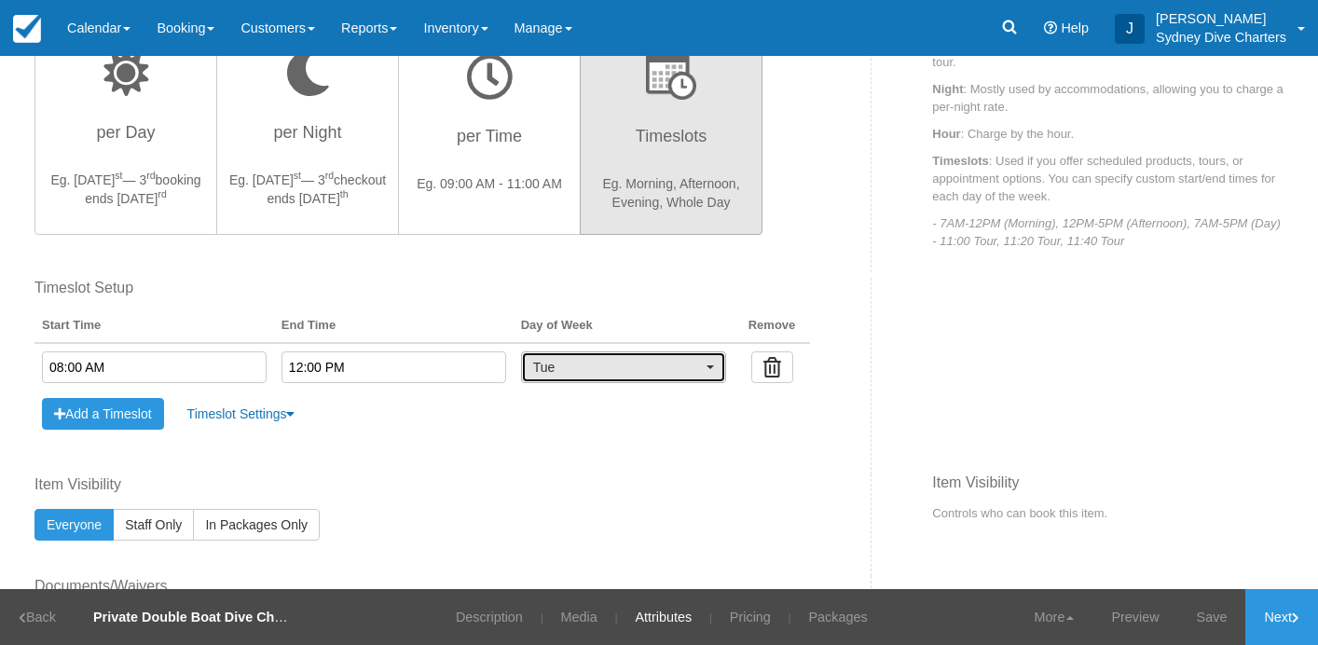
click at [686, 368] on span "Tue" at bounding box center [617, 367] width 169 height 19
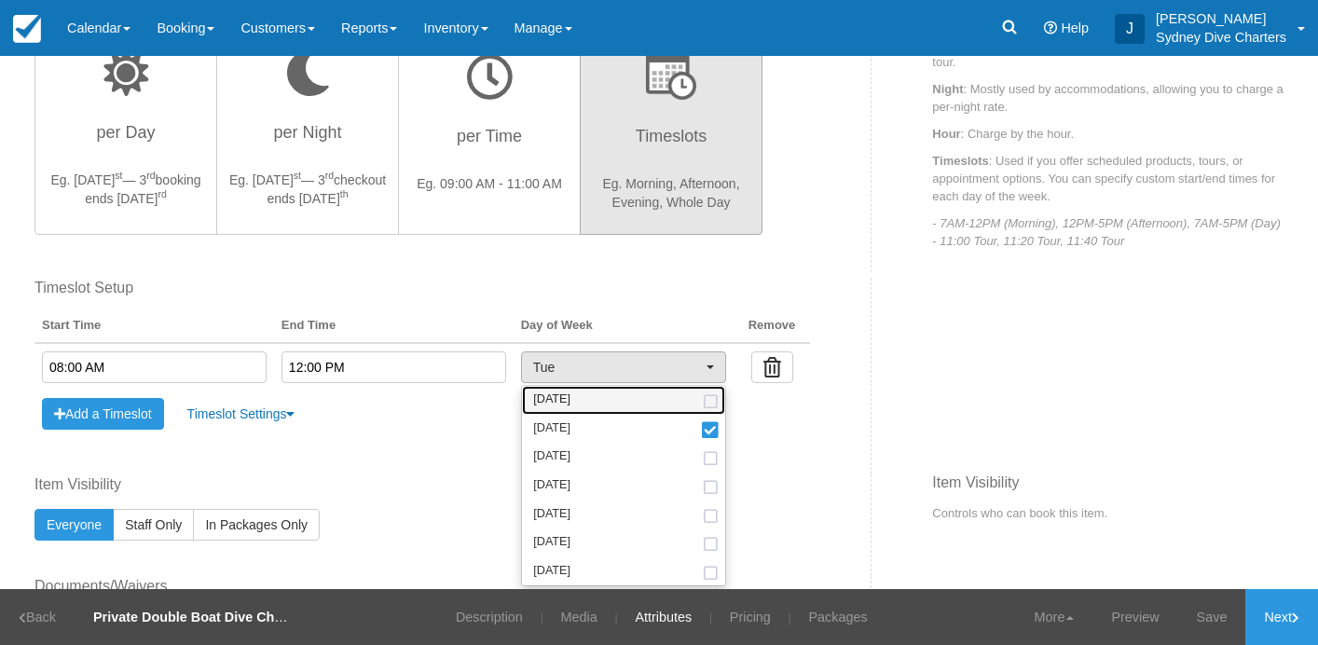
click at [701, 404] on span at bounding box center [711, 402] width 20 height 12
select select "mon"
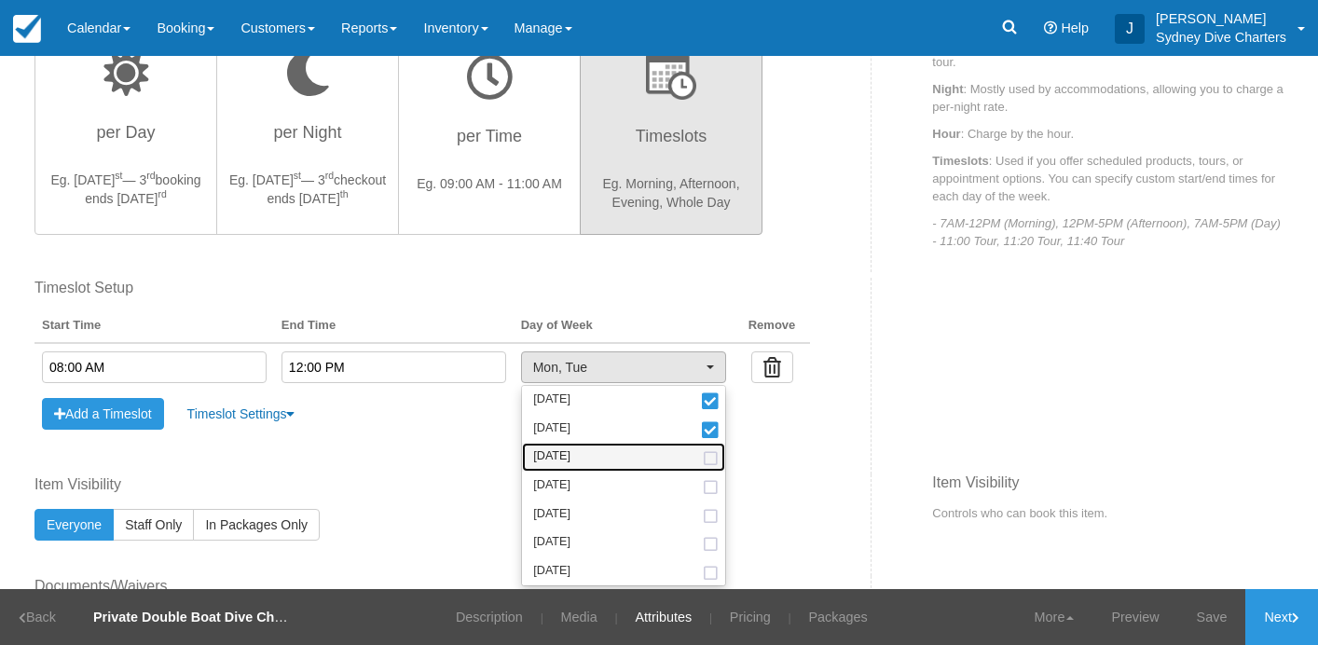
click at [702, 458] on span at bounding box center [711, 459] width 20 height 12
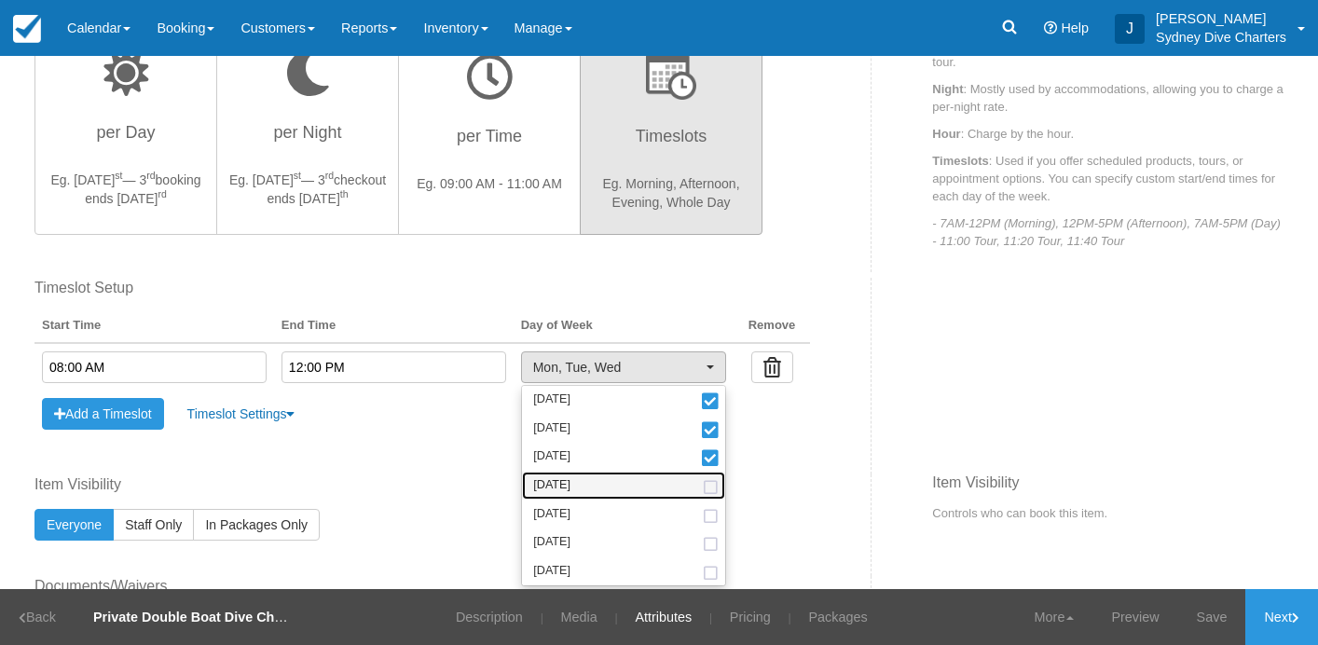
click at [701, 482] on span at bounding box center [711, 488] width 20 height 12
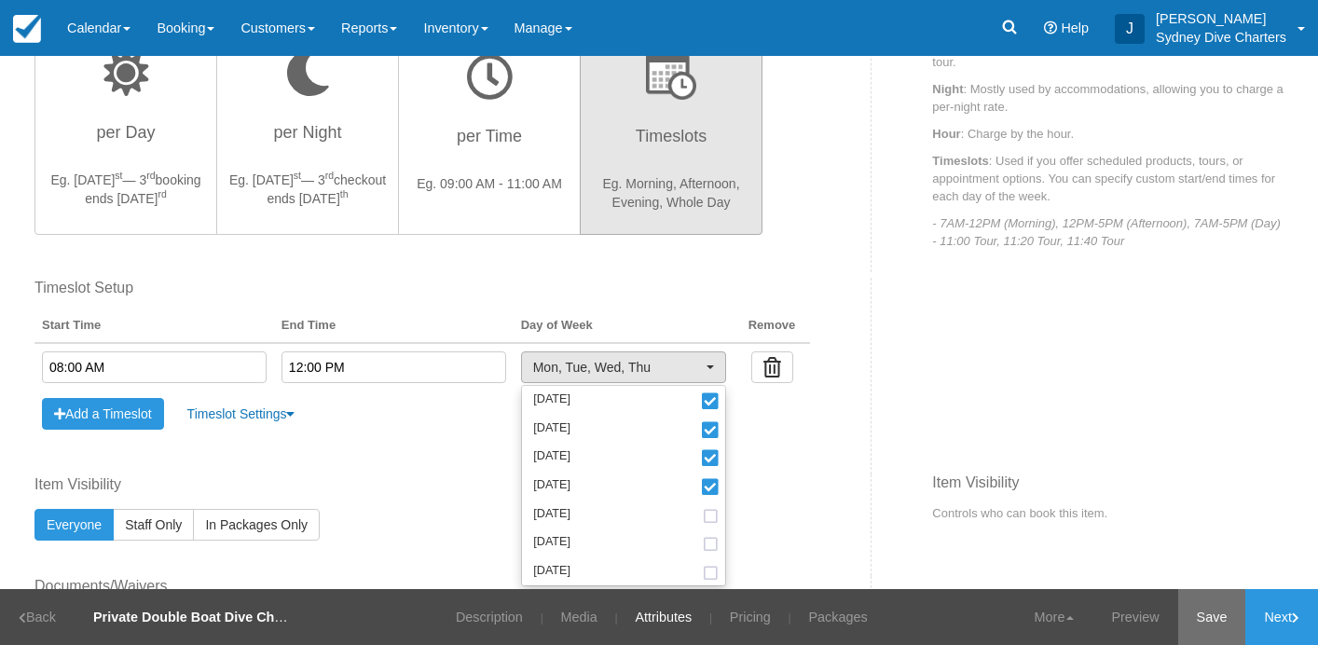
click at [1196, 614] on link "Save" at bounding box center [1212, 617] width 68 height 56
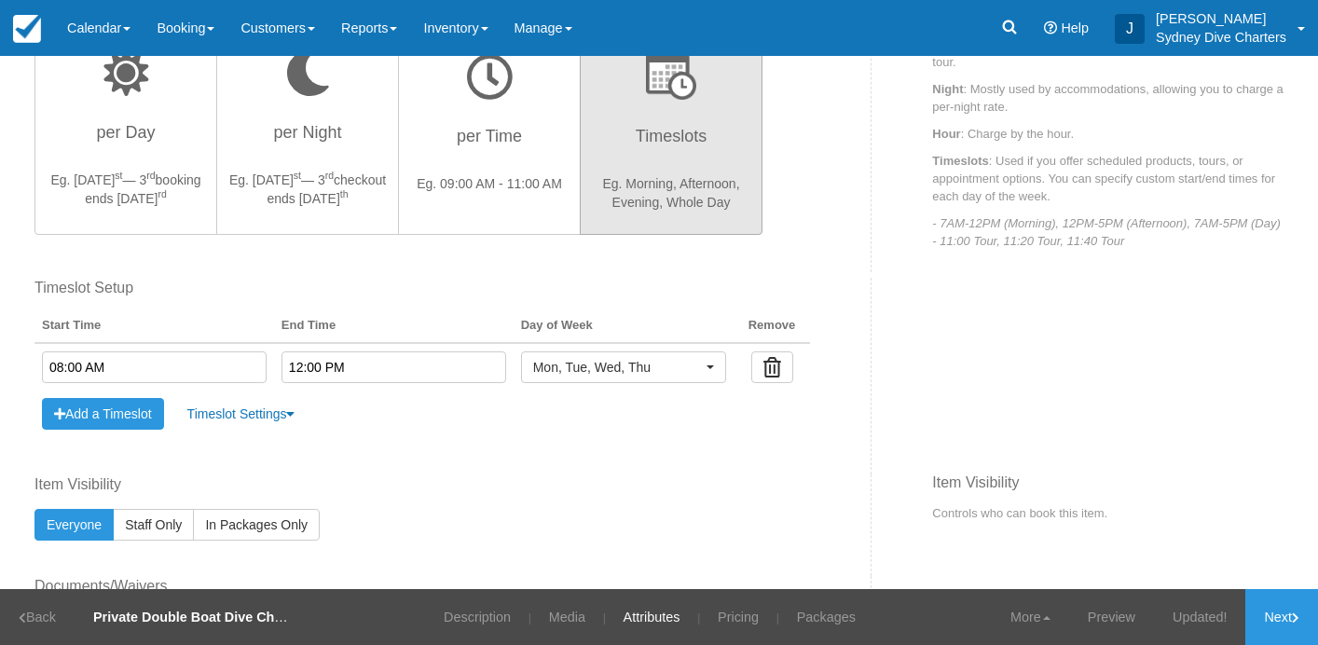
scroll to position [829, 0]
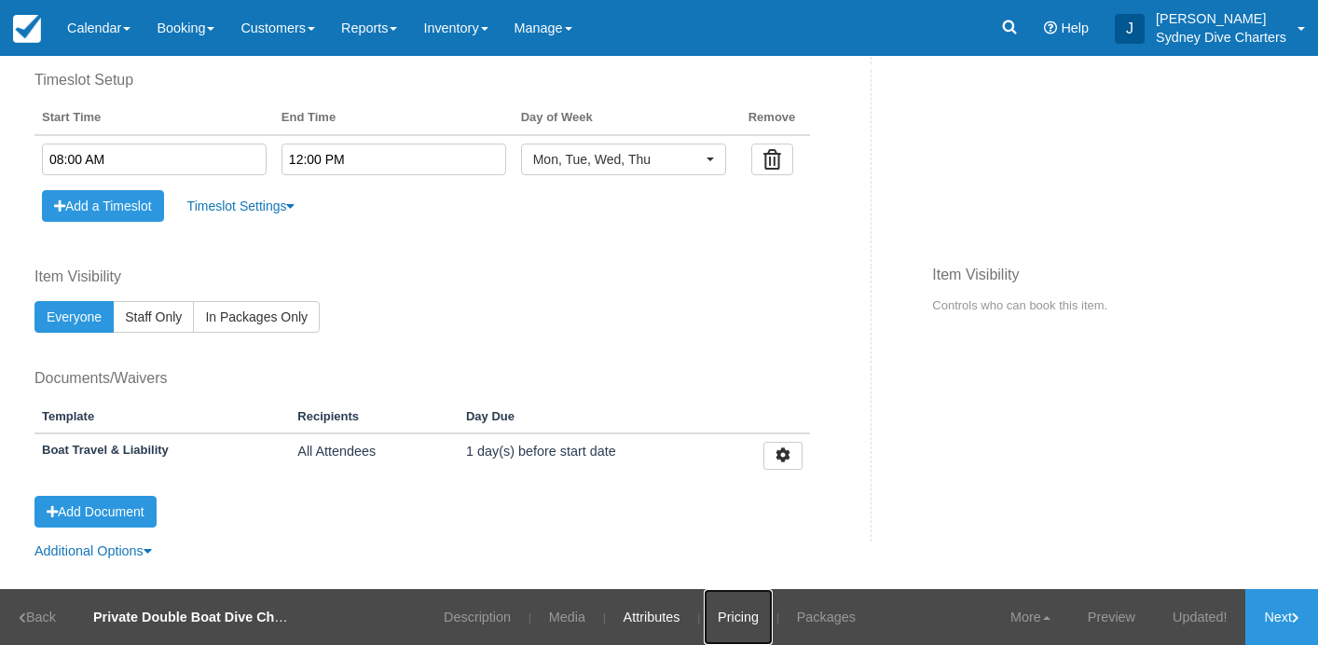
click at [738, 615] on link "Pricing" at bounding box center [738, 617] width 69 height 56
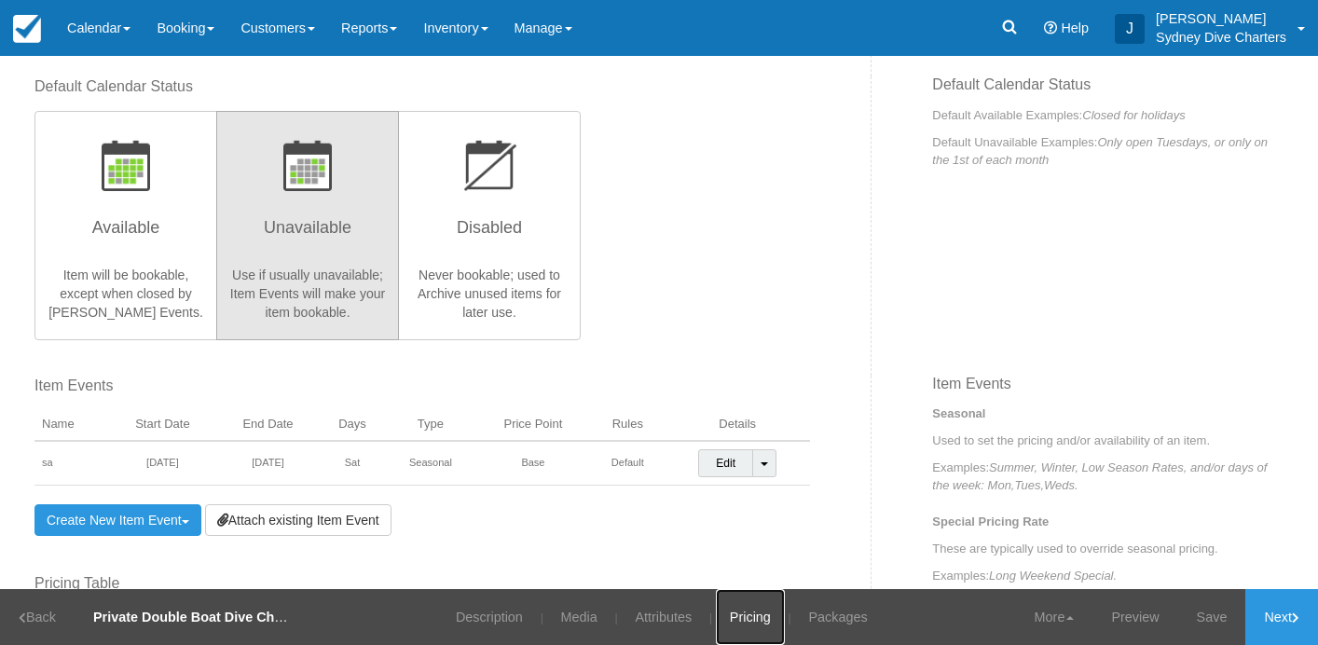
scroll to position [374, 0]
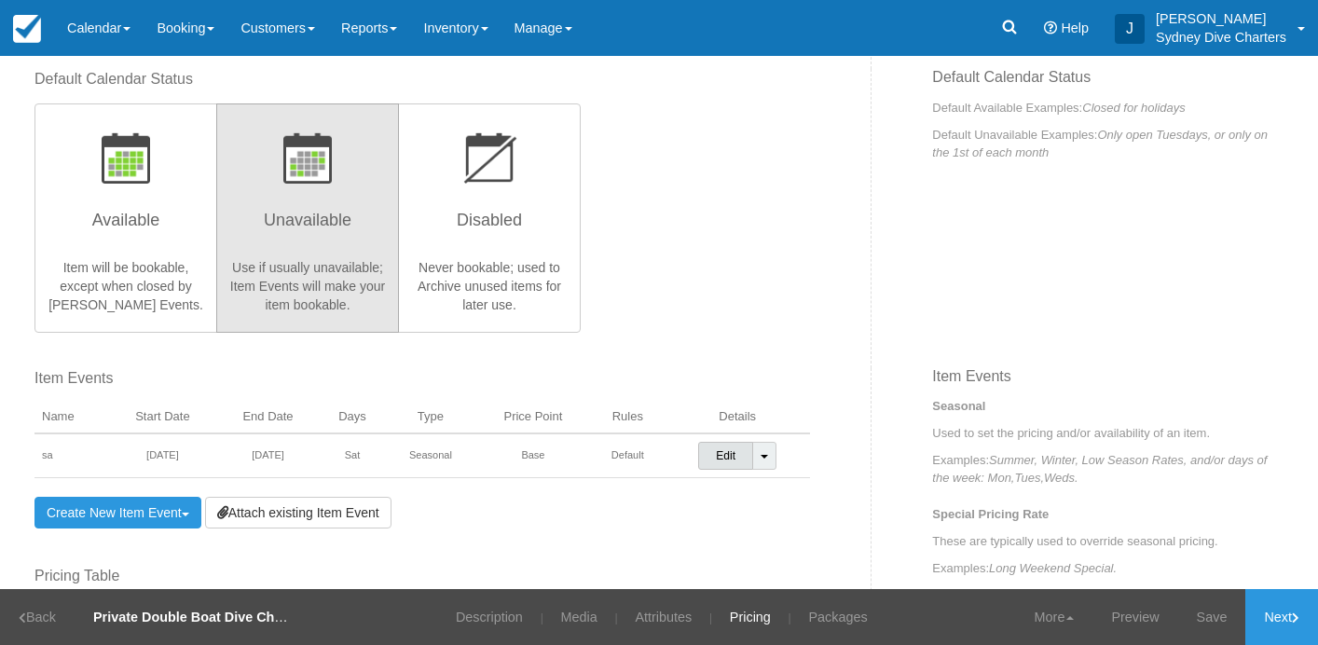
click at [719, 453] on link "Edit" at bounding box center [725, 456] width 55 height 28
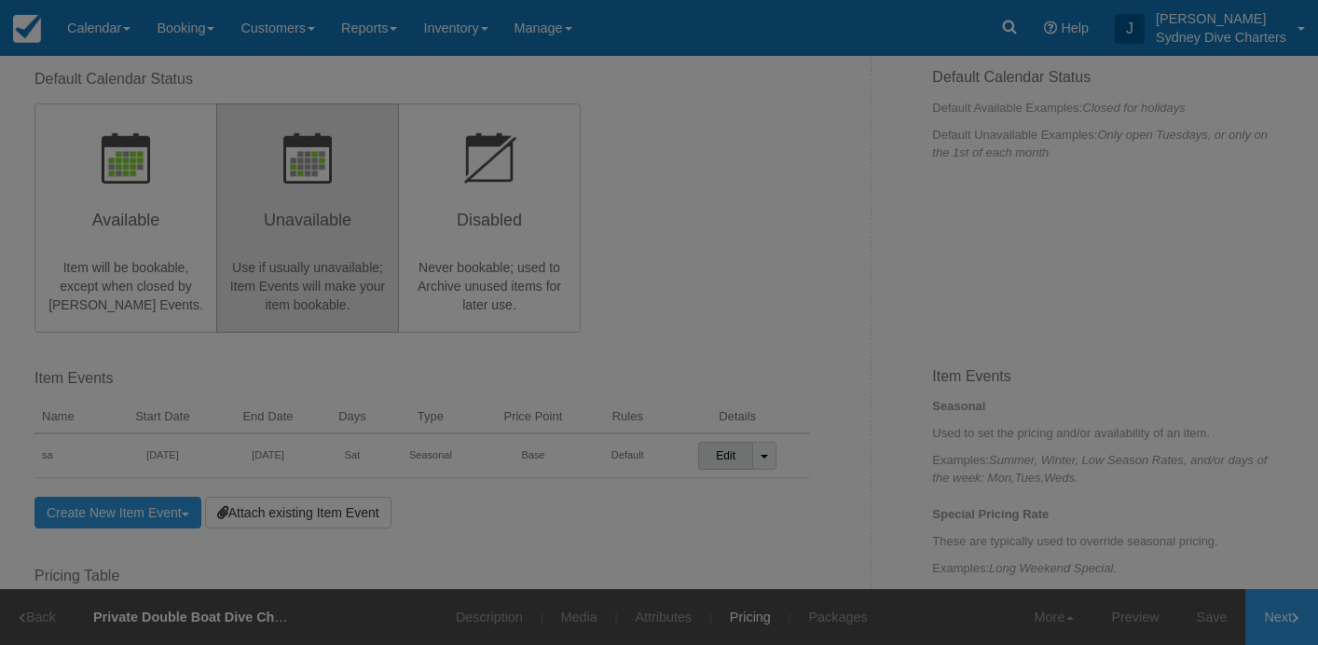
scroll to position [0, 0]
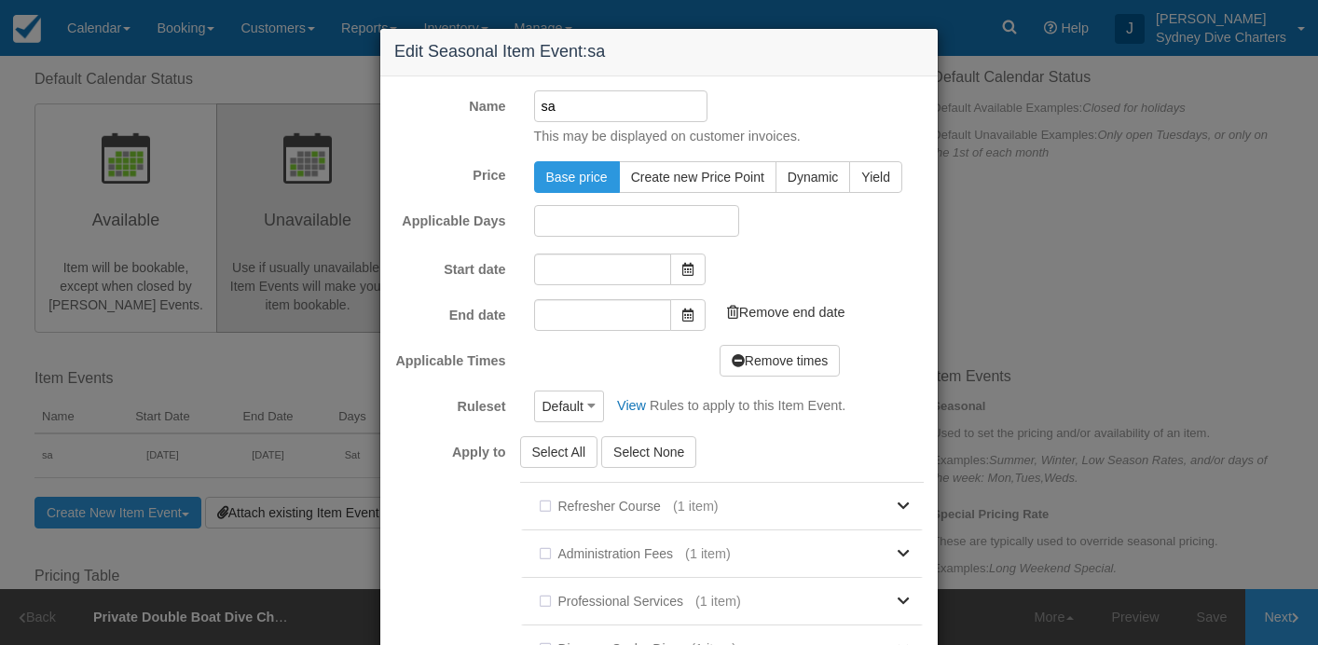
type input "30/12/2025"
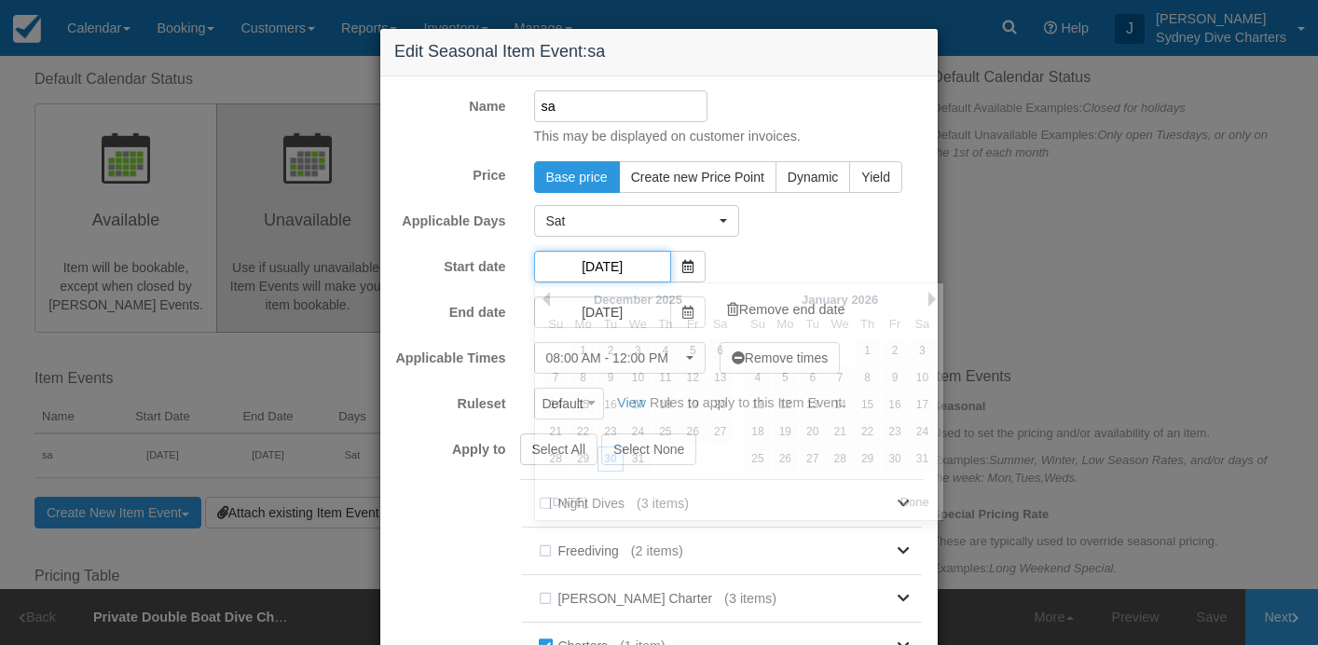
click at [624, 267] on input "30/12/2025" at bounding box center [602, 267] width 137 height 32
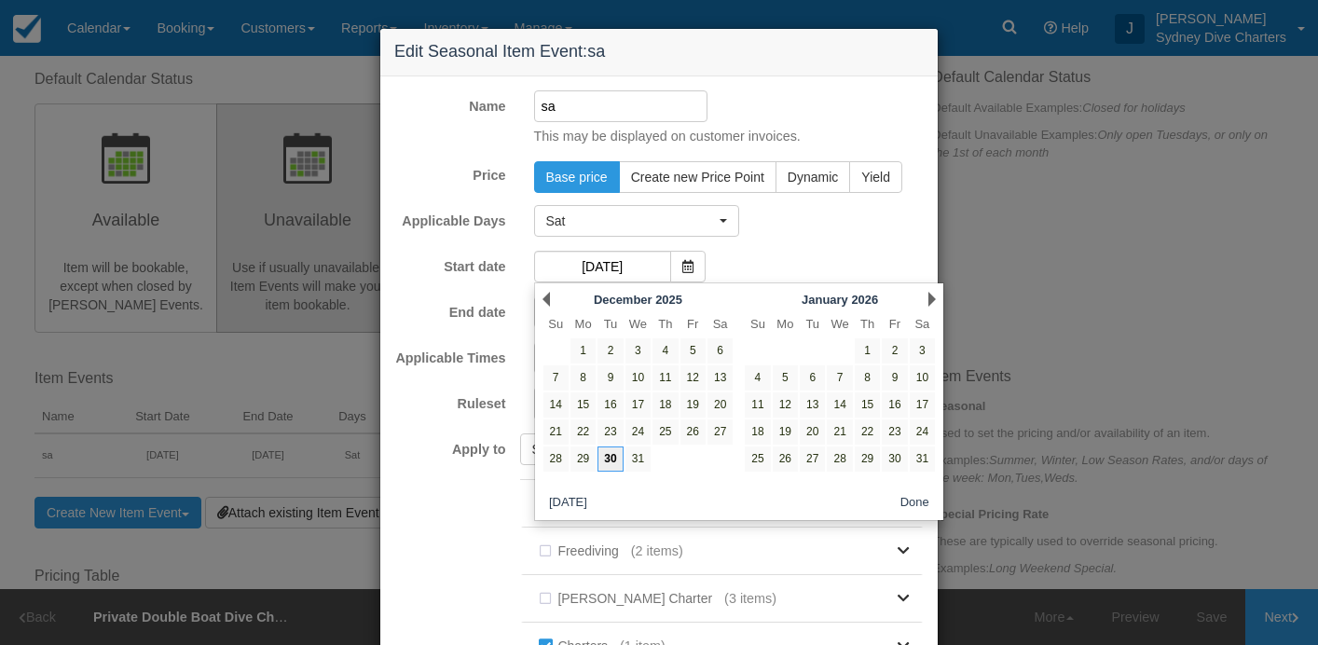
click at [609, 450] on link "30" at bounding box center [609, 458] width 25 height 25
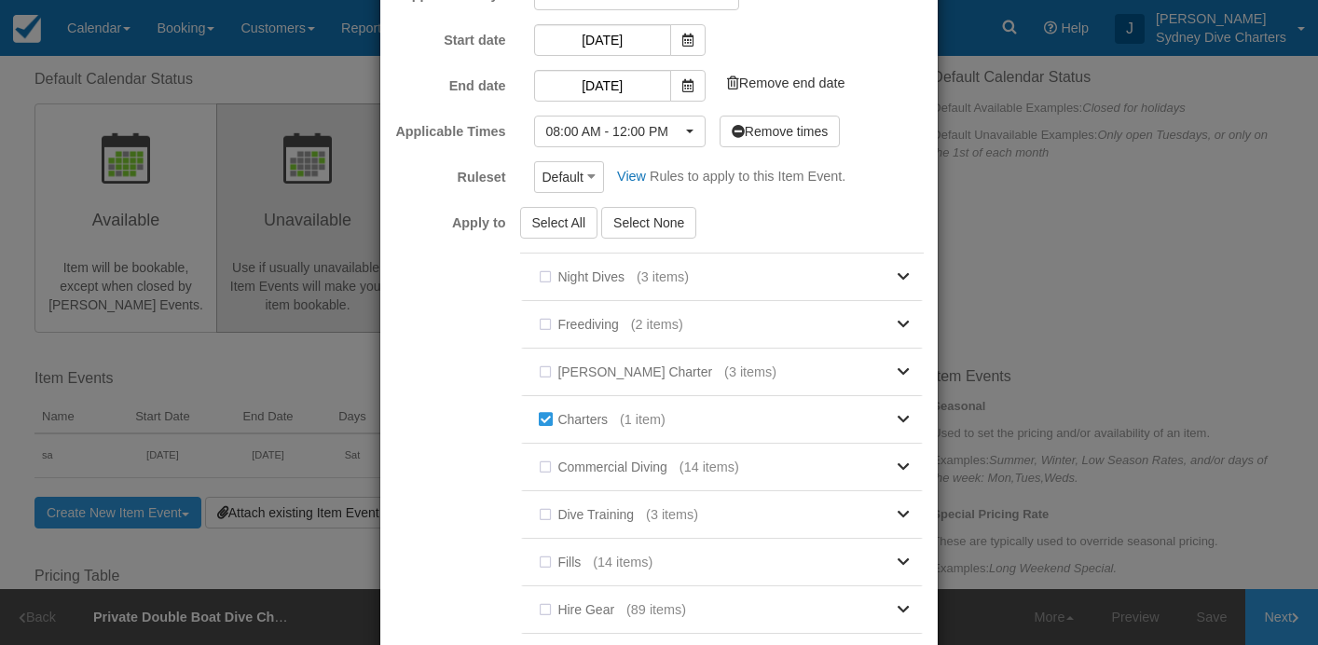
scroll to position [432, 0]
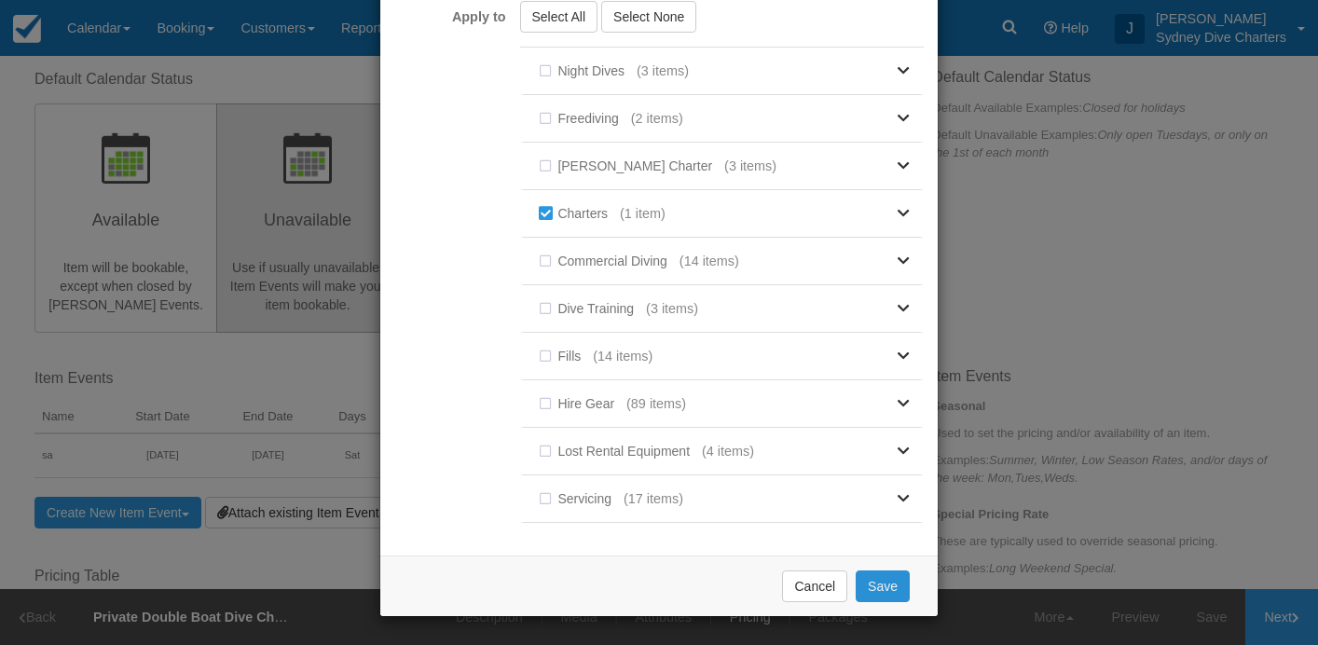
click at [896, 590] on button "Save" at bounding box center [882, 586] width 54 height 32
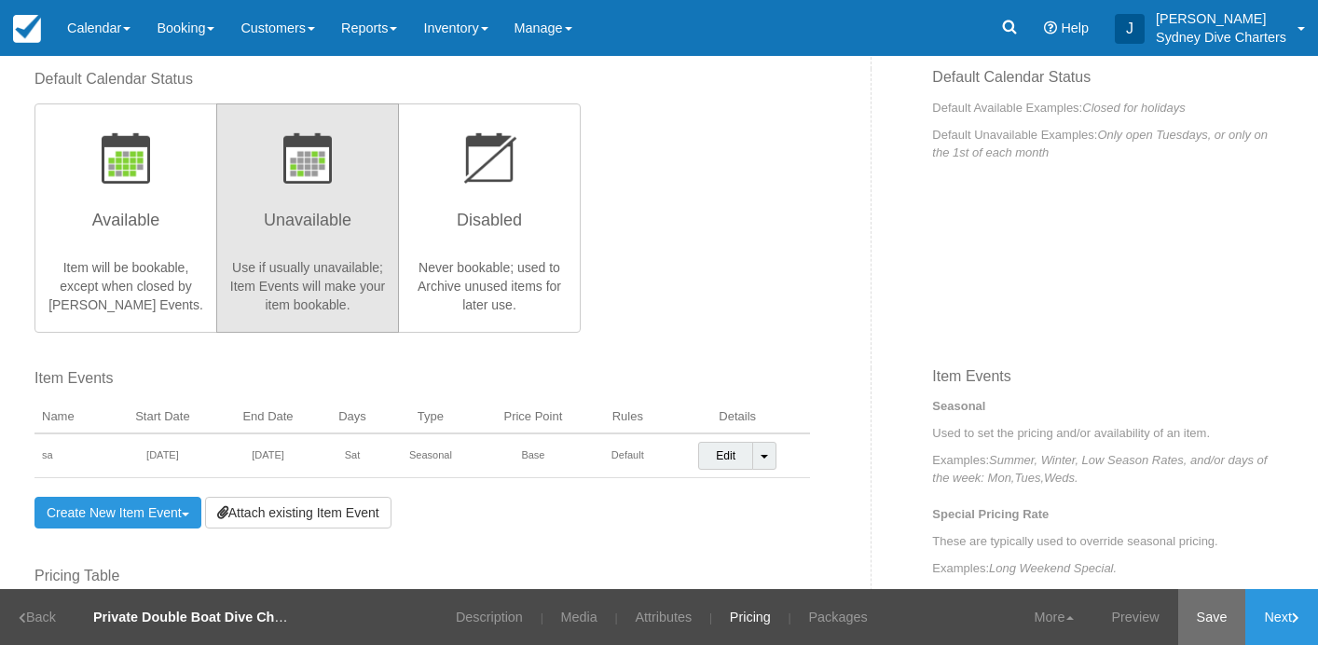
click at [1211, 618] on link "Save" at bounding box center [1212, 617] width 68 height 56
click at [1283, 621] on link "Next" at bounding box center [1281, 617] width 73 height 56
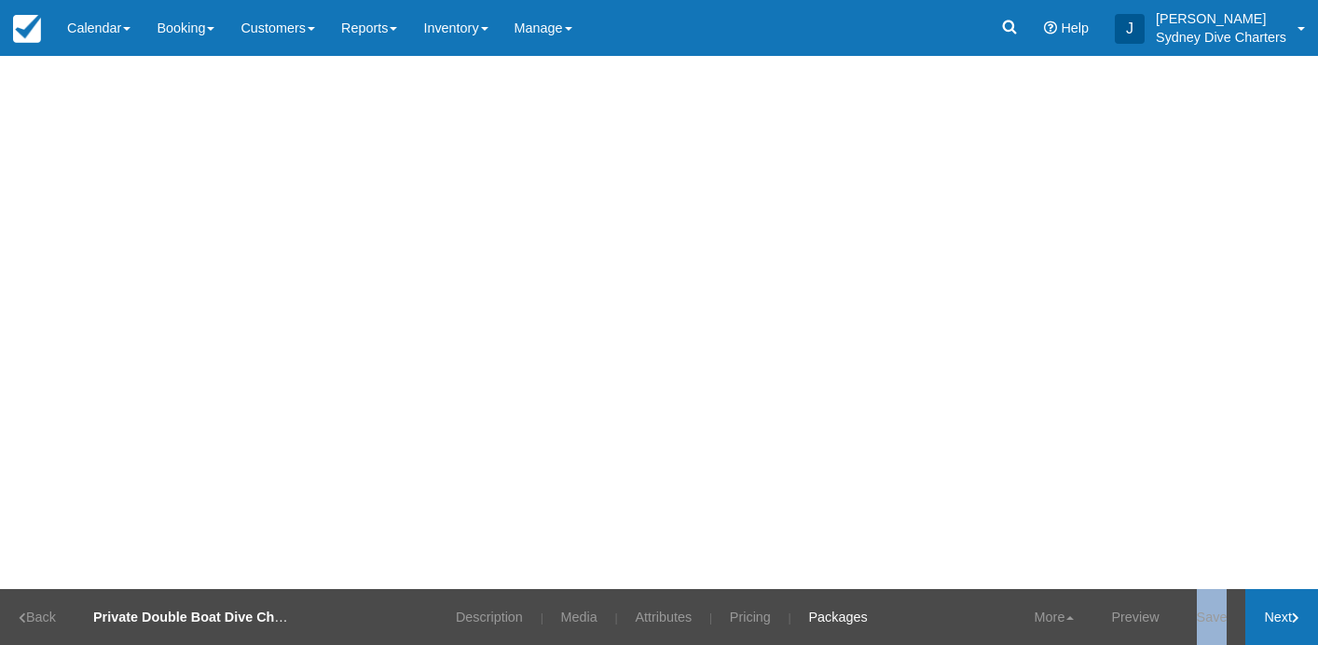
click at [1246, 621] on link "Save" at bounding box center [1212, 617] width 68 height 56
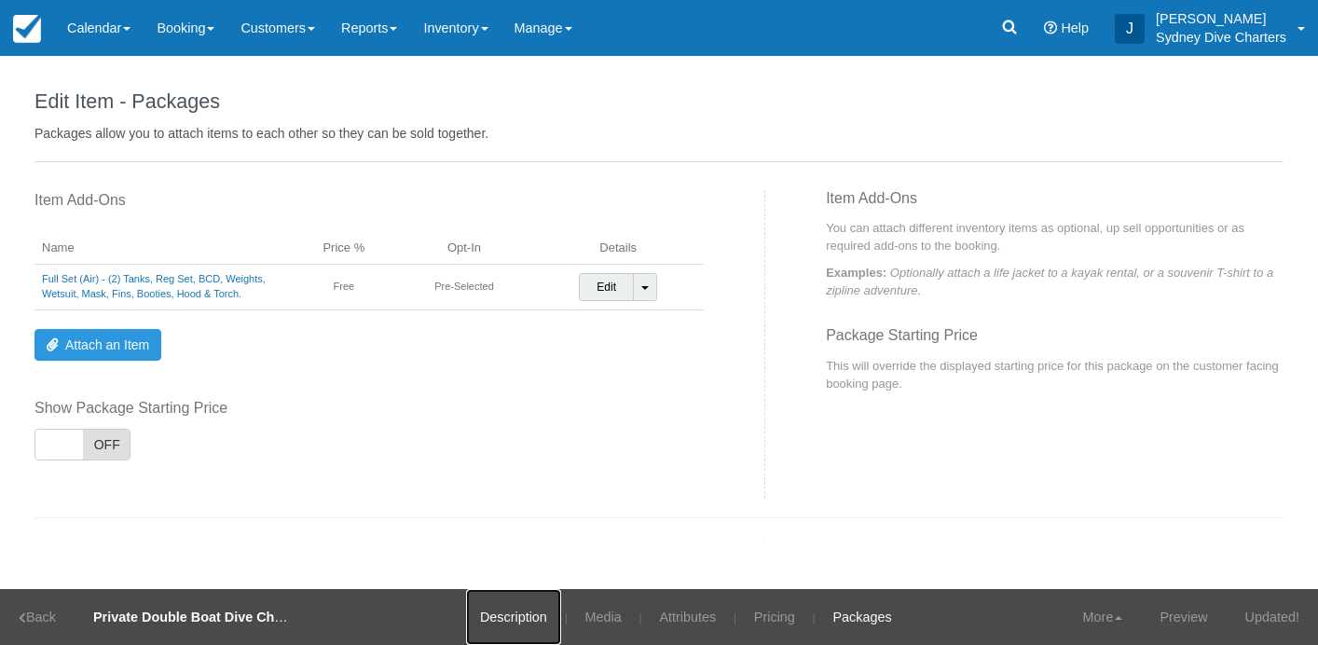
click at [527, 619] on link "Description" at bounding box center [513, 617] width 95 height 56
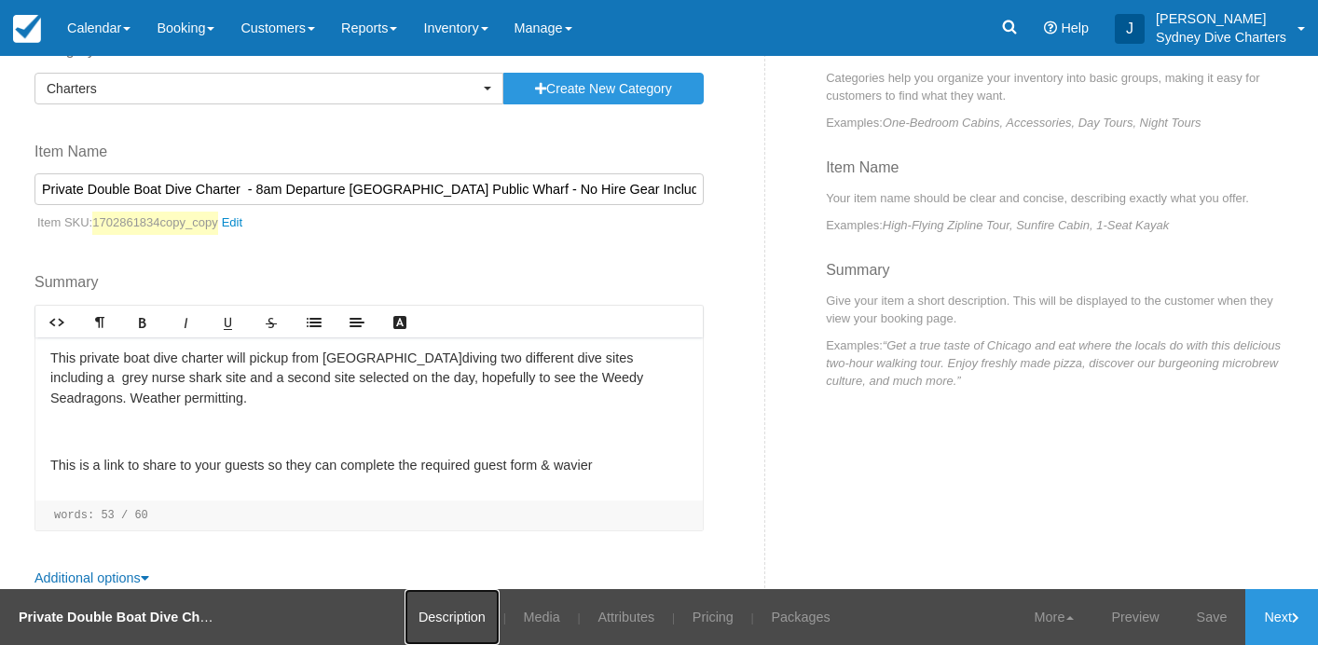
scroll to position [176, 0]
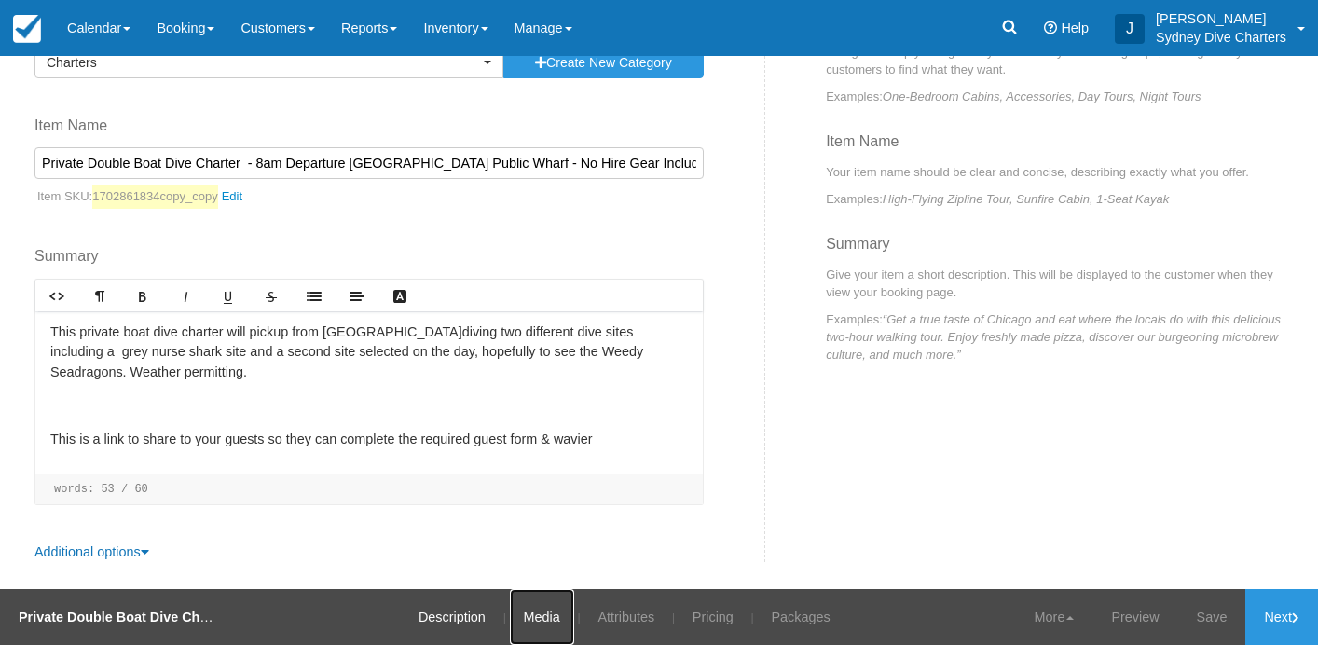
click at [544, 616] on link "Media" at bounding box center [542, 617] width 64 height 56
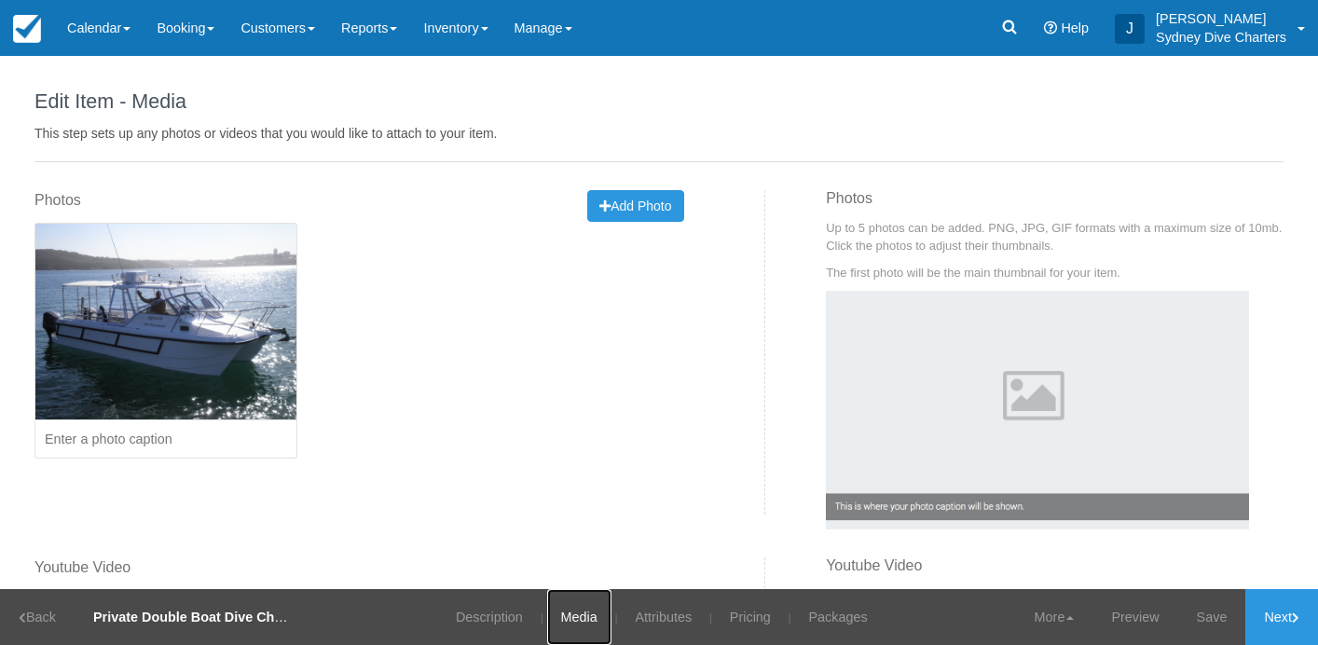
scroll to position [98, 0]
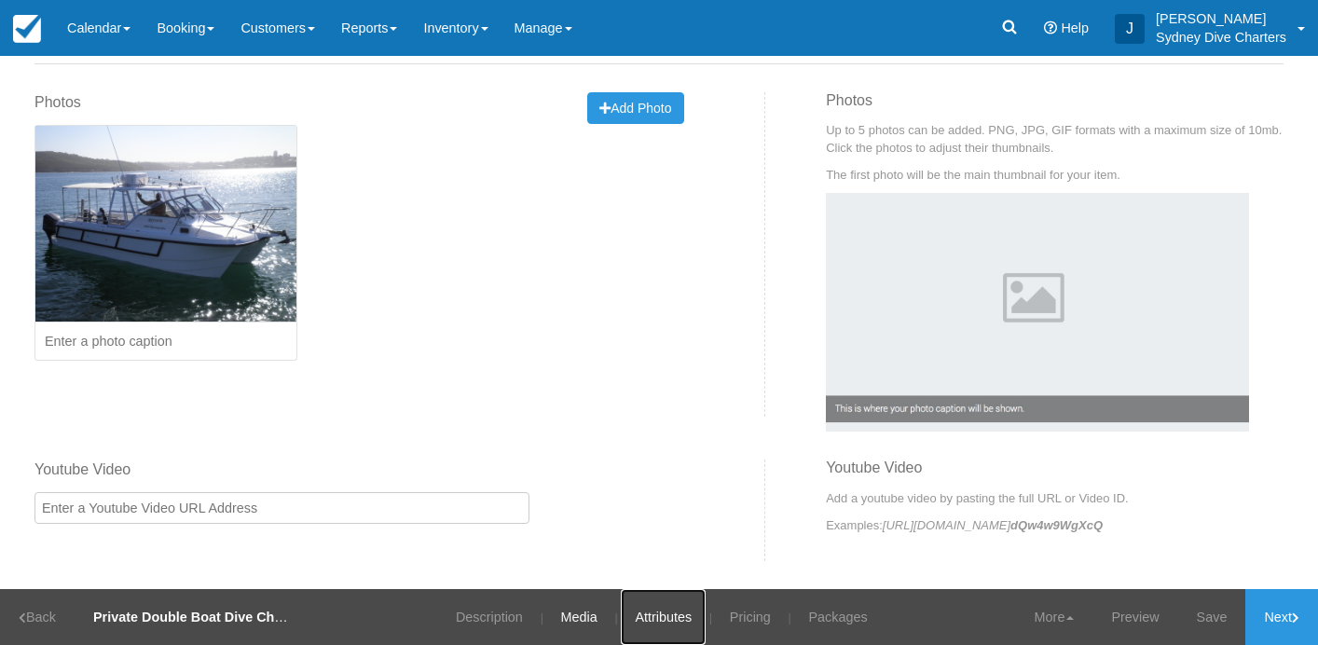
click at [662, 617] on link "Attributes" at bounding box center [663, 617] width 85 height 56
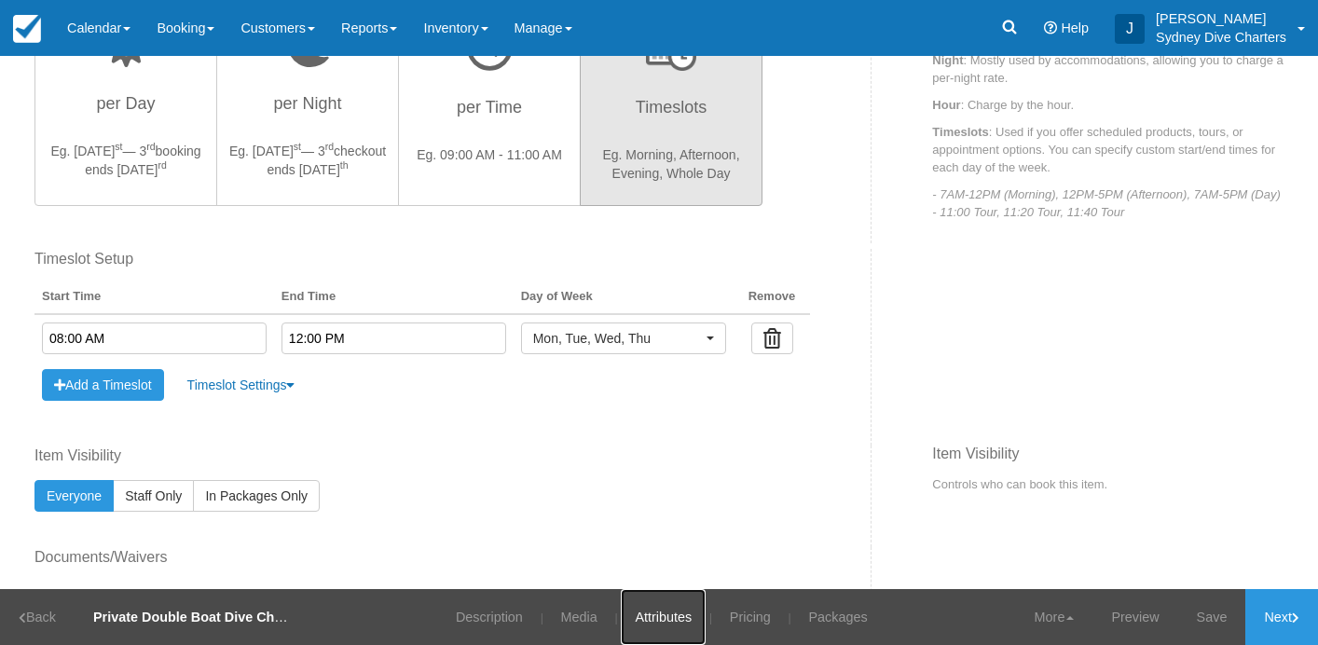
scroll to position [651, 0]
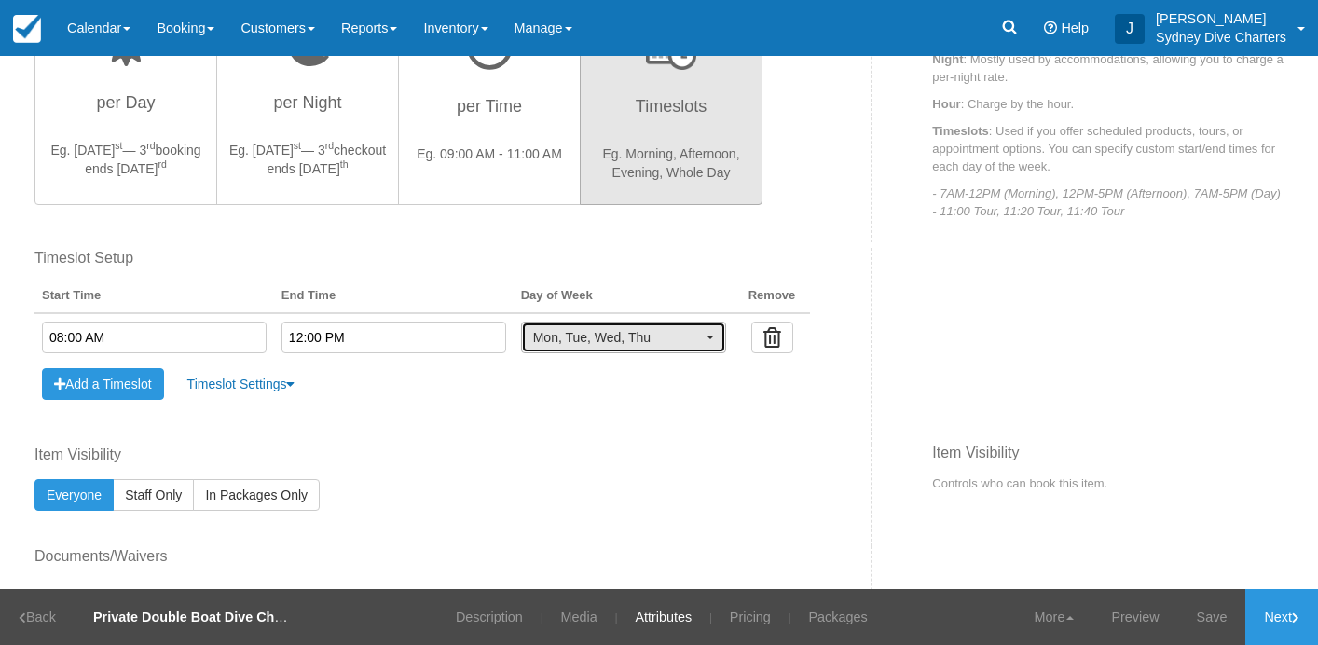
click at [704, 339] on button "Mon, Tue, Wed, Thu" at bounding box center [623, 338] width 205 height 32
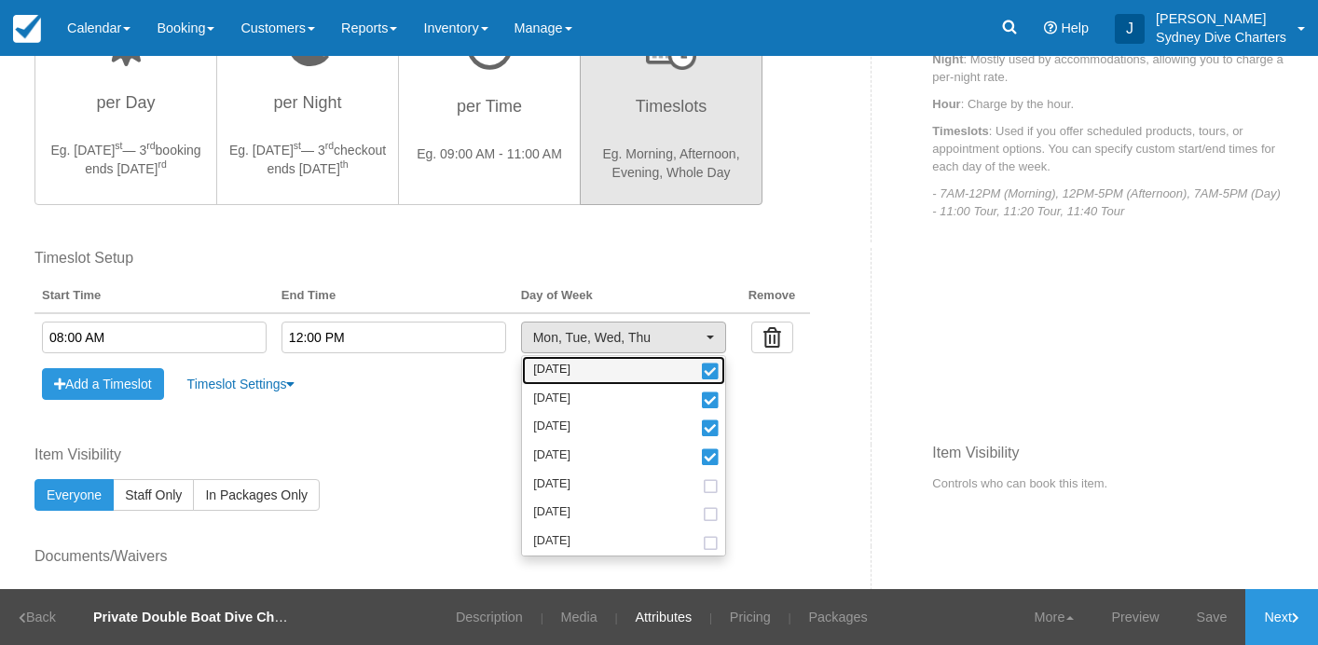
click at [701, 366] on span at bounding box center [711, 372] width 20 height 13
select select "tue"
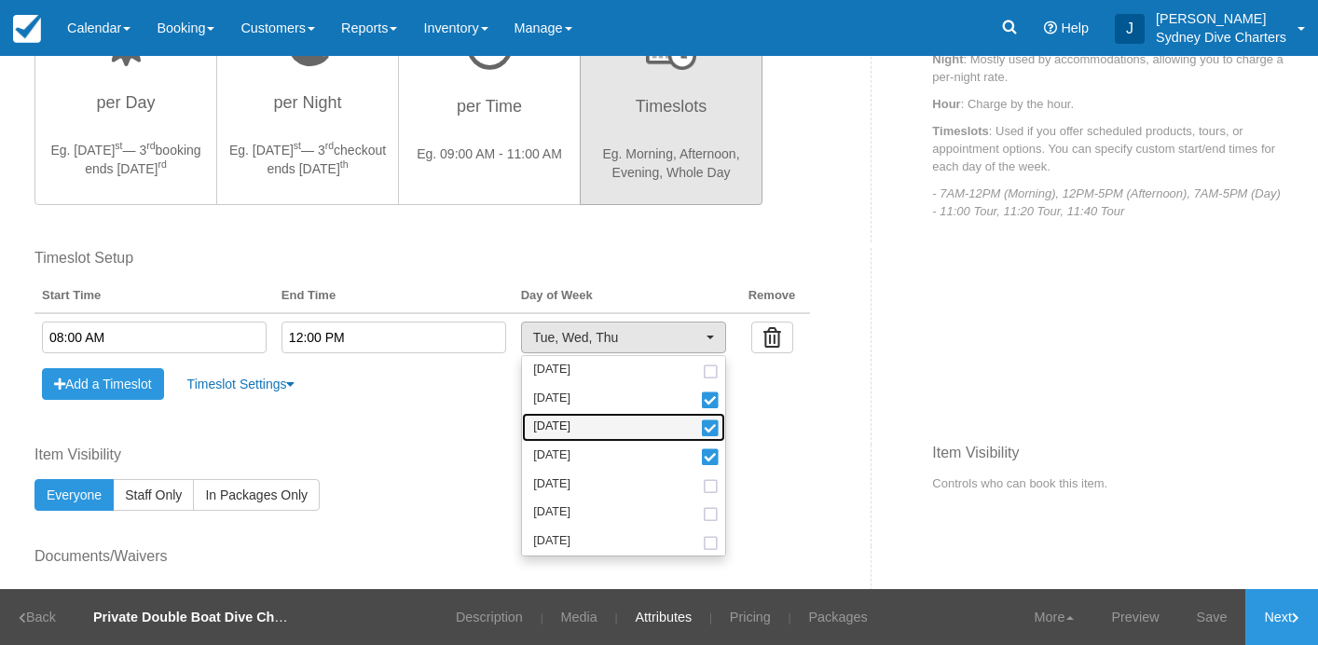
click at [701, 436] on span at bounding box center [711, 429] width 20 height 13
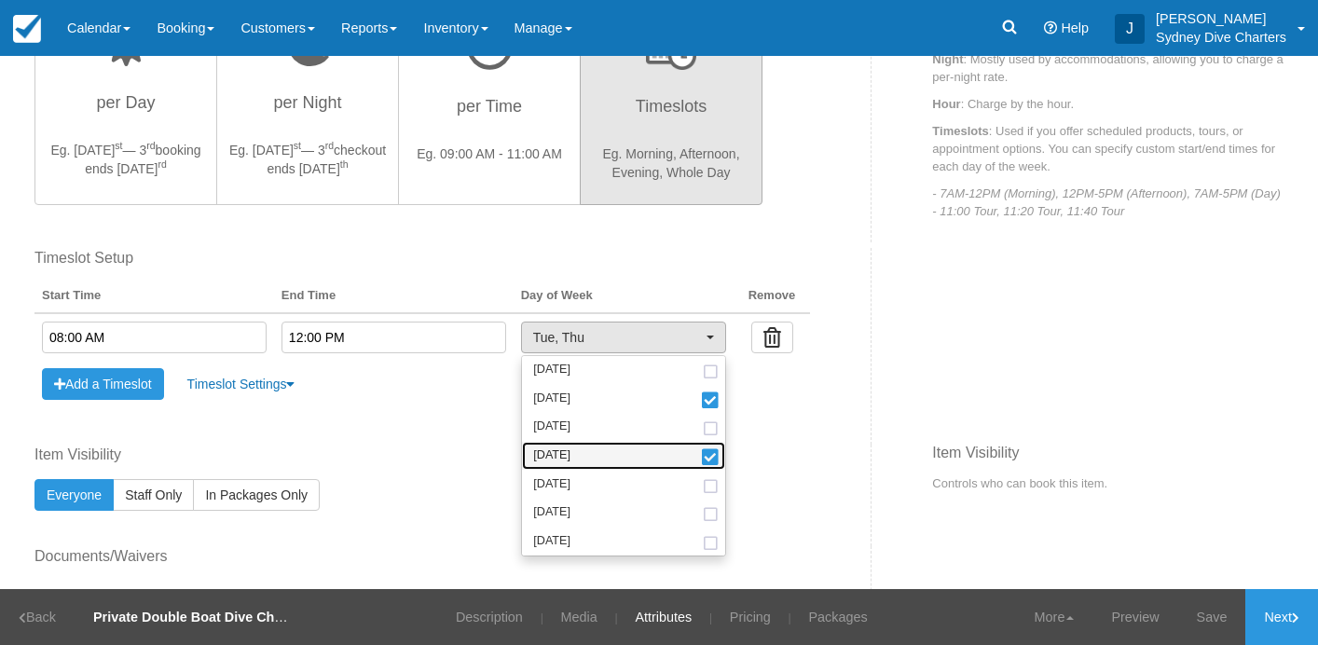
click at [701, 453] on span at bounding box center [711, 458] width 20 height 13
click at [740, 465] on div "Item Visibility Everyone Staff Only In Packages Only" at bounding box center [421, 477] width 775 height 64
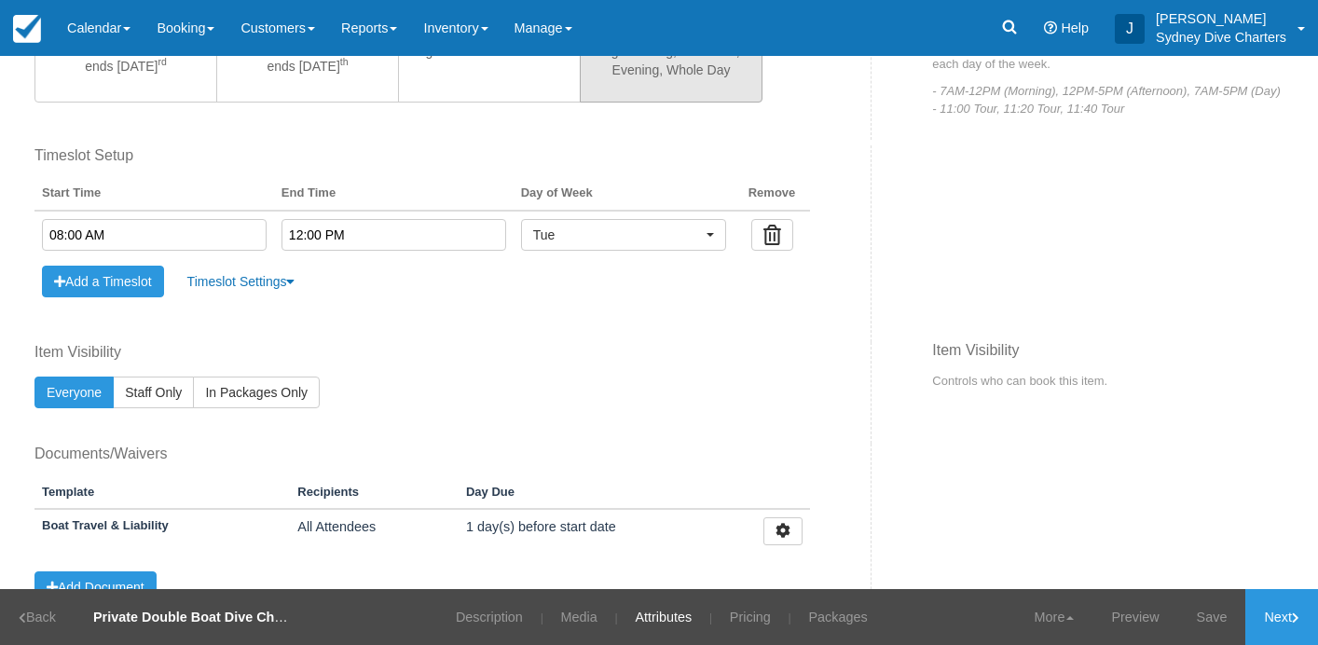
scroll to position [829, 0]
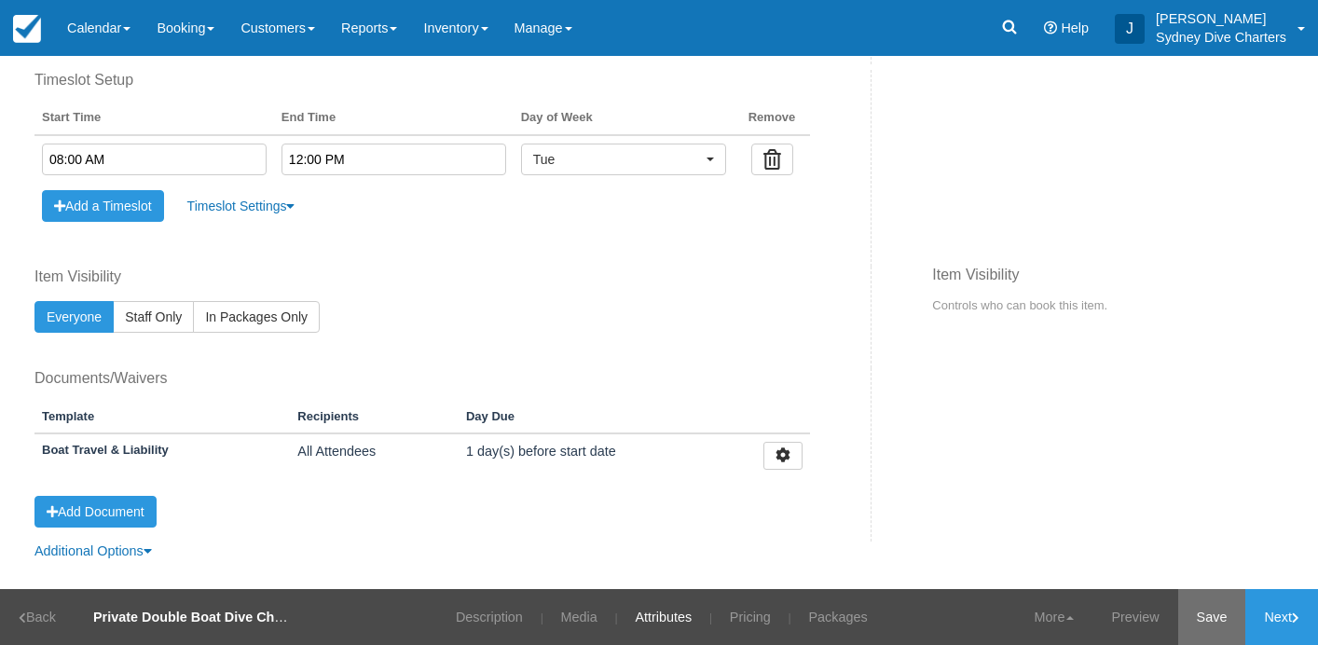
click at [1220, 609] on link "Save" at bounding box center [1212, 617] width 68 height 56
click at [765, 611] on link "Pricing" at bounding box center [738, 617] width 69 height 56
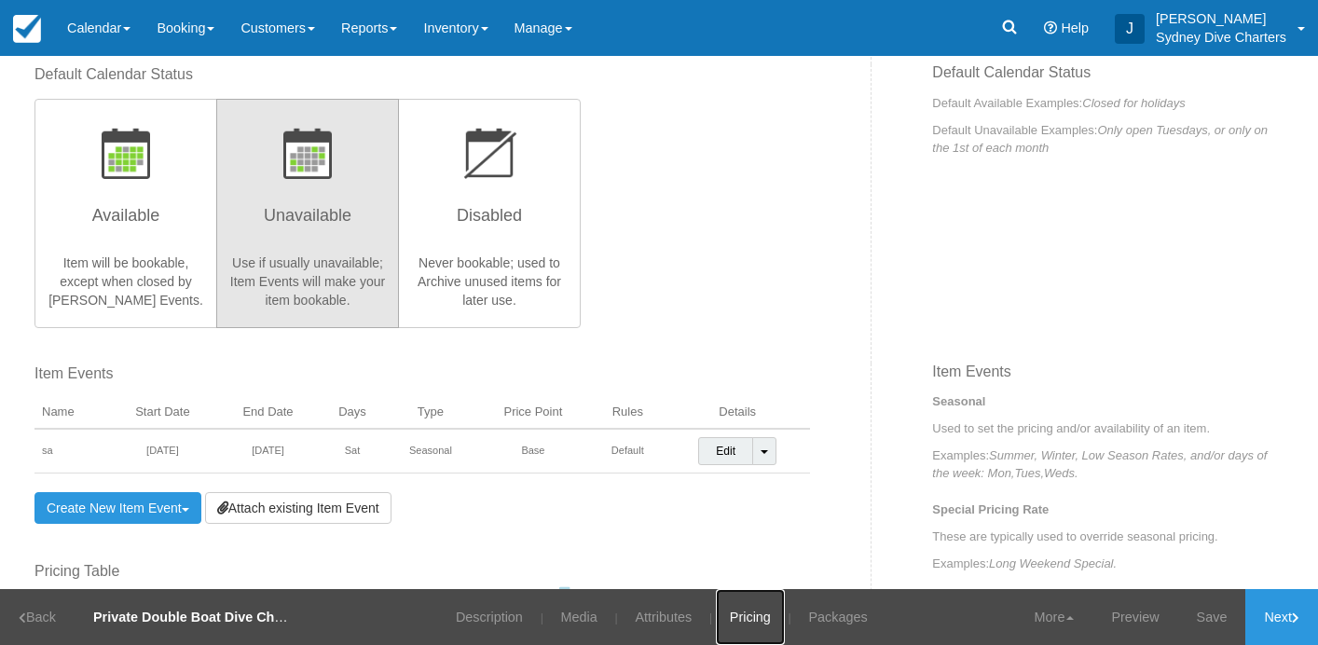
scroll to position [395, 0]
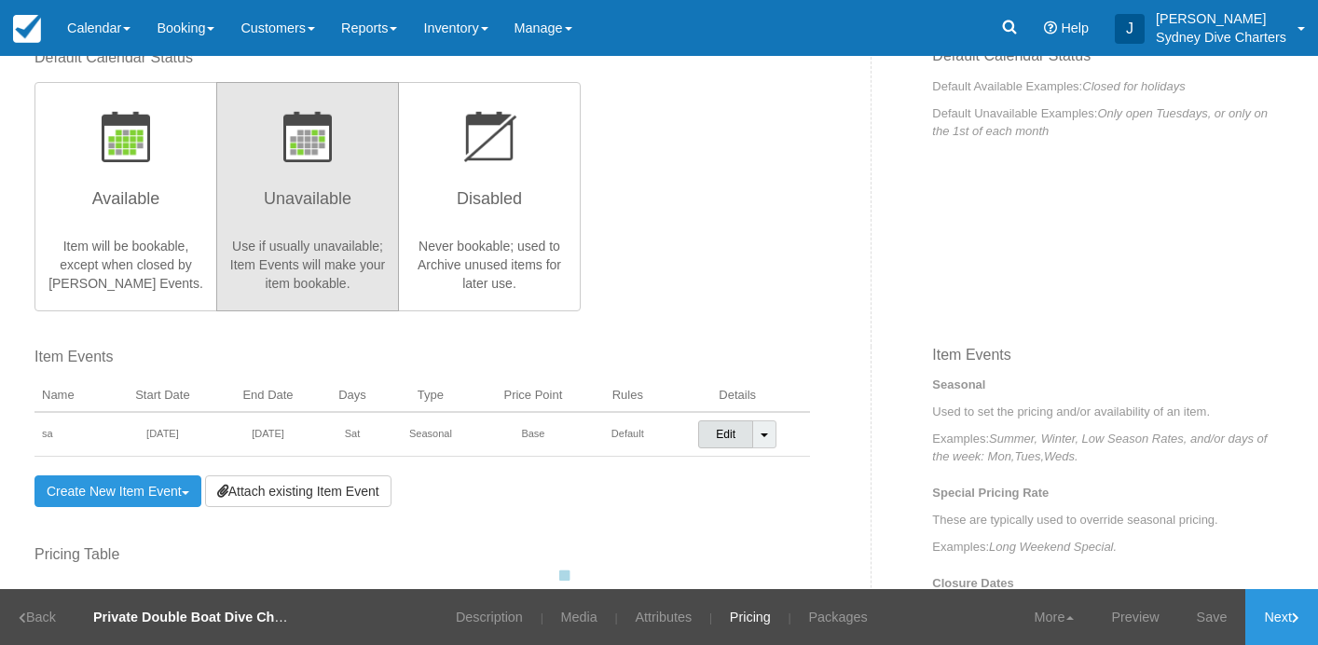
click at [739, 439] on link "Edit" at bounding box center [725, 434] width 55 height 28
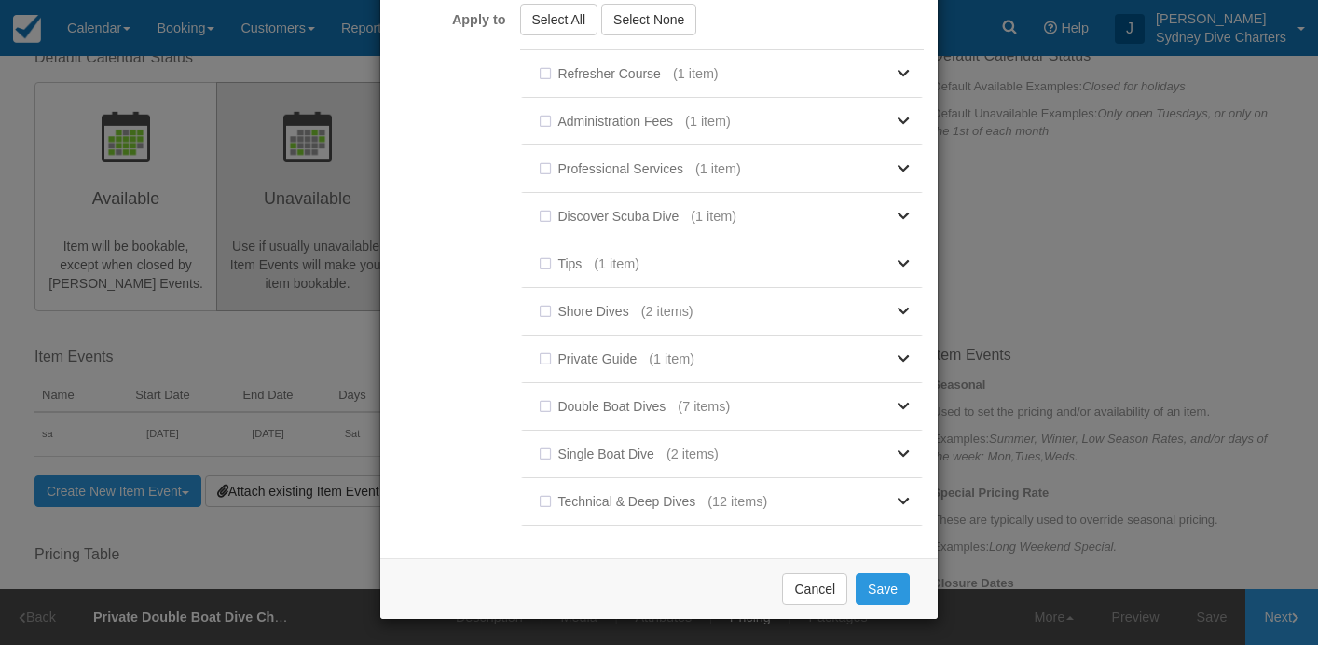
scroll to position [0, 0]
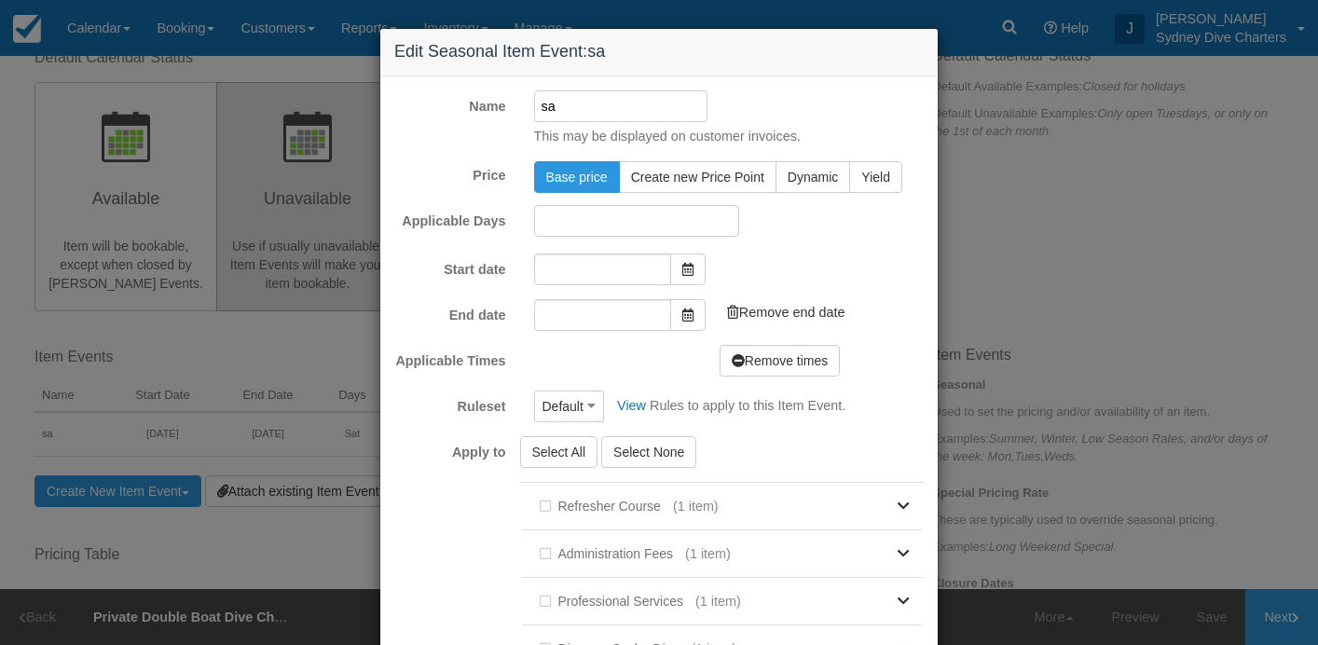
type input "30/12/2025"
click at [588, 103] on input "sa" at bounding box center [621, 106] width 174 height 32
type input "s"
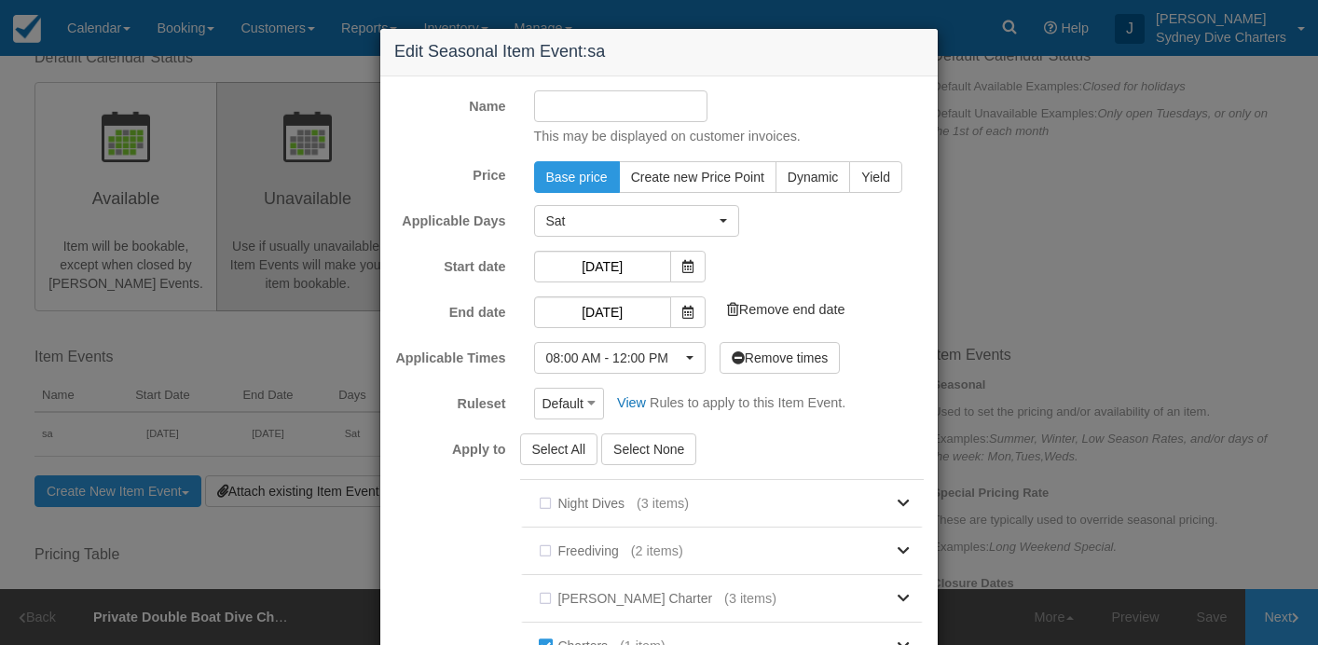
type input "\"
type input "tuesday"
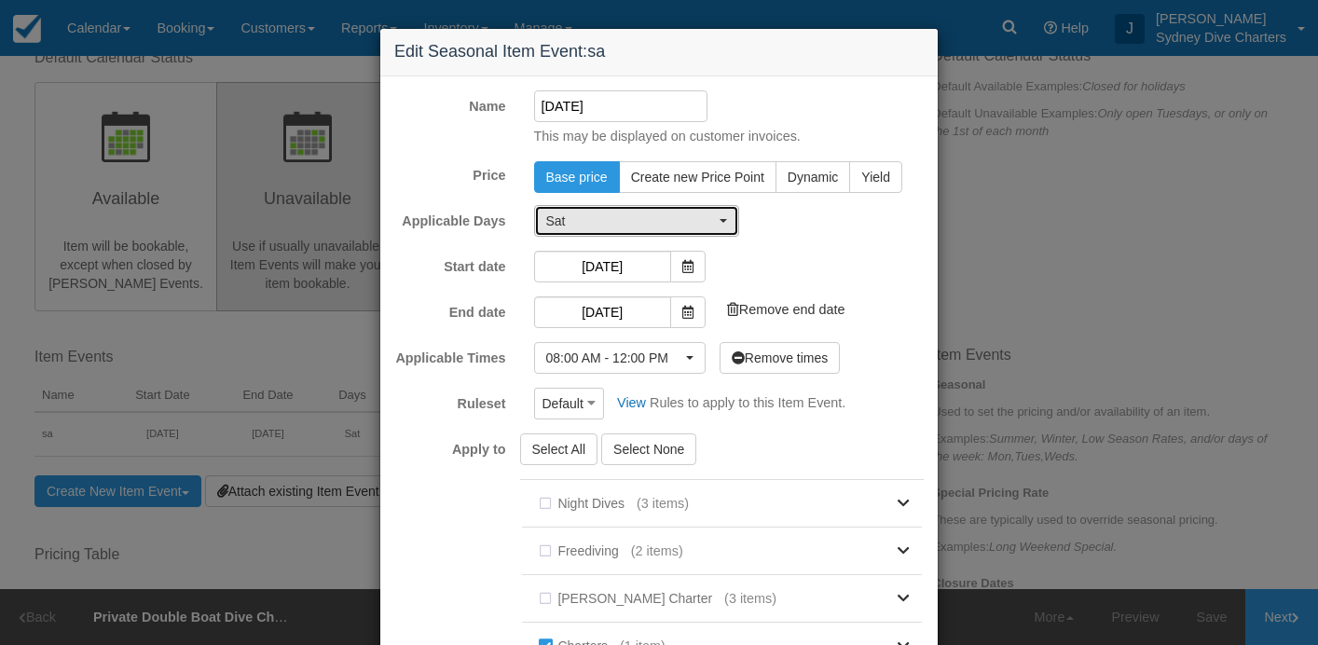
click at [707, 208] on button "Sat" at bounding box center [636, 221] width 205 height 32
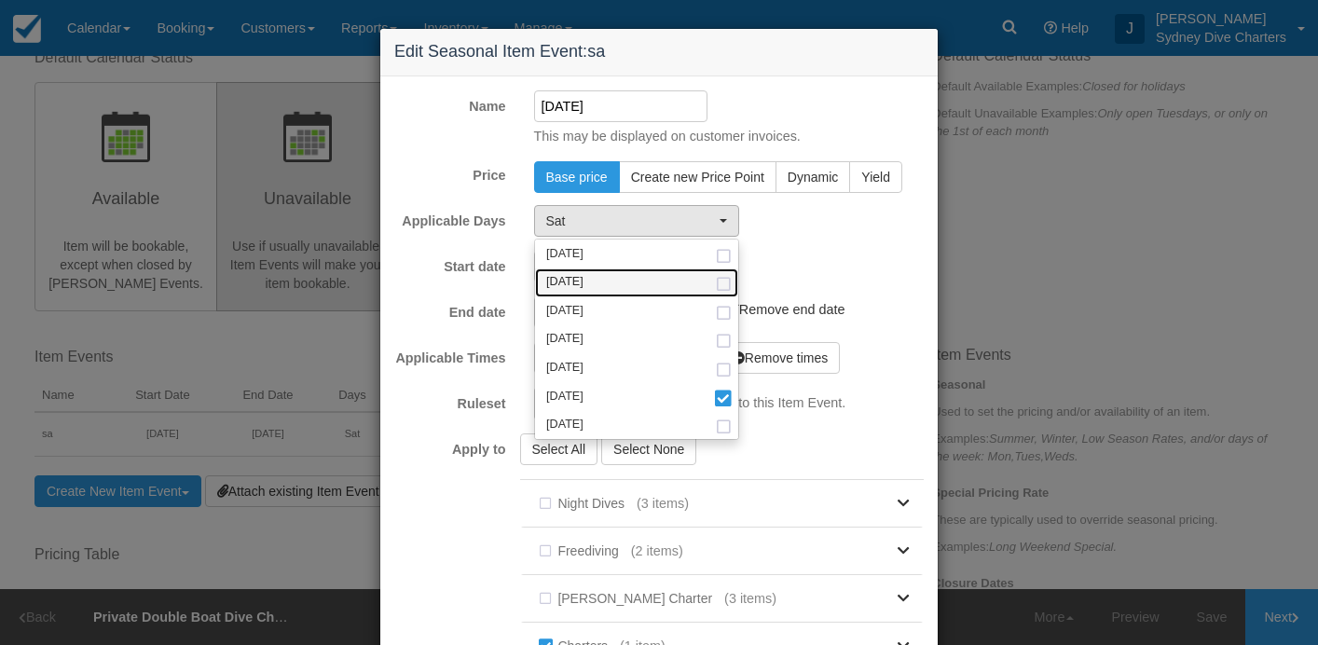
click at [732, 280] on span at bounding box center [724, 285] width 20 height 12
select select "tue"
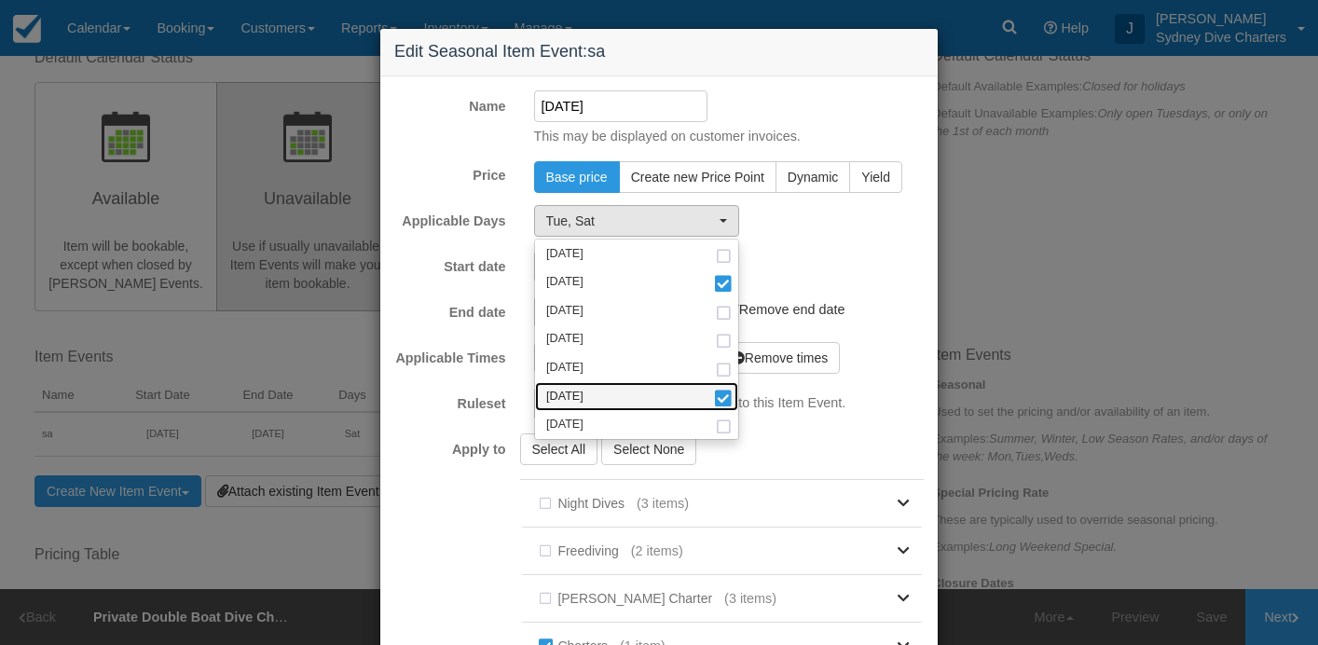
click at [725, 393] on span at bounding box center [724, 399] width 20 height 13
click at [874, 484] on link at bounding box center [799, 503] width 221 height 47
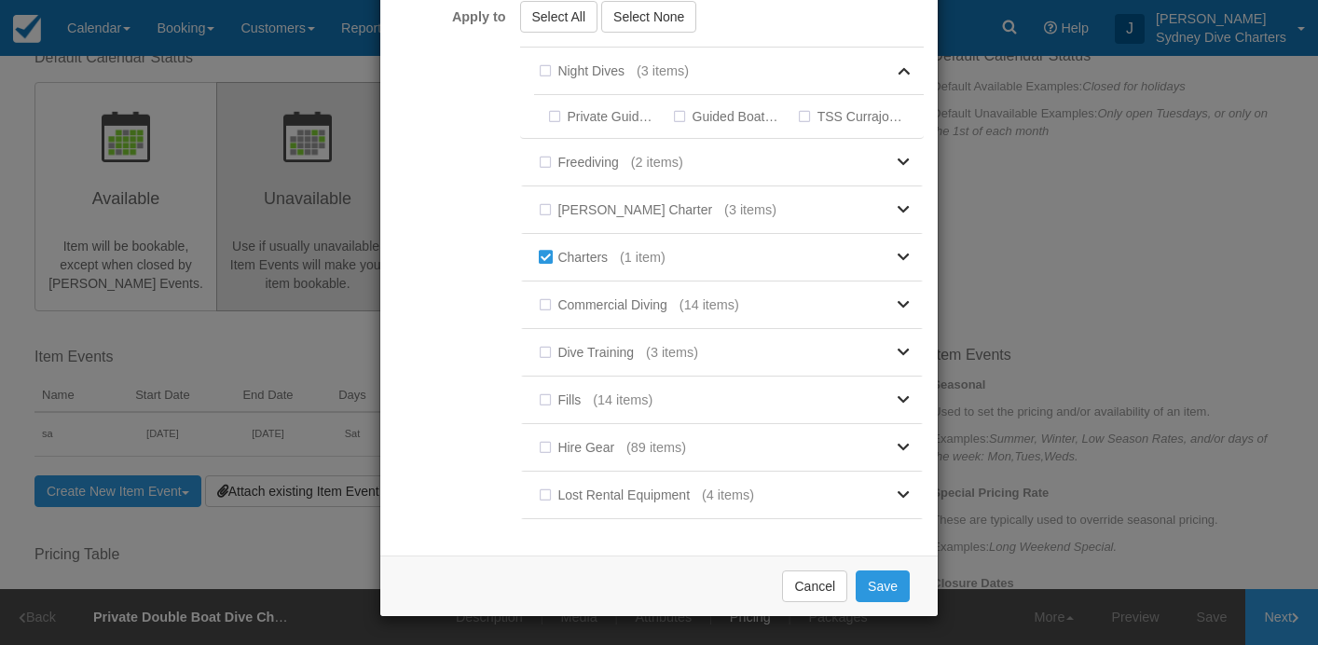
click at [896, 603] on div "Cancel Save" at bounding box center [658, 585] width 557 height 61
click at [895, 588] on button "Save" at bounding box center [882, 586] width 54 height 32
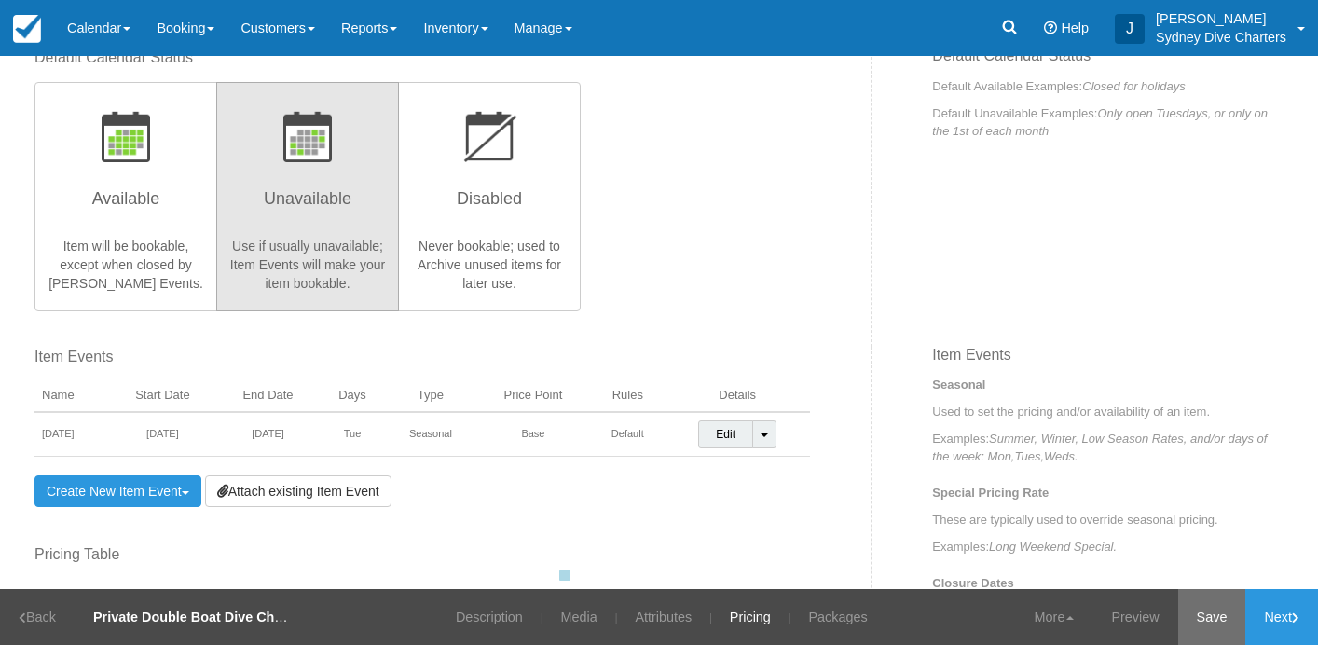
click at [1217, 609] on link "Save" at bounding box center [1212, 617] width 68 height 56
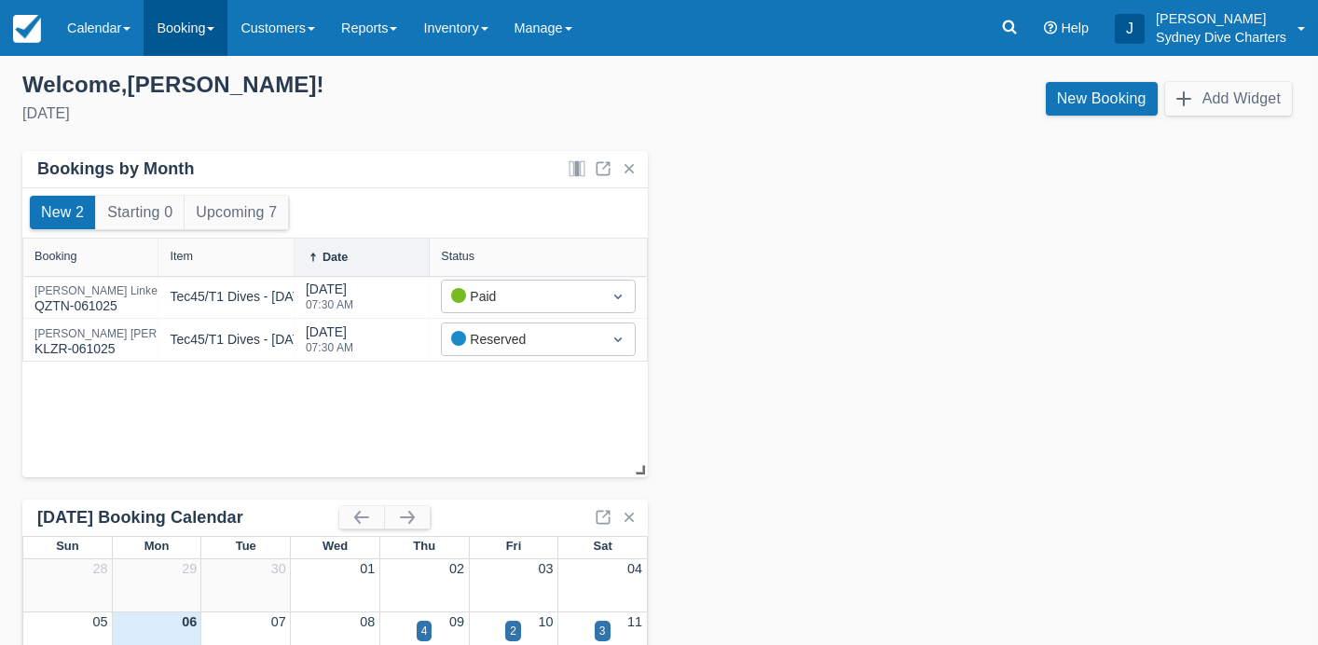
click at [188, 24] on link "Booking" at bounding box center [186, 28] width 84 height 56
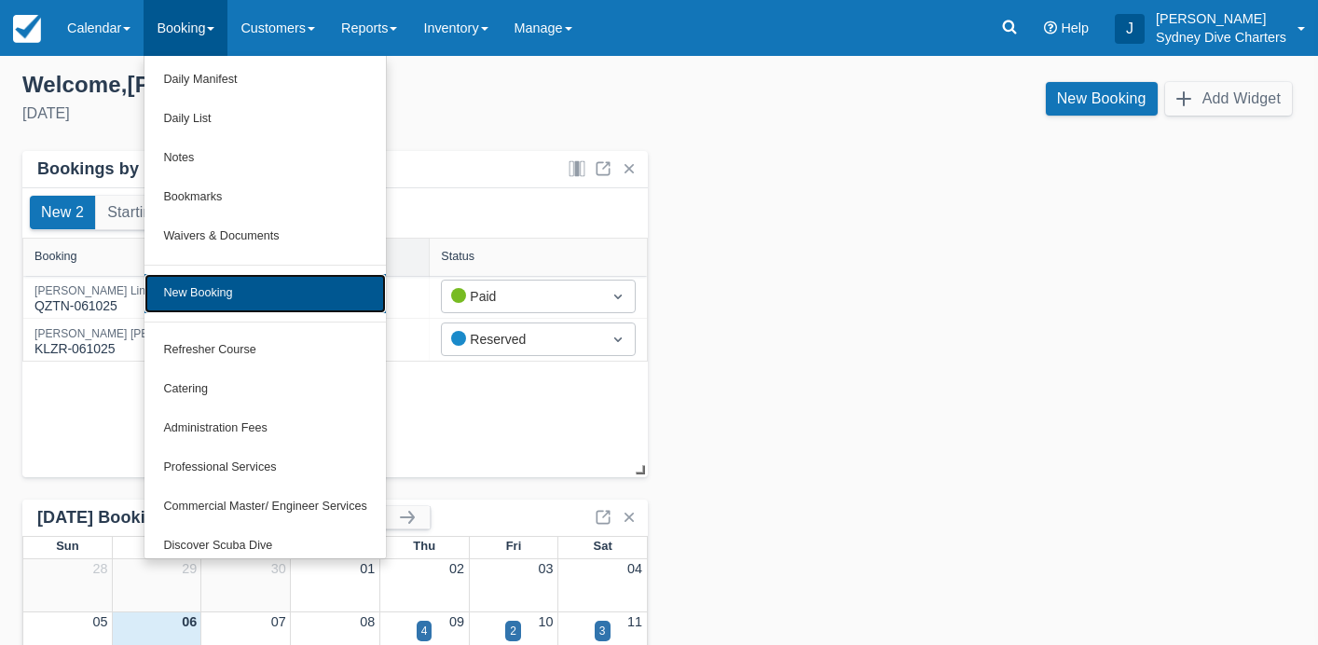
click at [222, 291] on link "New Booking" at bounding box center [264, 293] width 240 height 39
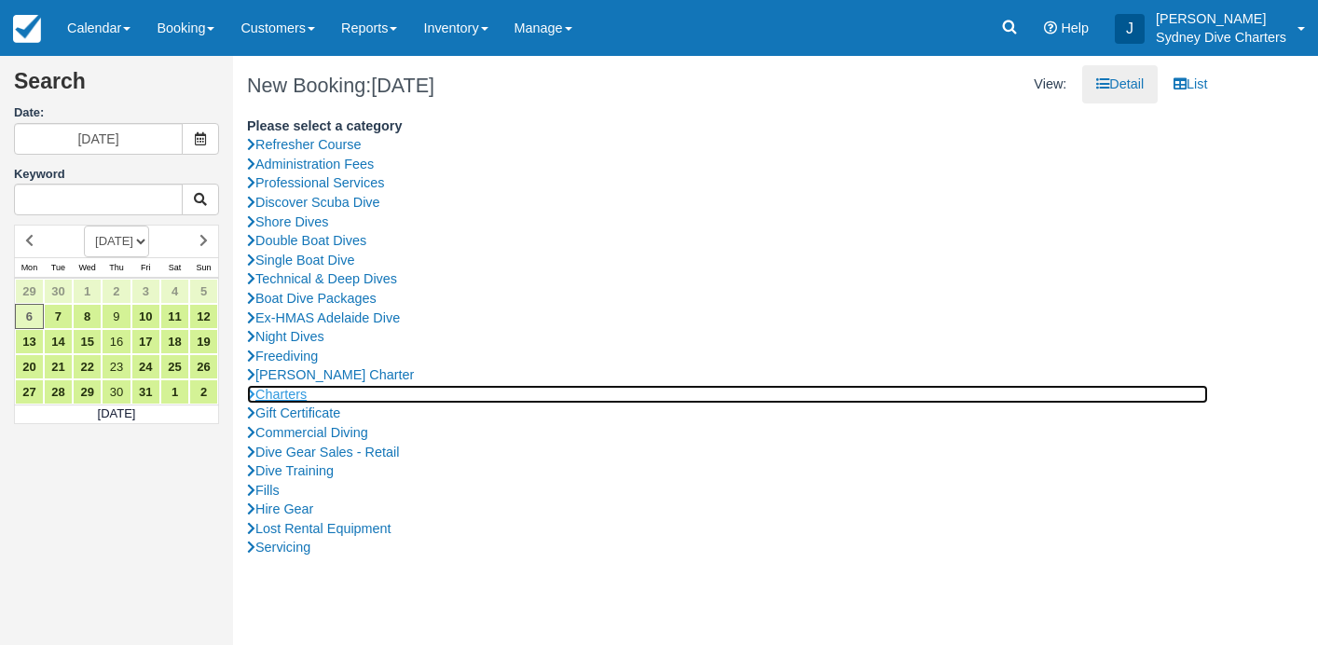
click at [308, 395] on link "Charters" at bounding box center [727, 395] width 961 height 20
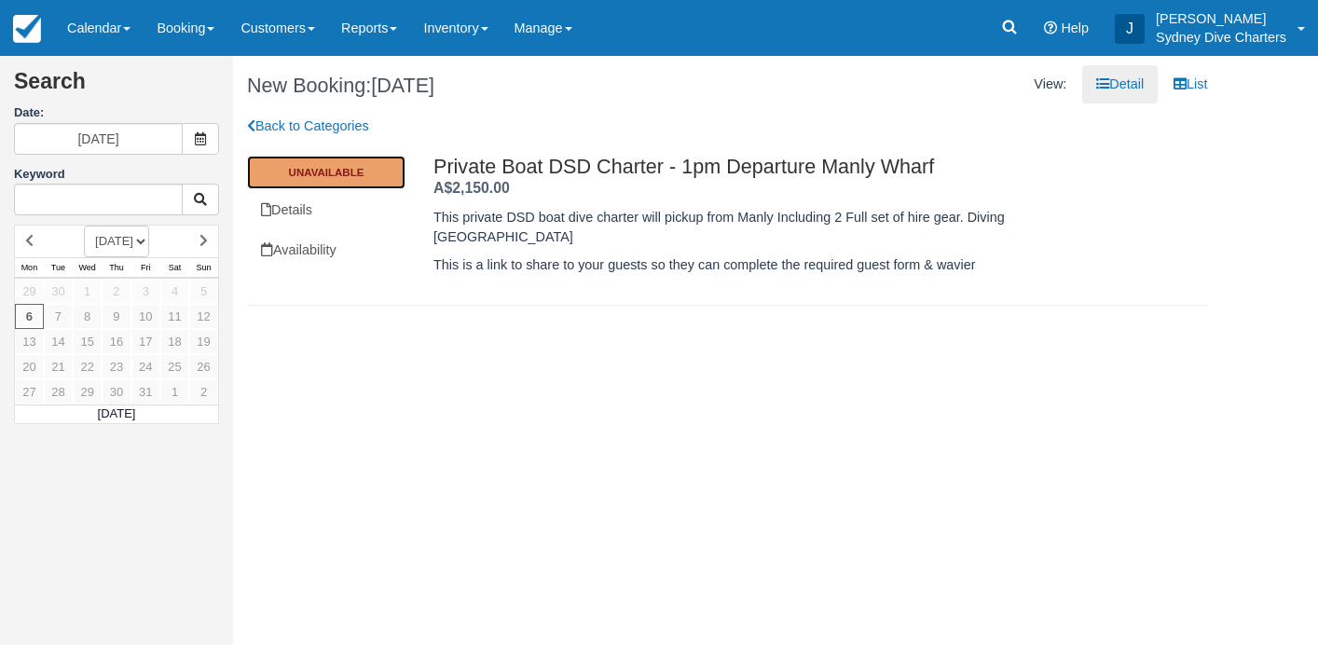
click at [366, 184] on link "Unavailable" at bounding box center [326, 173] width 158 height 34
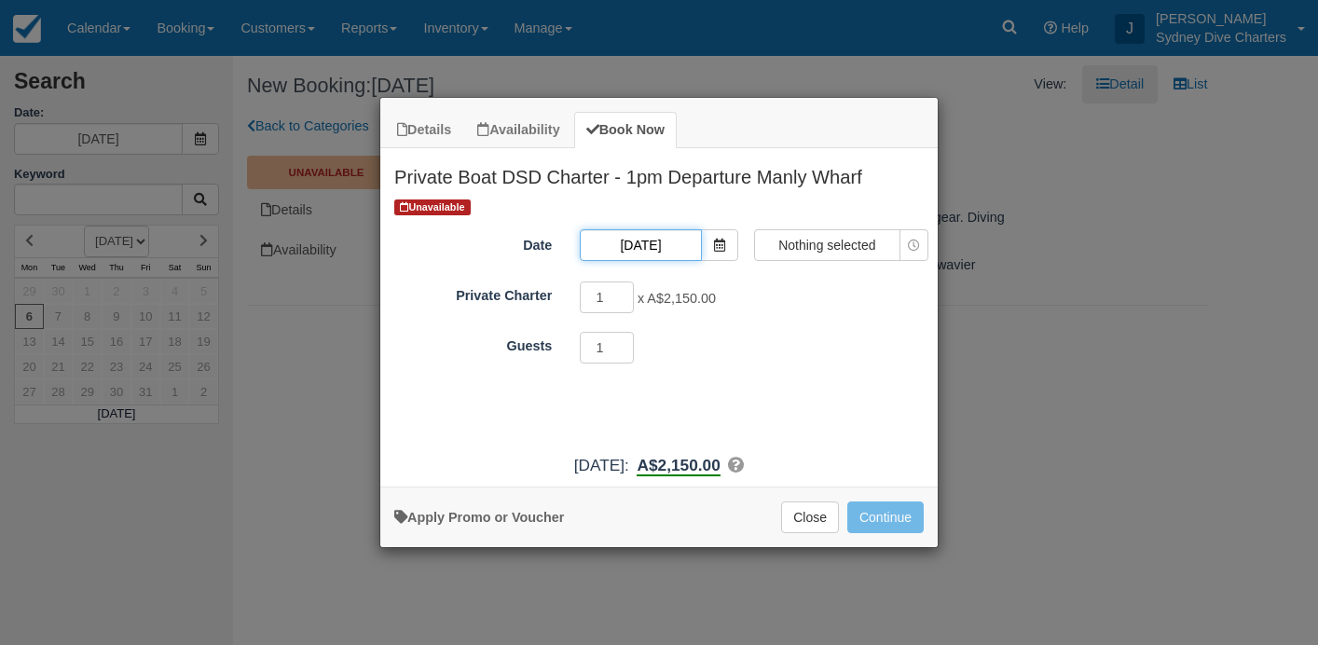
click at [695, 244] on input "06/10/2025" at bounding box center [640, 245] width 121 height 32
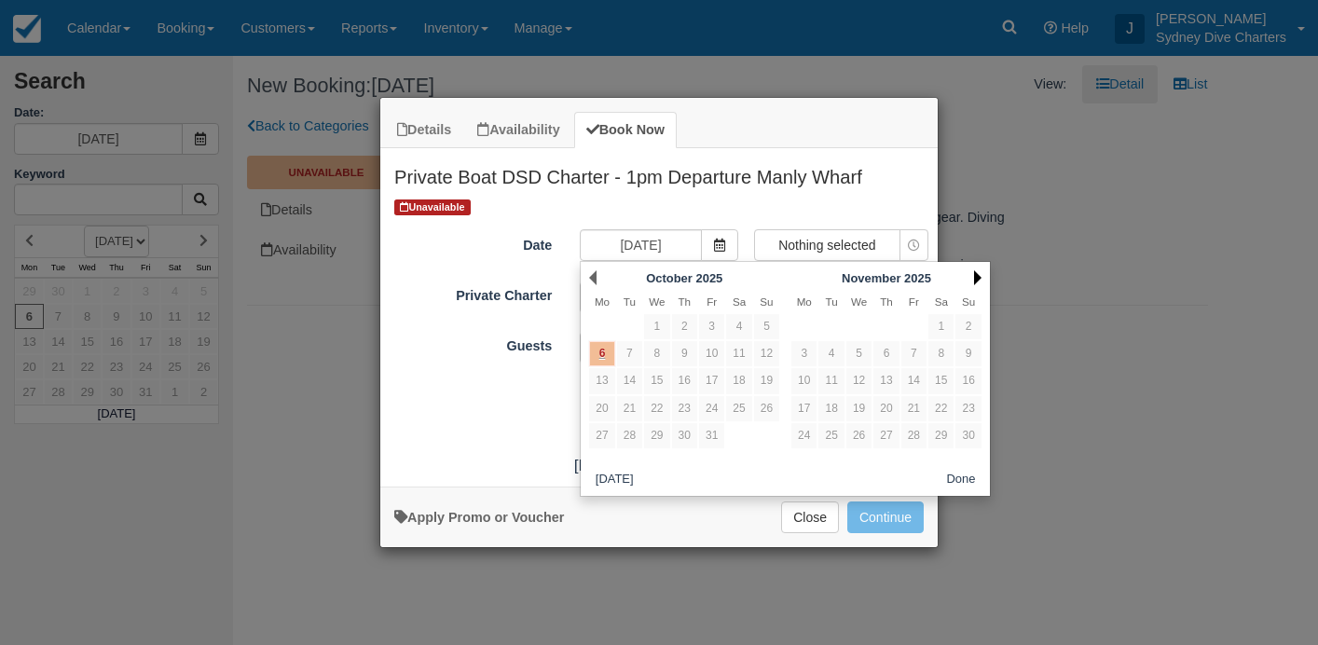
click at [979, 278] on link "Next" at bounding box center [977, 277] width 7 height 15
click at [598, 276] on div "Prev December 2025" at bounding box center [684, 278] width 202 height 26
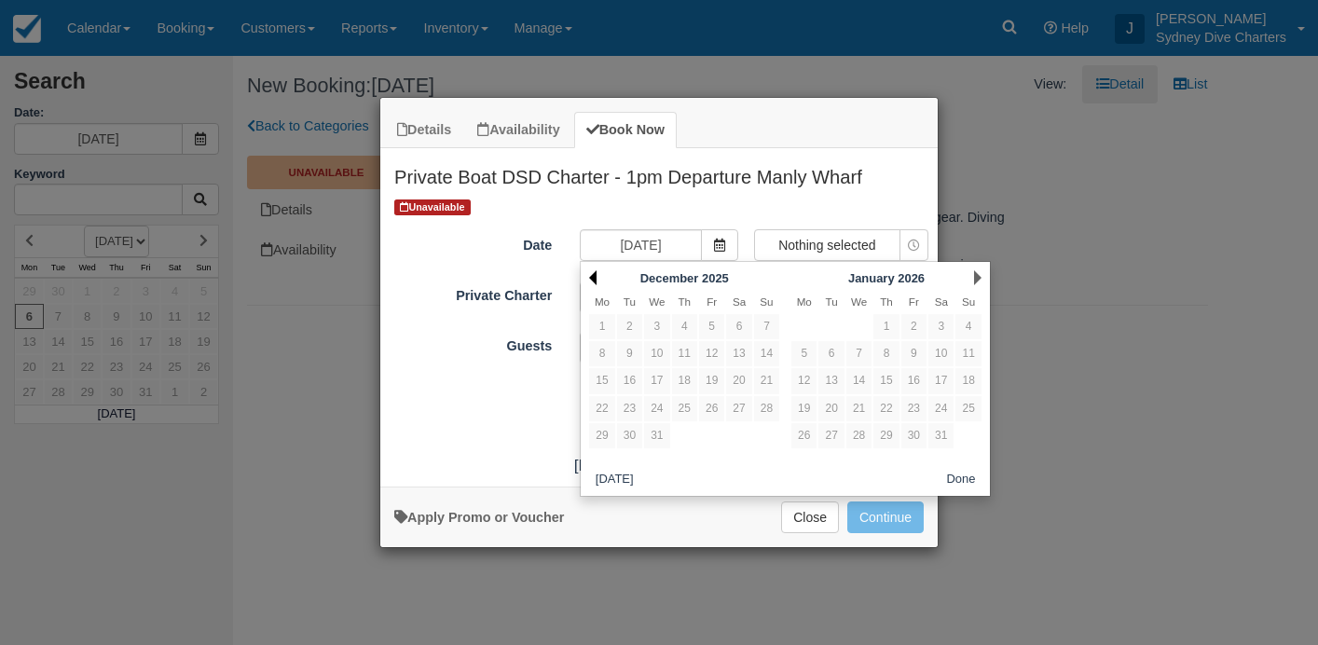
click at [595, 276] on link "Prev" at bounding box center [592, 277] width 7 height 15
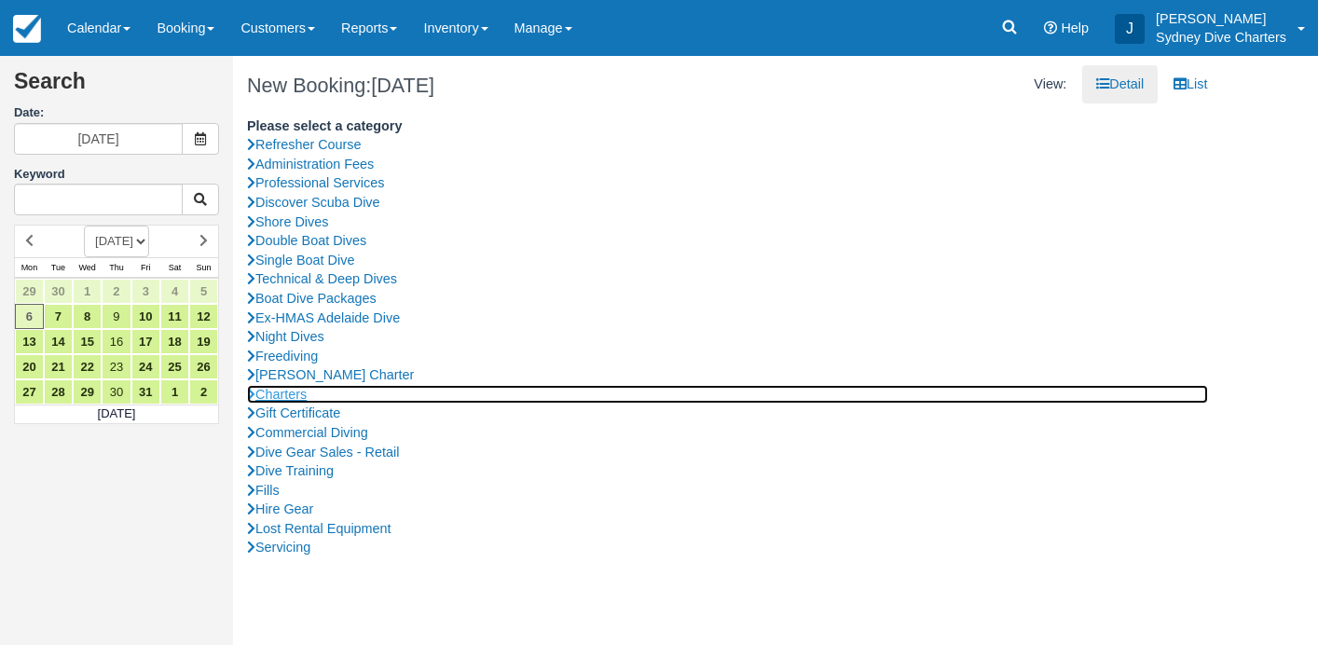
click at [308, 391] on link "Charters" at bounding box center [727, 395] width 961 height 20
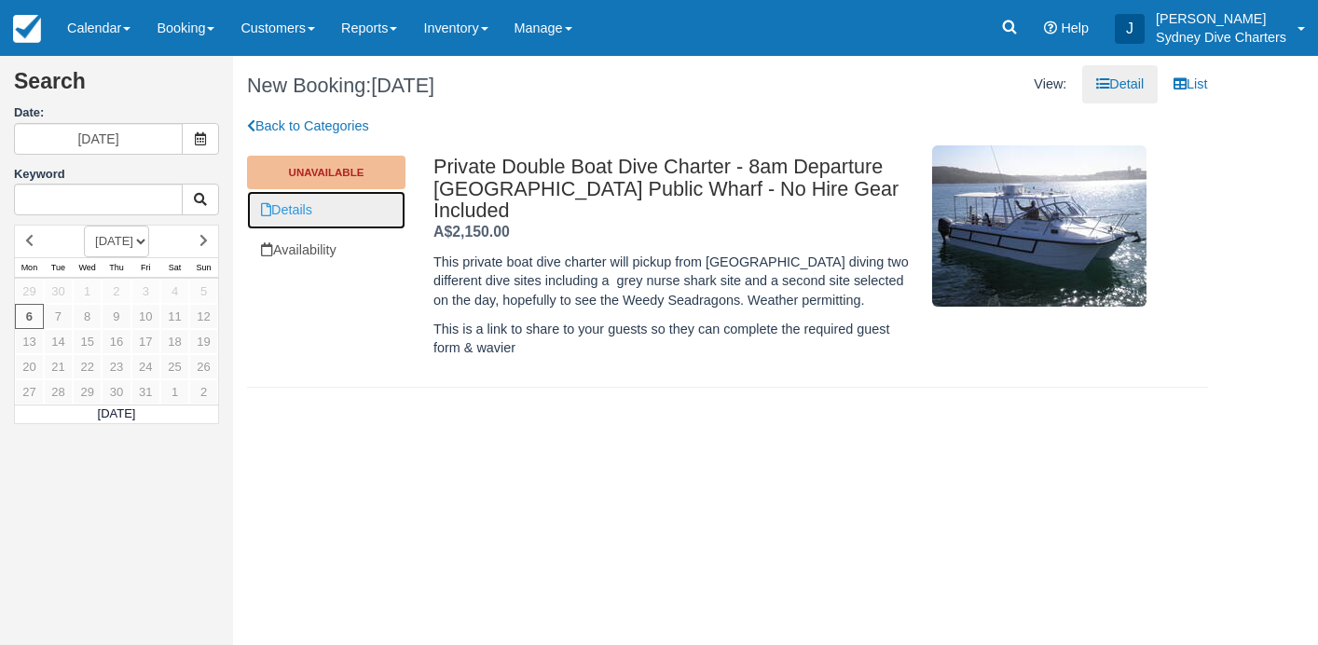
click at [280, 217] on link "Details" at bounding box center [326, 210] width 158 height 38
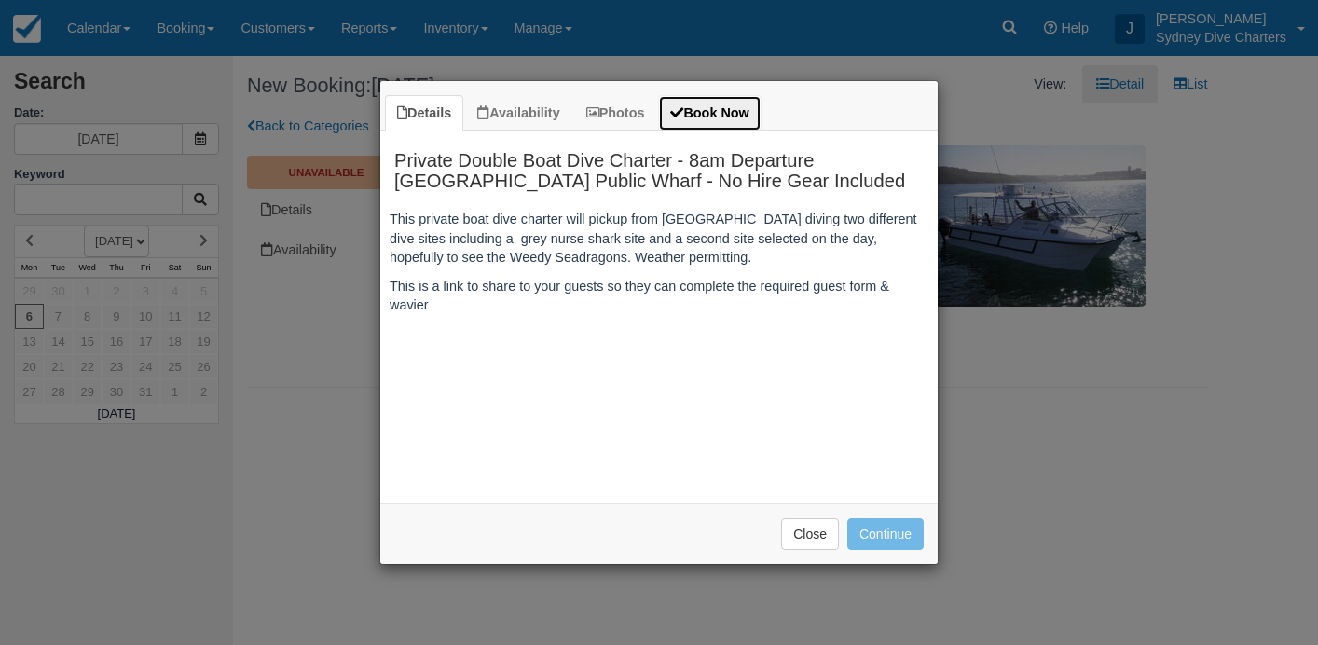
click at [728, 115] on link "Book Now" at bounding box center [709, 113] width 103 height 36
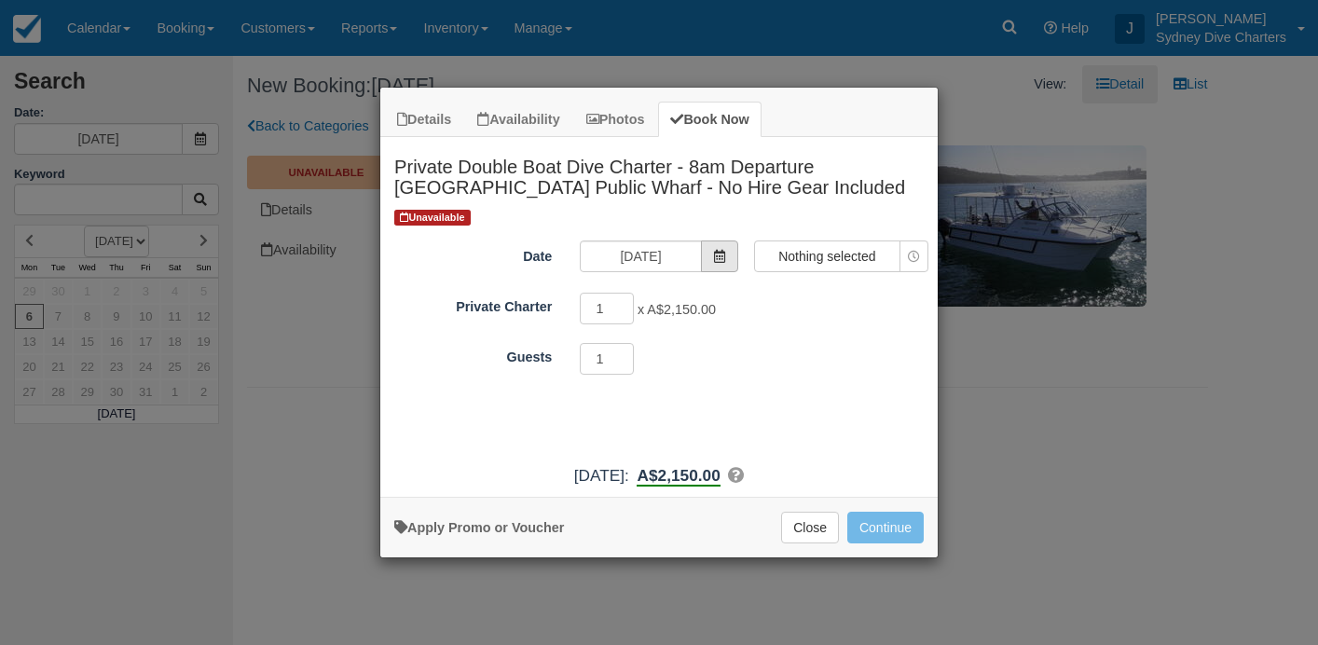
click at [709, 259] on span "Item Modal" at bounding box center [719, 256] width 37 height 32
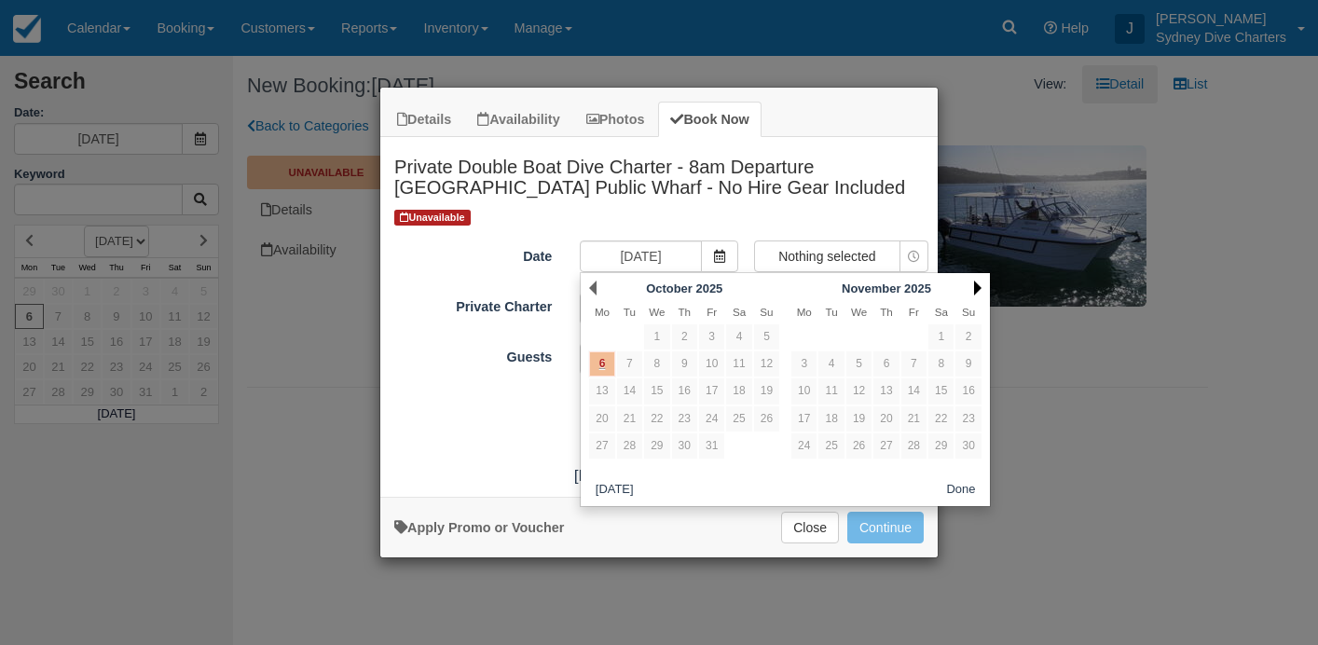
click at [975, 285] on link "Next" at bounding box center [977, 288] width 7 height 15
click at [594, 289] on link "Prev" at bounding box center [592, 288] width 7 height 15
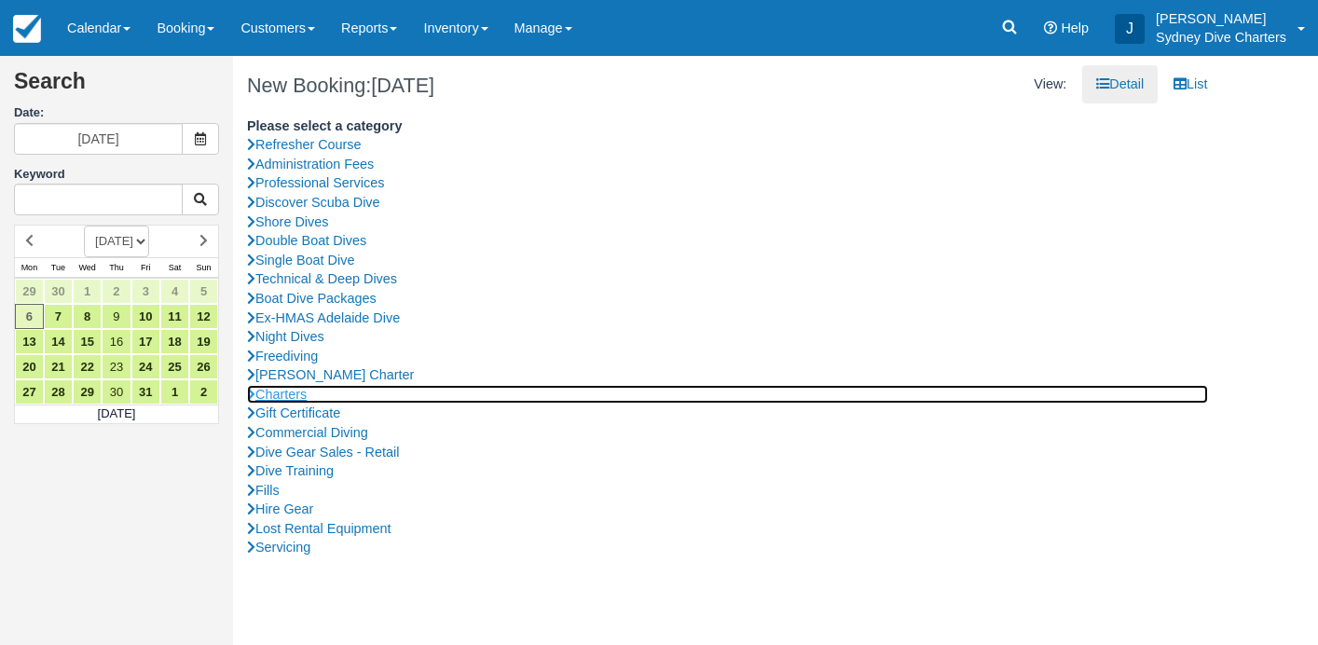
click at [302, 388] on link "Charters" at bounding box center [727, 395] width 961 height 20
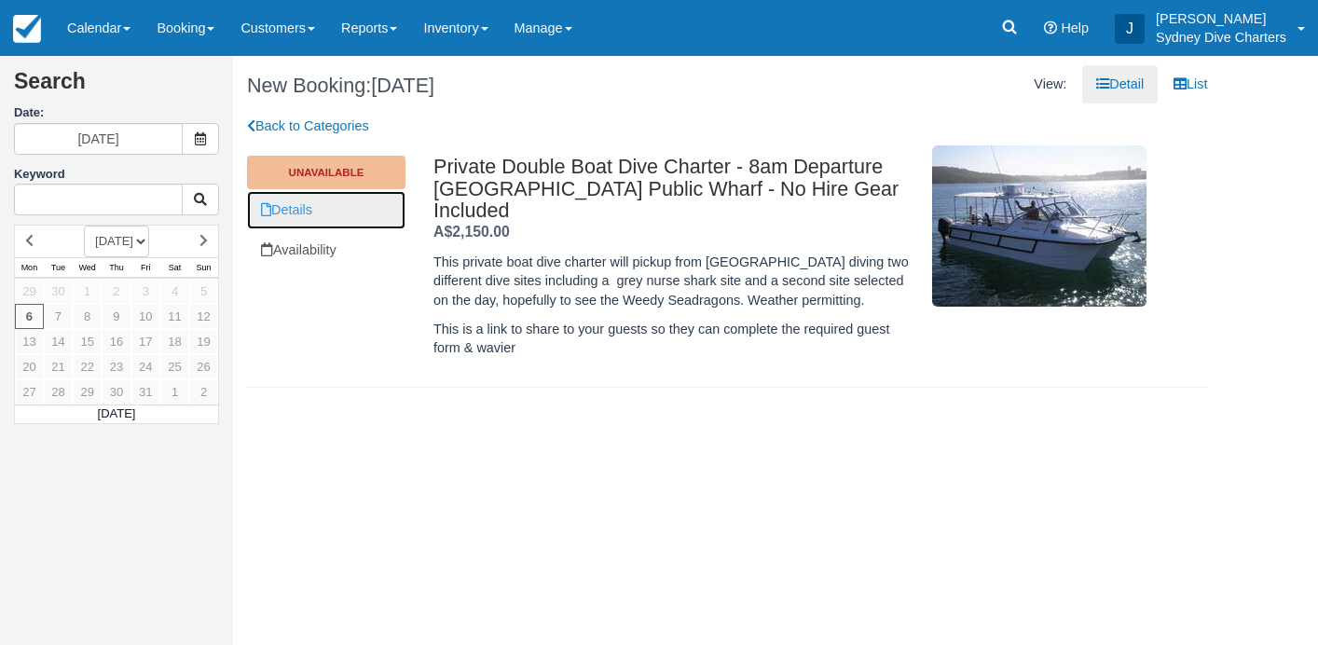
click at [321, 211] on link "Details" at bounding box center [326, 210] width 158 height 38
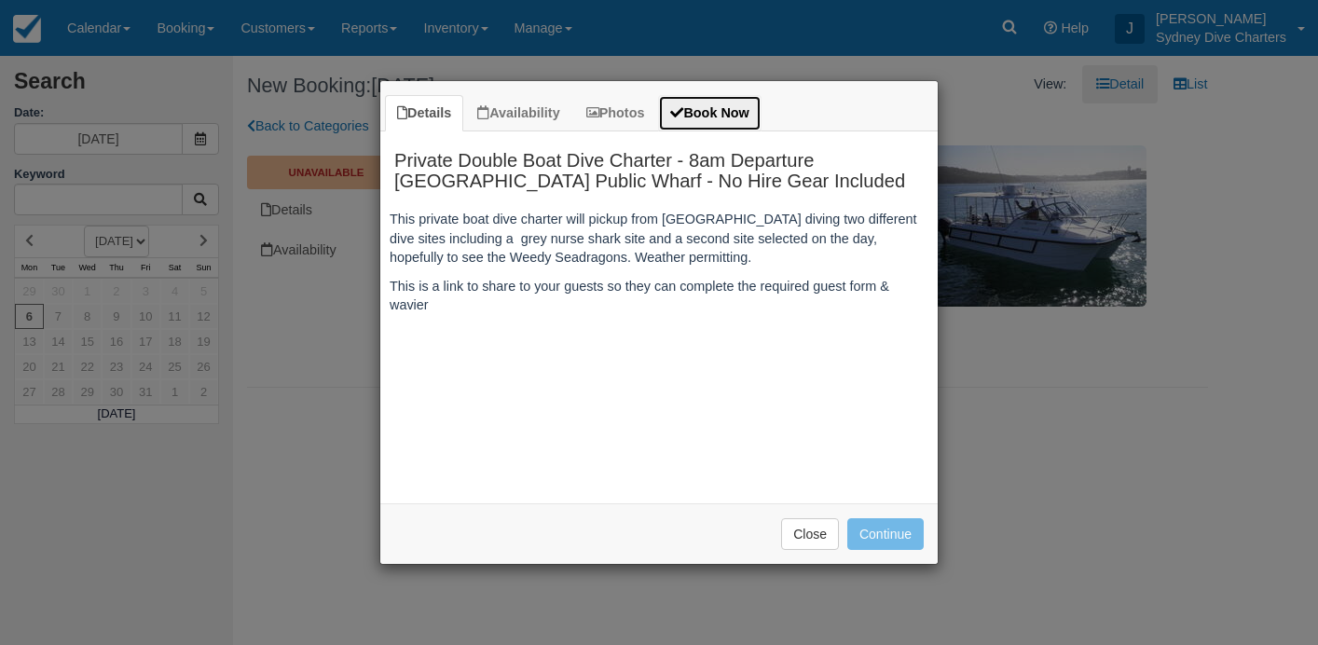
click at [747, 101] on link "Book Now" at bounding box center [709, 113] width 103 height 36
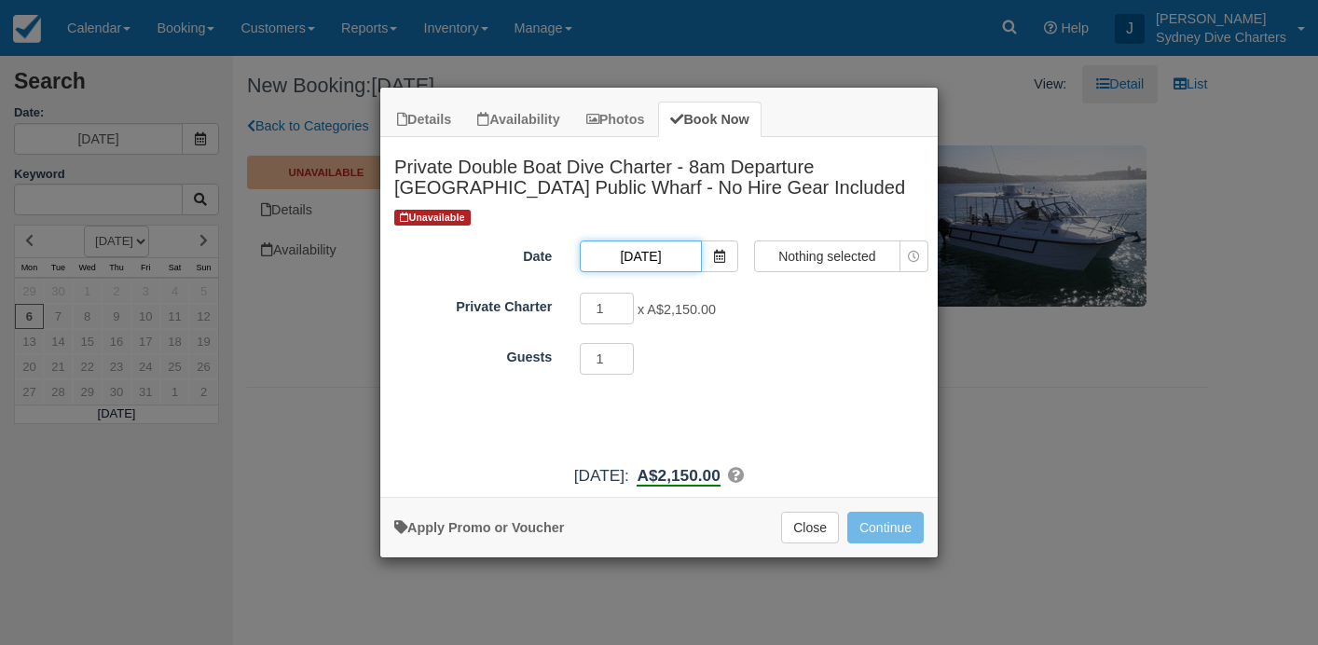
click at [662, 254] on input "[DATE]" at bounding box center [640, 256] width 121 height 32
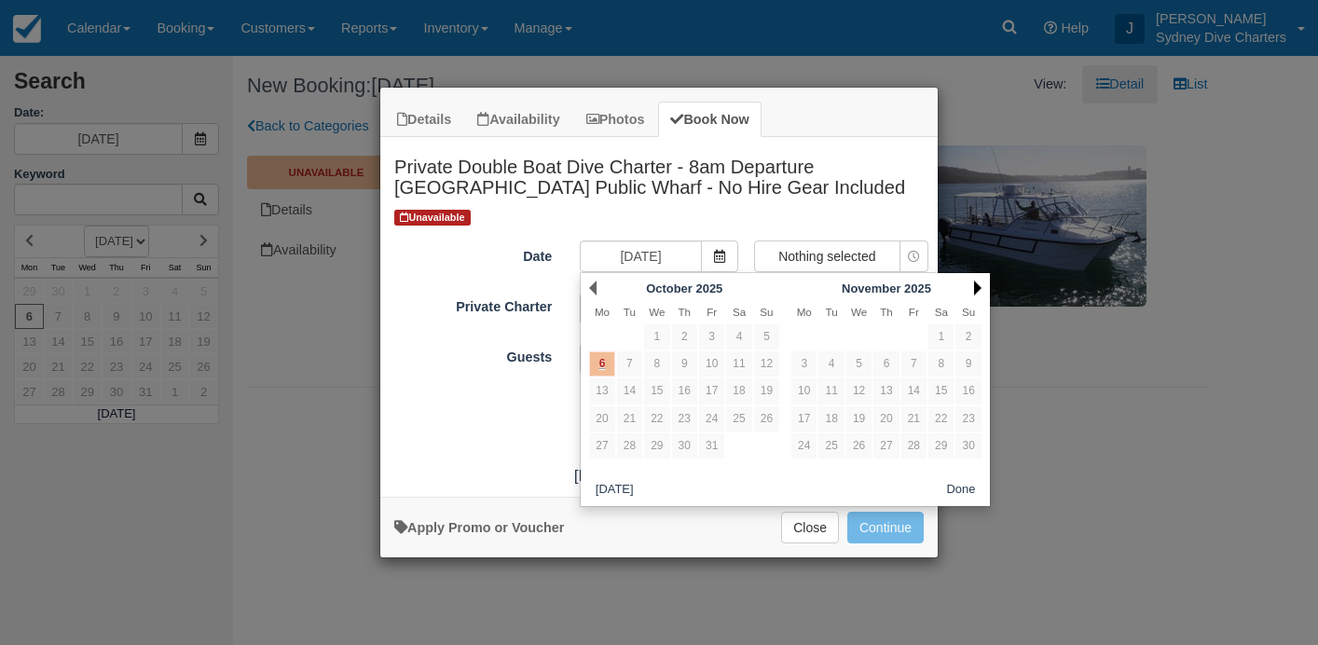
click at [980, 285] on link "Next" at bounding box center [977, 288] width 7 height 15
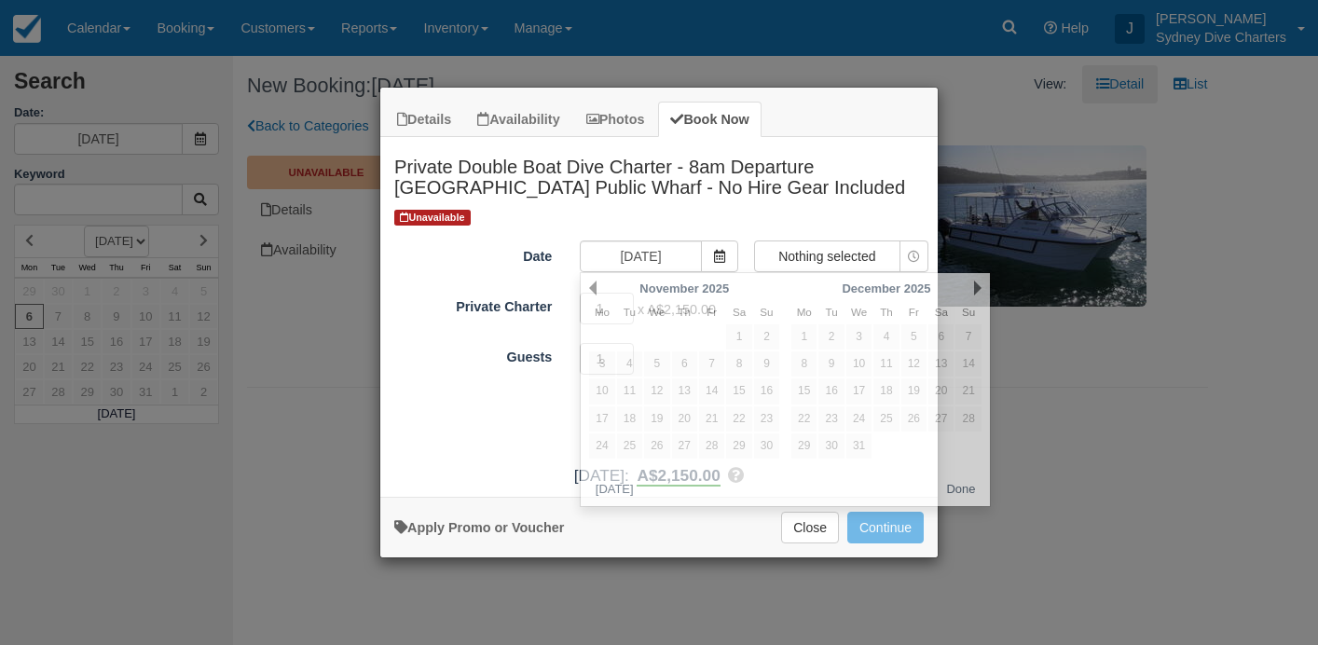
click at [543, 394] on div "Unavailable Date 06/10/2025 Time Selector Nothing selected Nothing selected Pri…" at bounding box center [658, 331] width 557 height 248
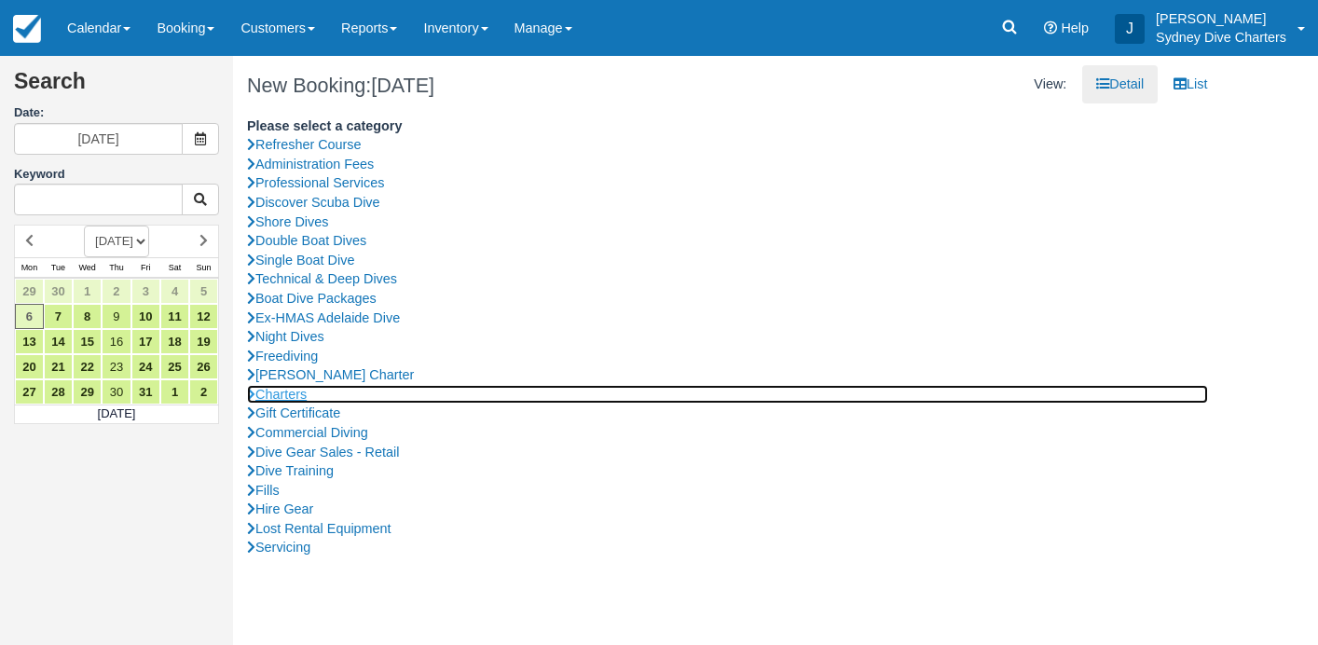
click at [302, 388] on link "Charters" at bounding box center [727, 395] width 961 height 20
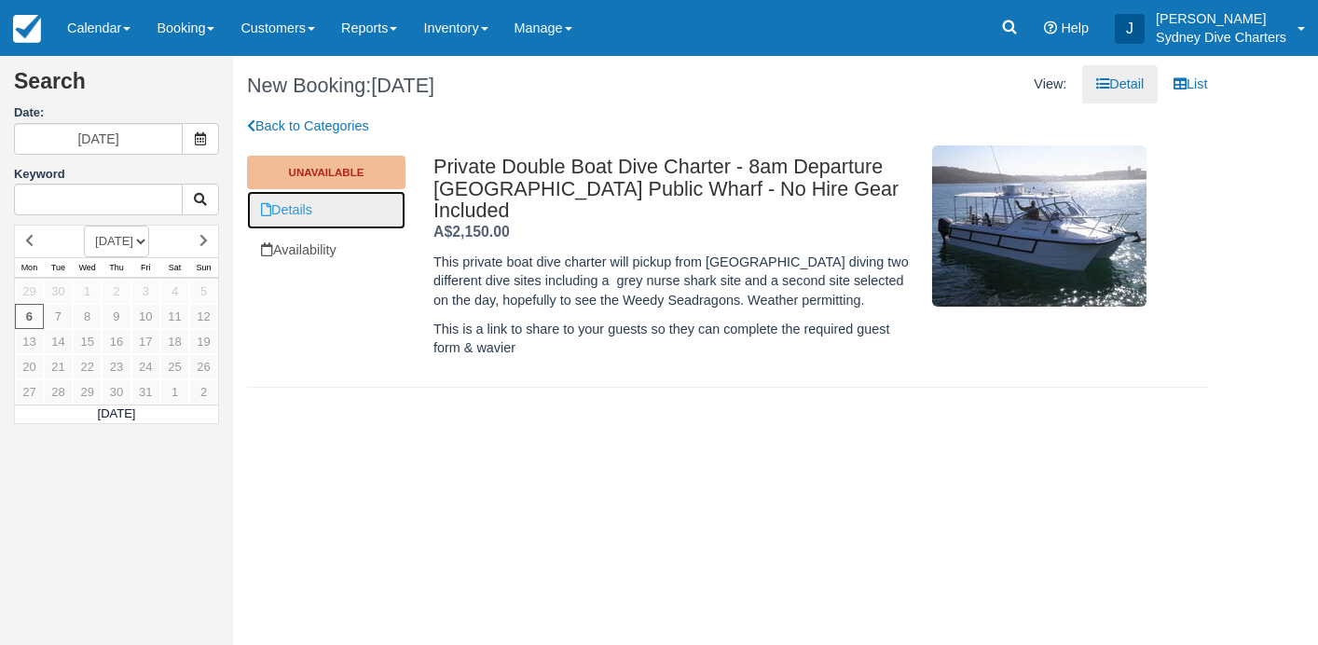
click at [320, 198] on link "Details" at bounding box center [326, 210] width 158 height 38
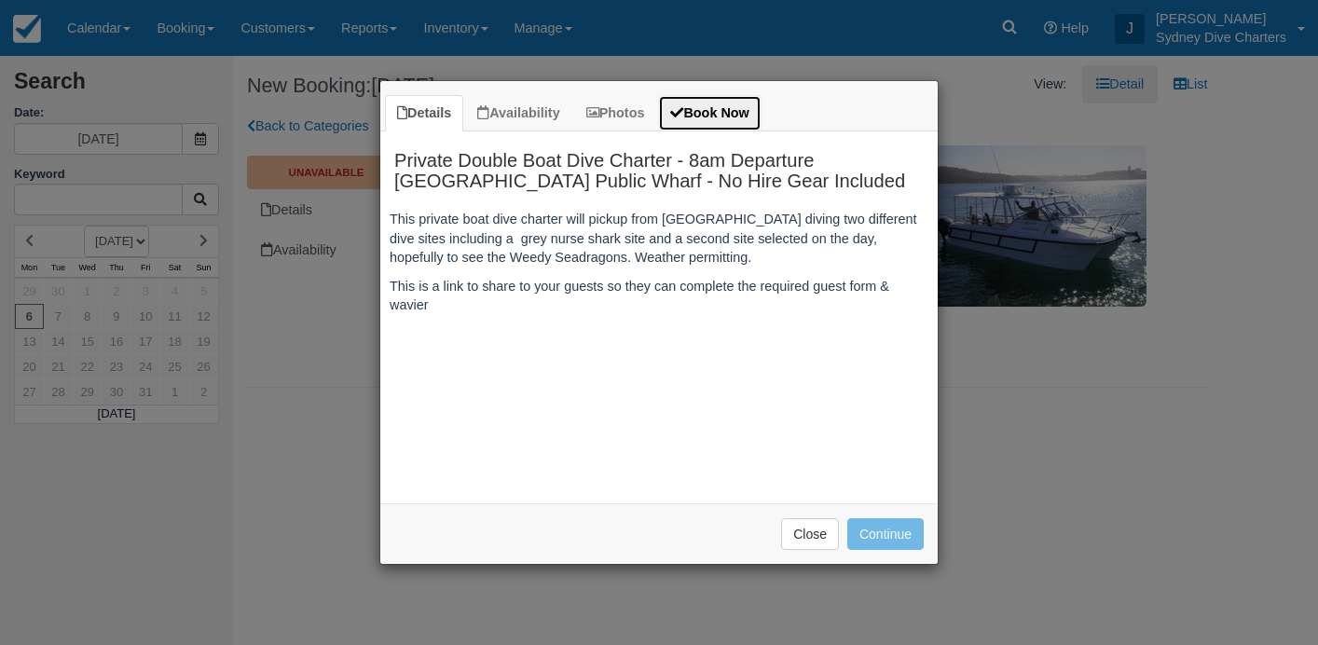
click at [753, 104] on link "Book Now" at bounding box center [709, 113] width 103 height 36
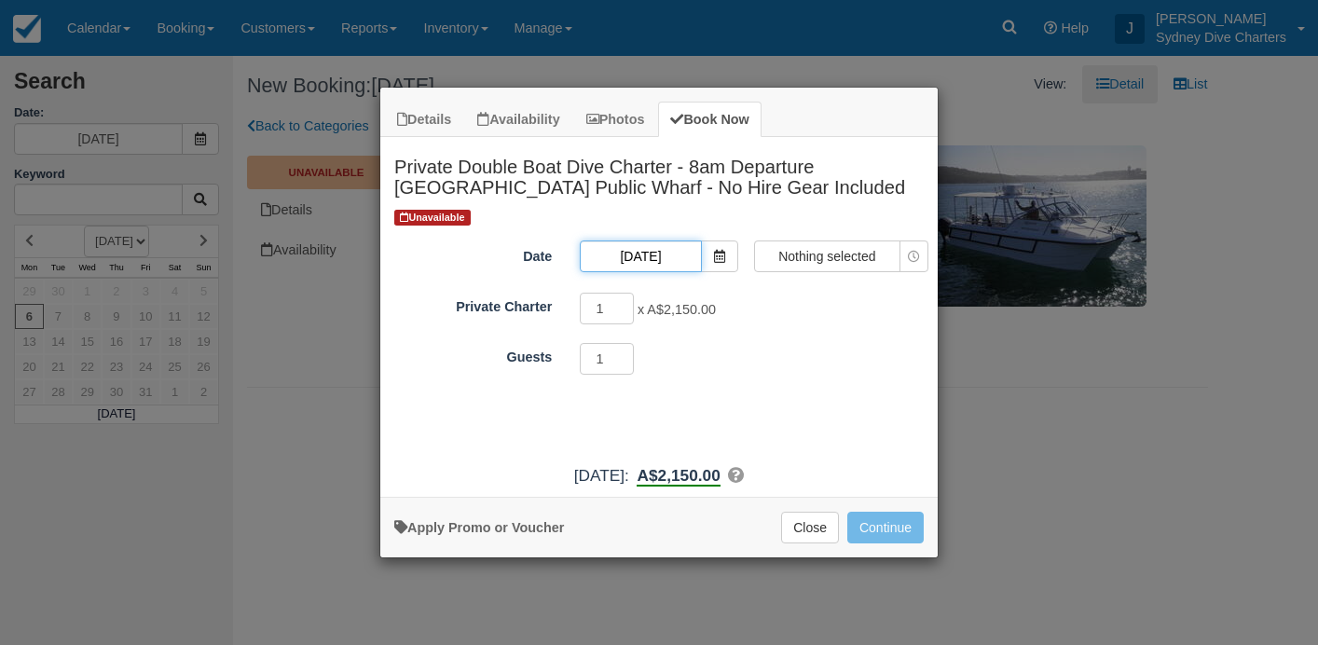
click at [667, 257] on input "[DATE]" at bounding box center [640, 256] width 121 height 32
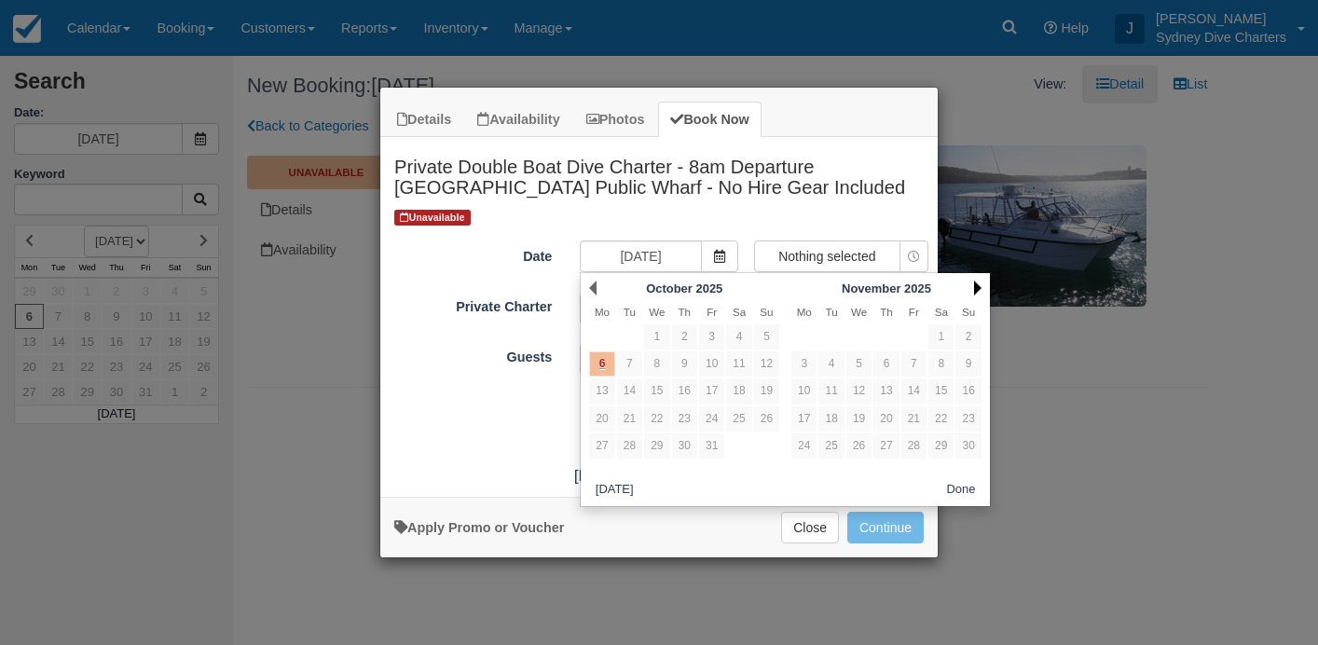
click at [977, 289] on link "Next" at bounding box center [977, 288] width 7 height 15
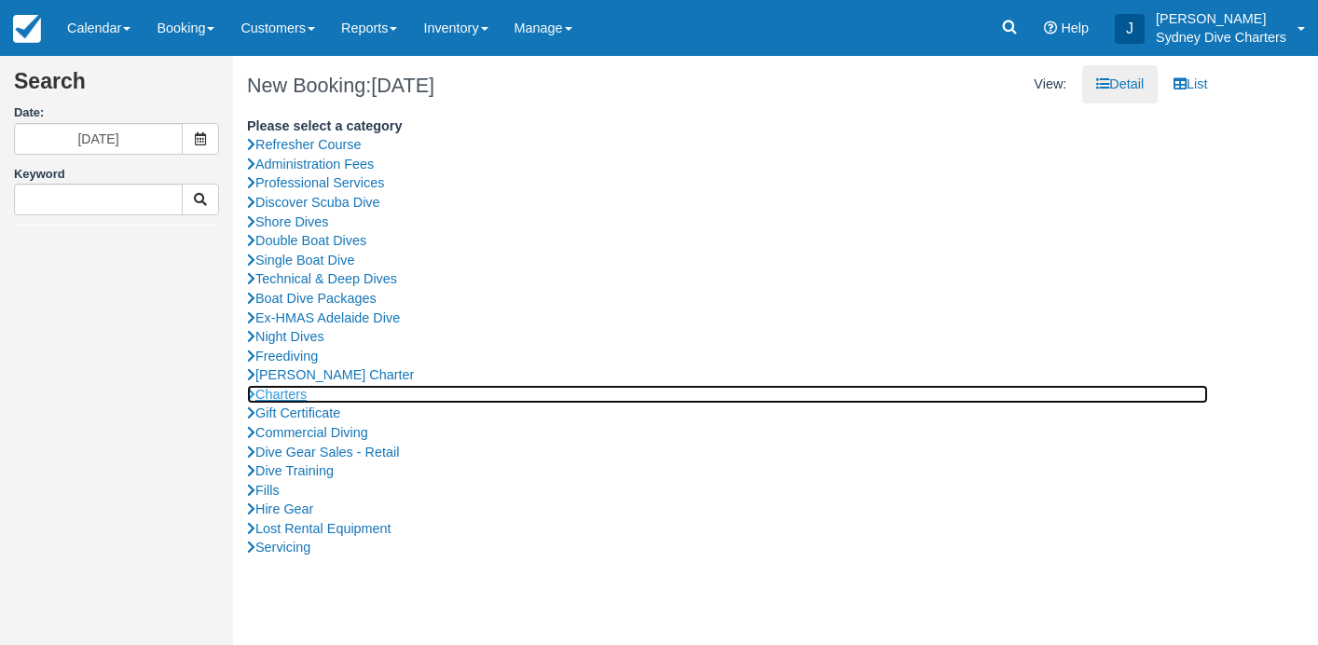
click at [298, 399] on link "Charters" at bounding box center [727, 395] width 961 height 20
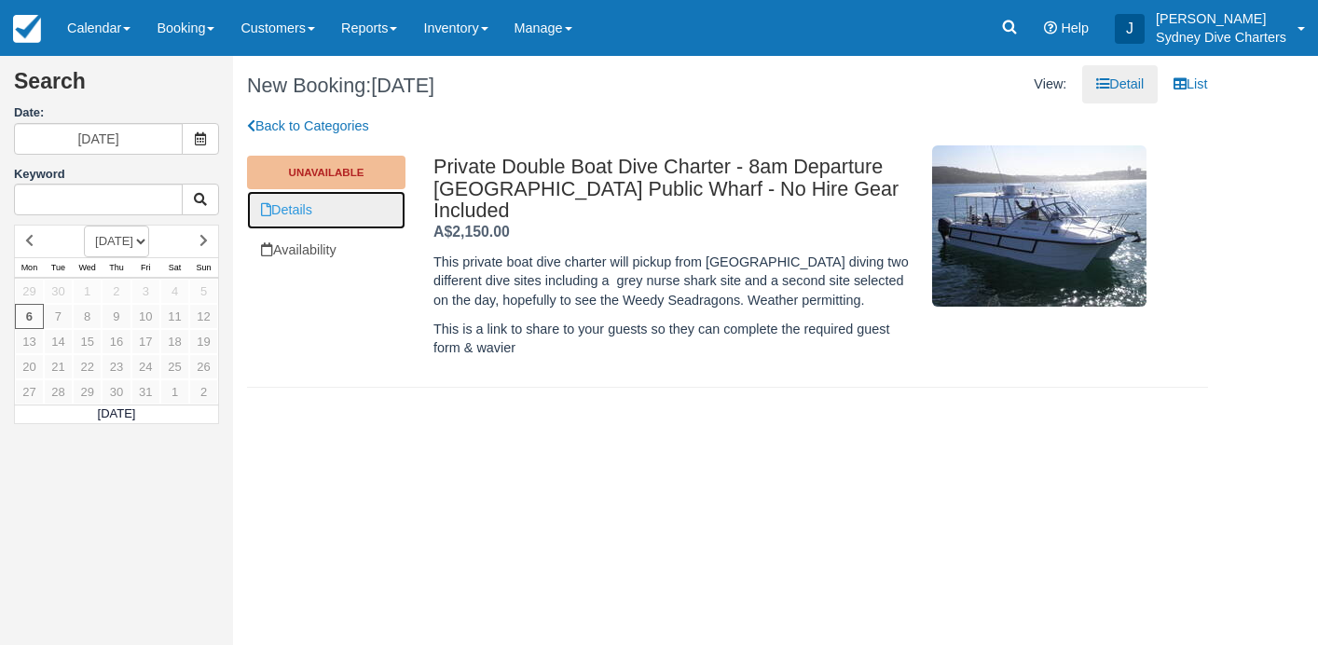
click at [342, 218] on link "Details" at bounding box center [326, 210] width 158 height 38
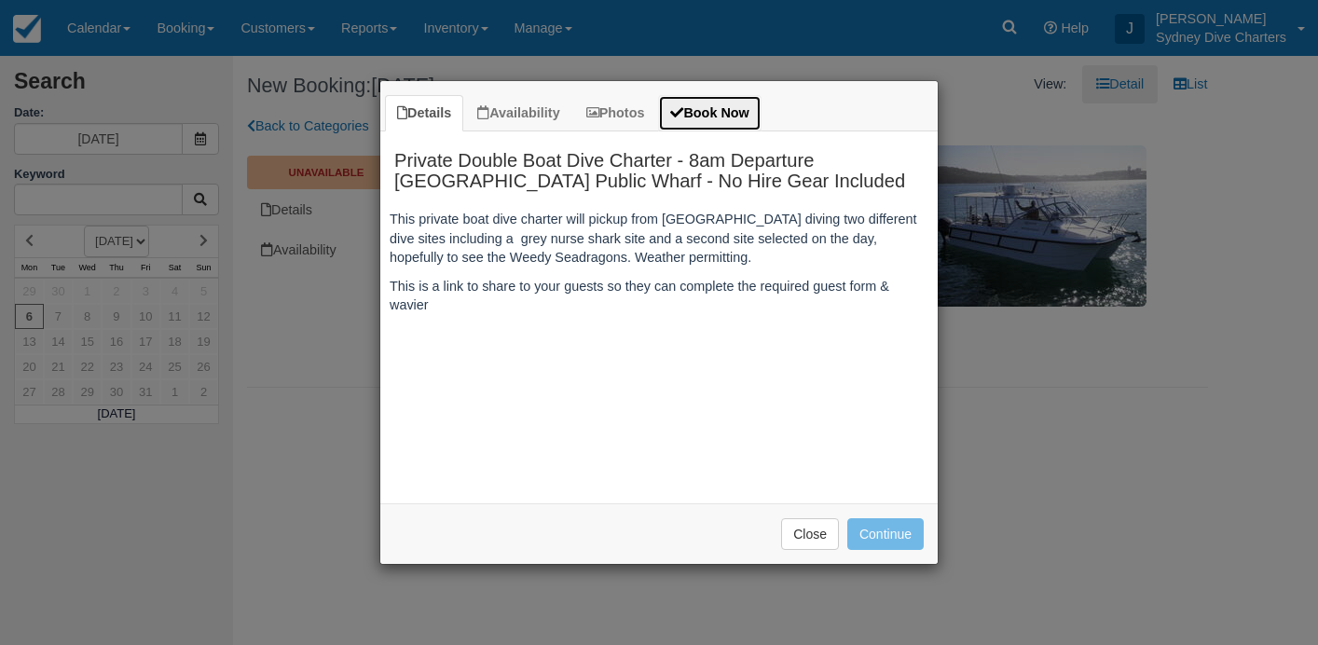
click at [696, 108] on link "Book Now" at bounding box center [709, 113] width 103 height 36
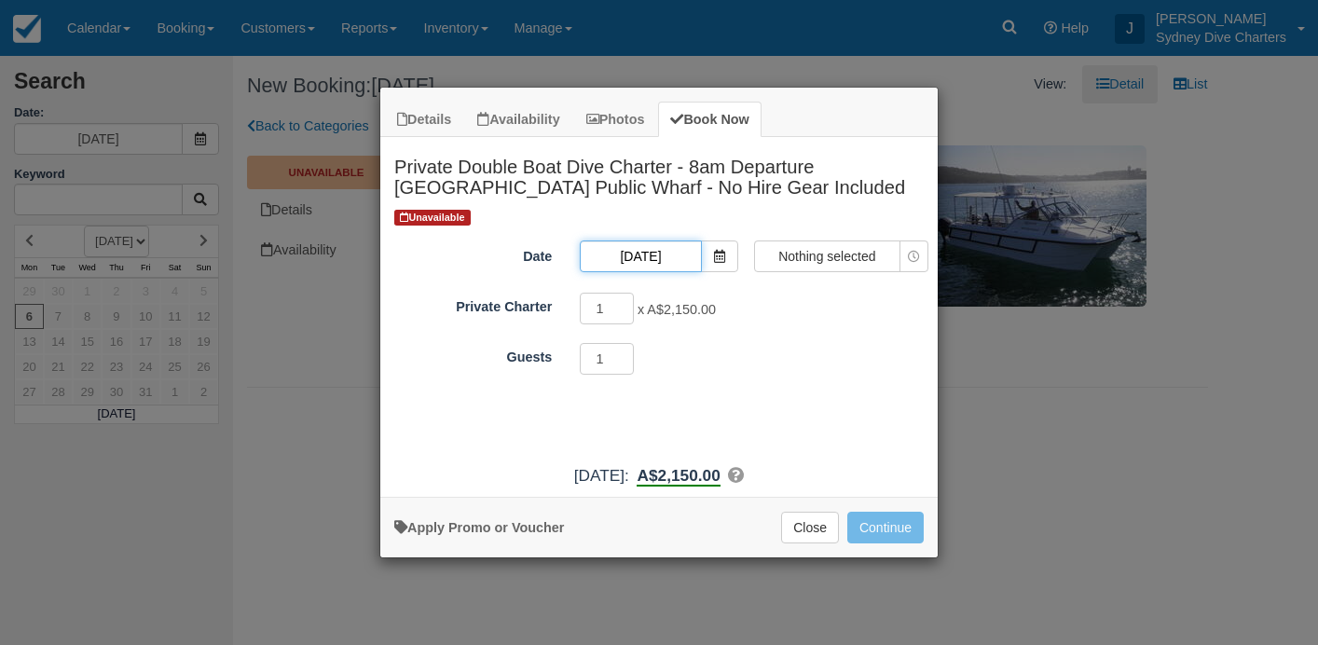
click at [677, 246] on input "[DATE]" at bounding box center [640, 256] width 121 height 32
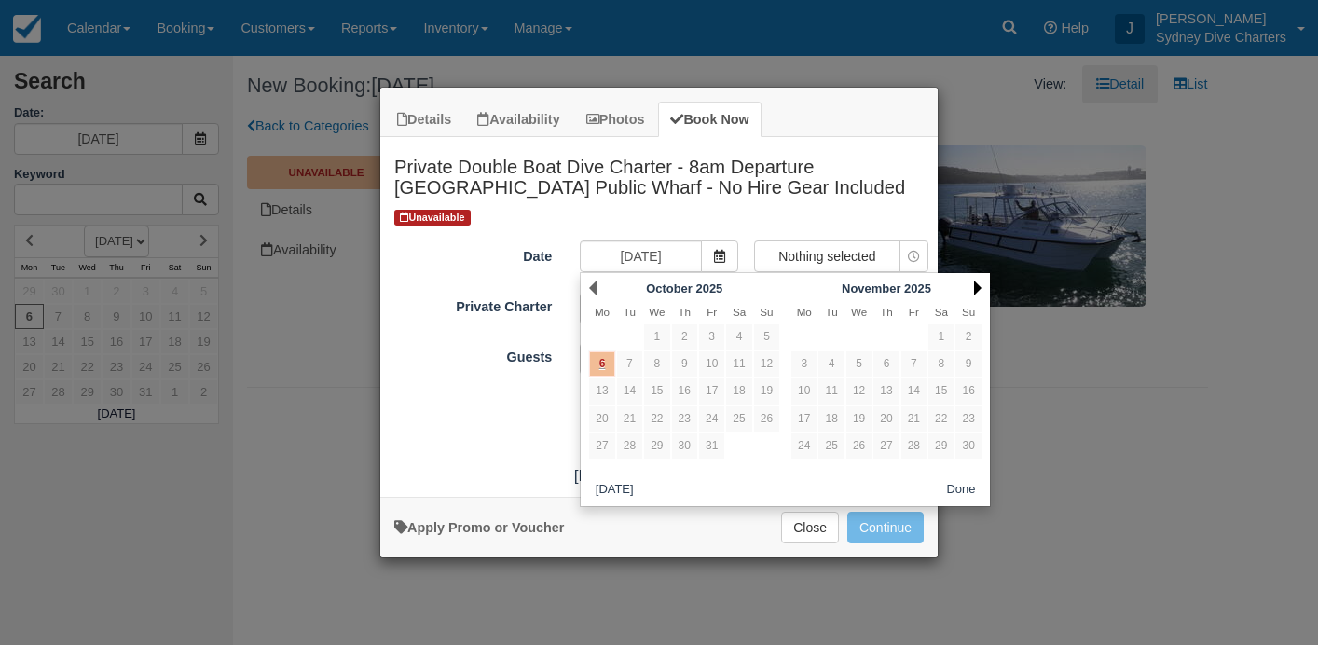
click at [975, 284] on link "Next" at bounding box center [977, 288] width 7 height 15
click at [832, 442] on link "30" at bounding box center [830, 445] width 25 height 25
type input "[DATE]"
select select "Item Modal"
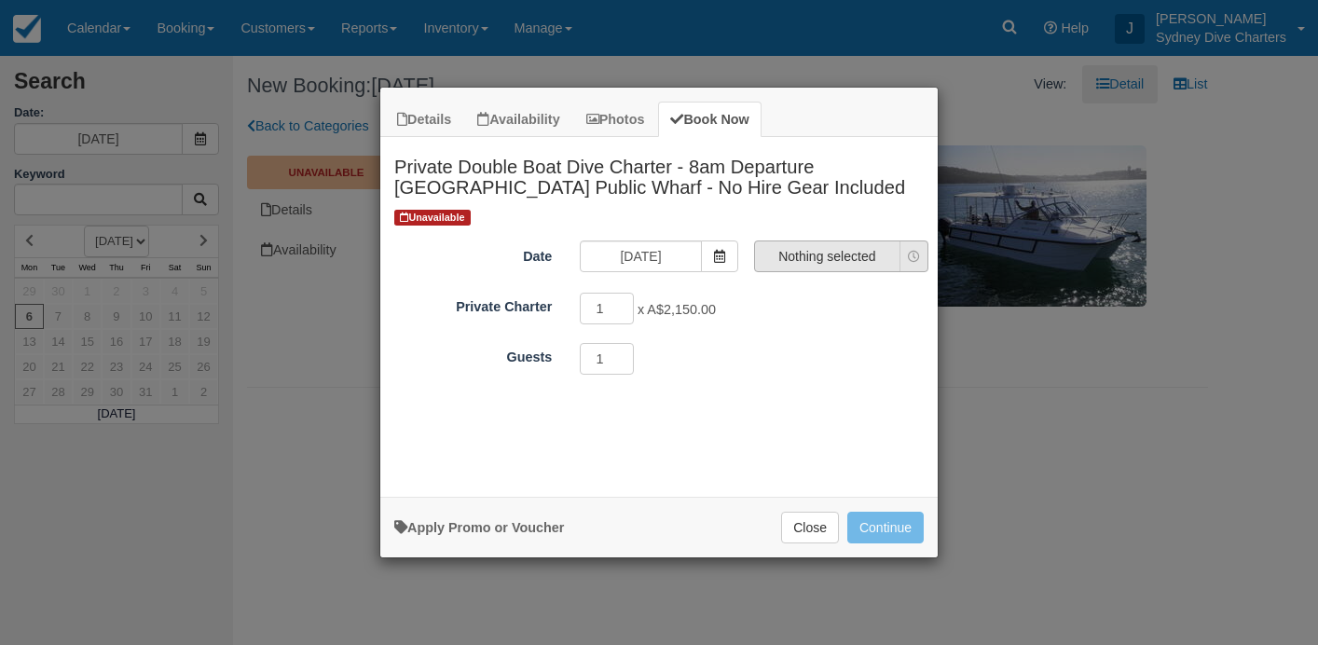
click at [842, 254] on span "Nothing selected" at bounding box center [827, 256] width 144 height 19
click at [830, 284] on ul "08:00 AM - 12:00 PM" at bounding box center [841, 291] width 172 height 33
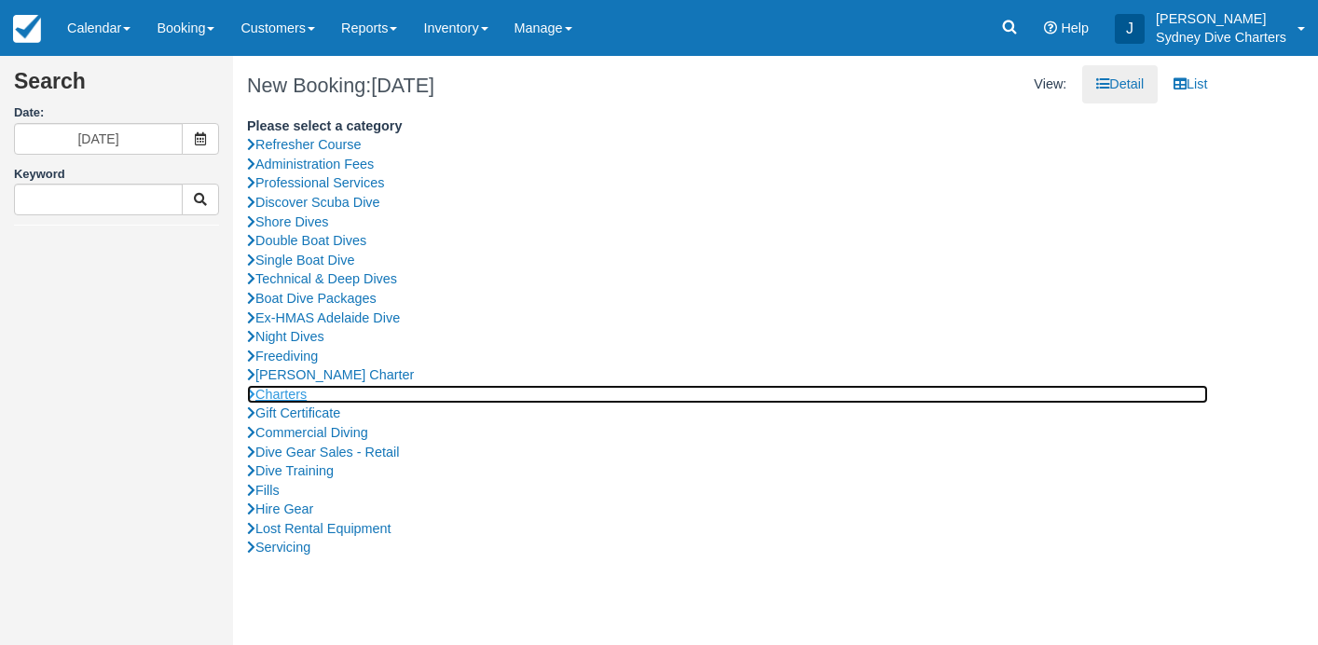
click at [294, 389] on link "Charters" at bounding box center [727, 395] width 961 height 20
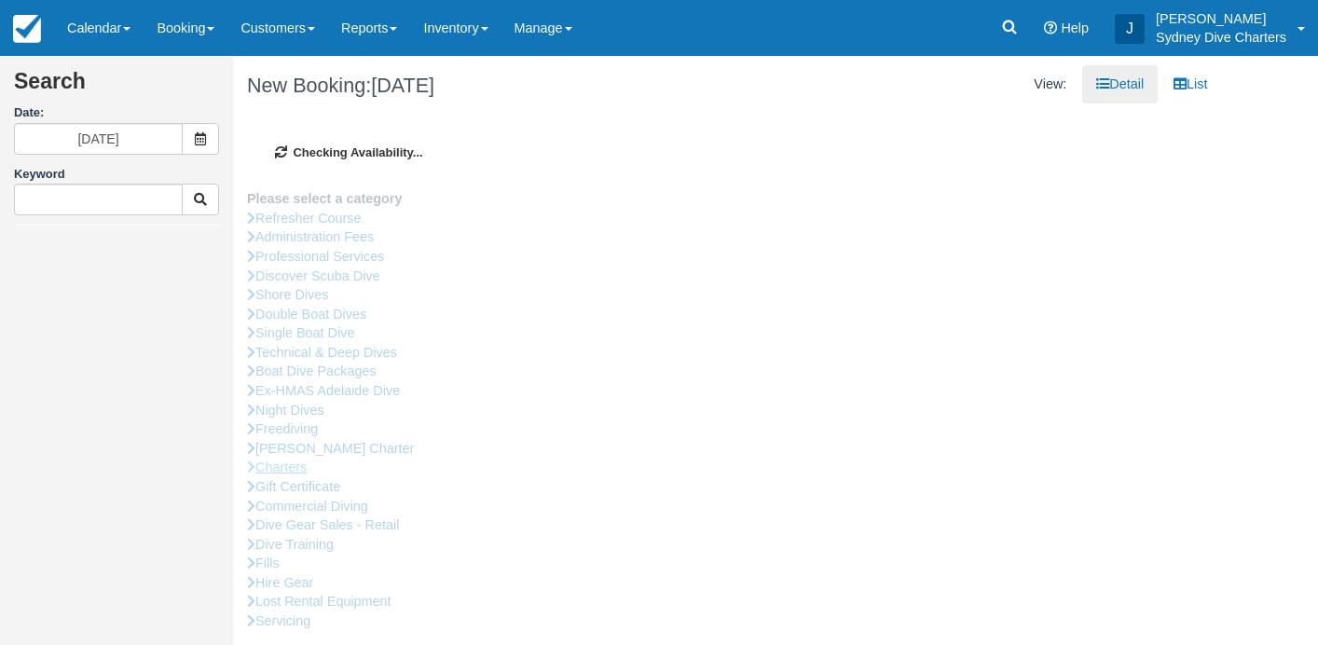
type input "[DATE]"
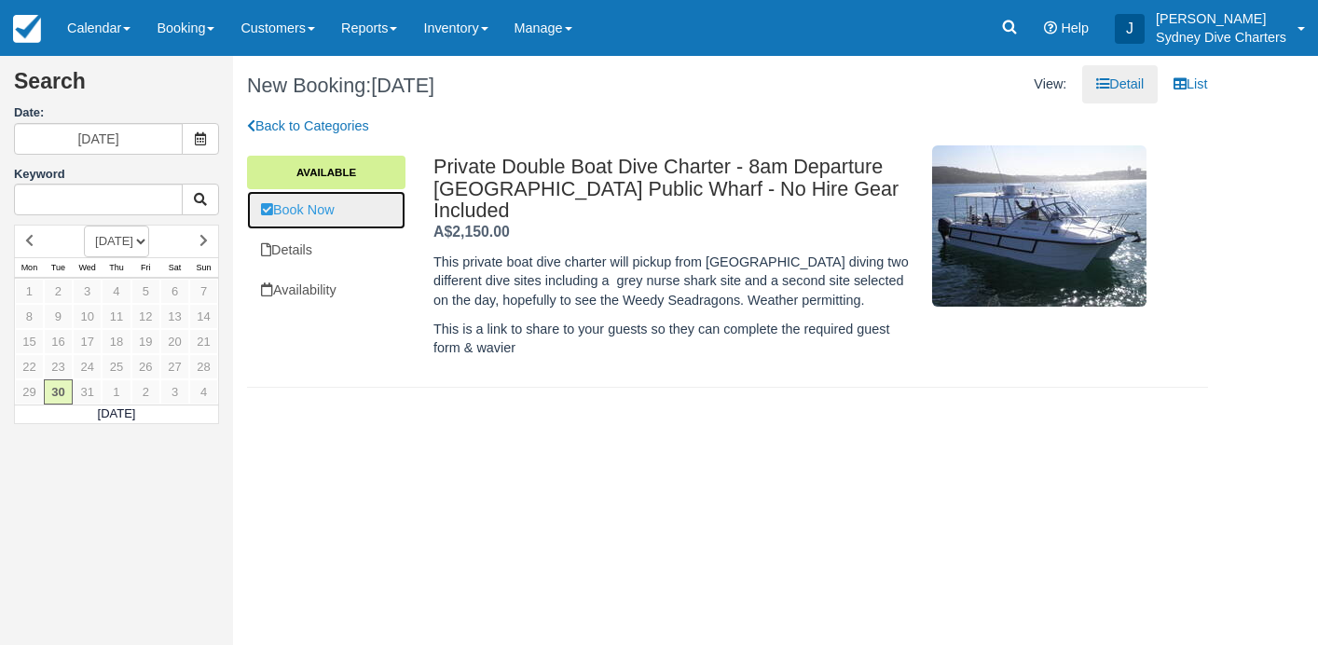
click at [350, 208] on link "Book Now" at bounding box center [326, 210] width 158 height 38
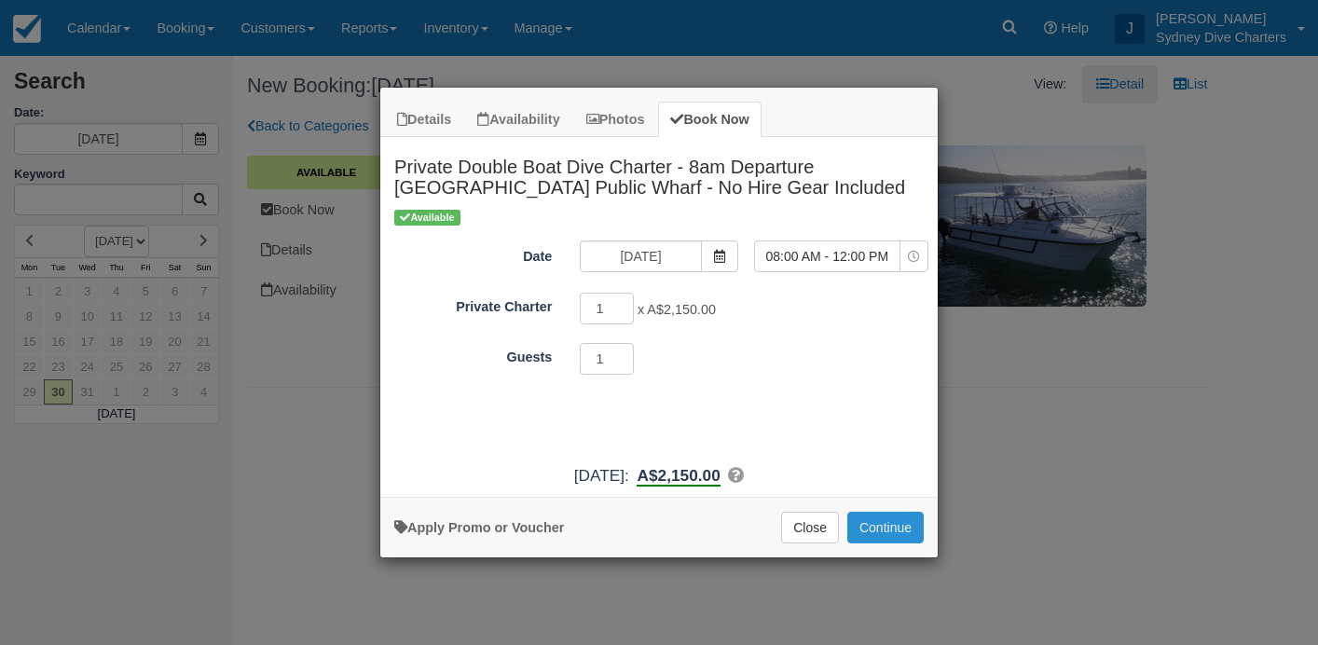
click at [854, 522] on button "Continue" at bounding box center [885, 528] width 76 height 32
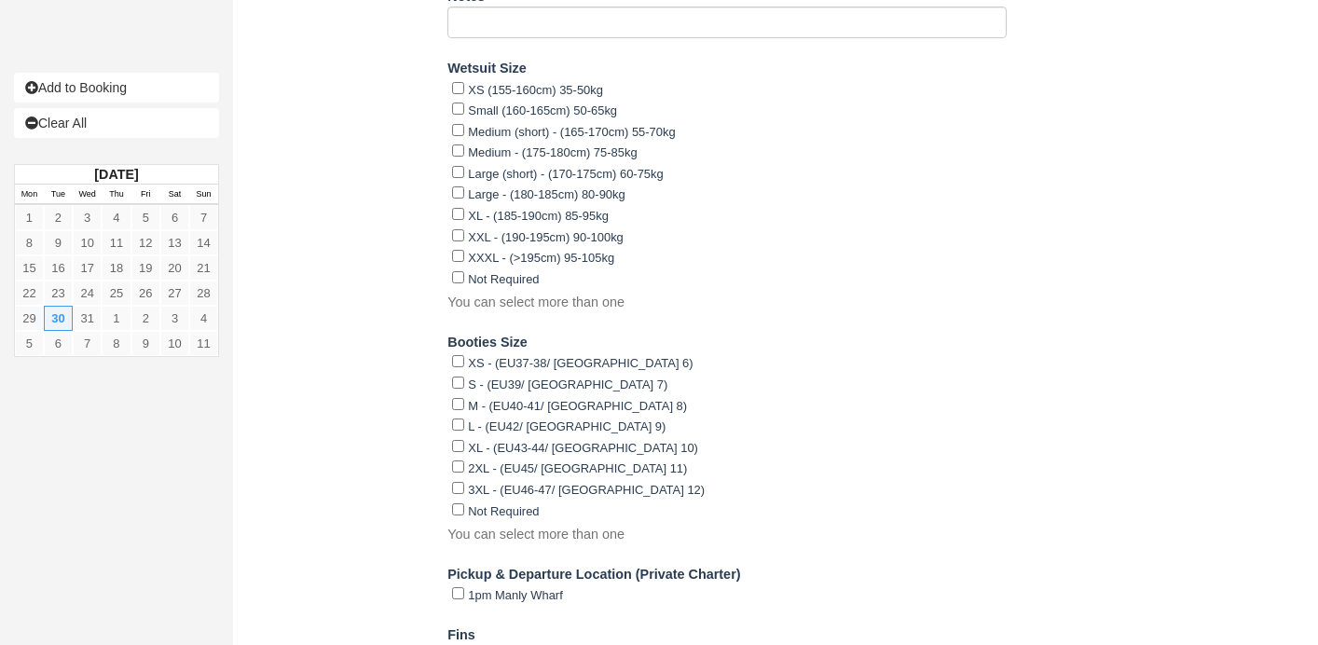
scroll to position [1756, 0]
